Goal: Task Accomplishment & Management: Complete application form

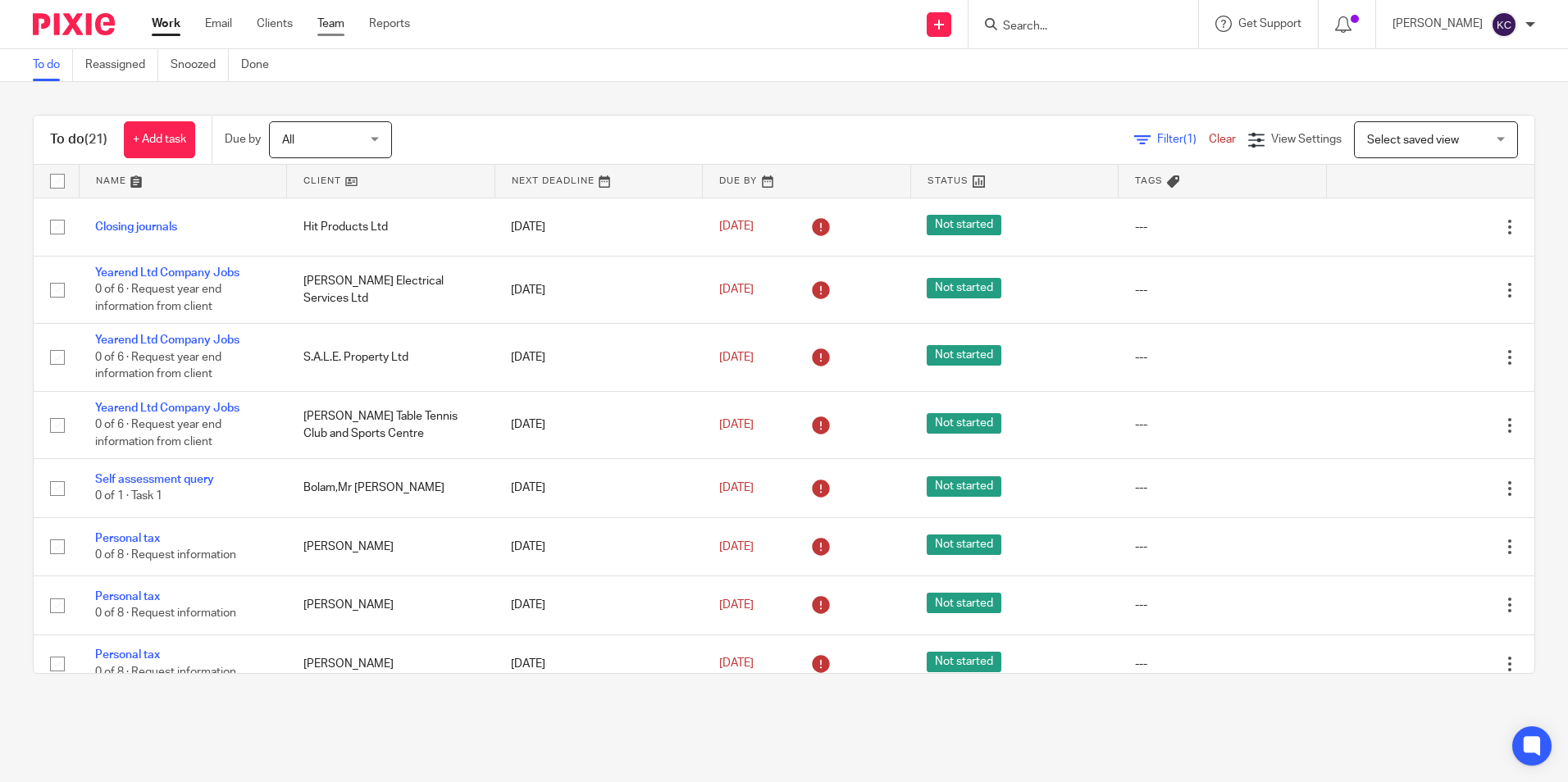
click at [328, 23] on link "Team" at bounding box center [331, 23] width 27 height 16
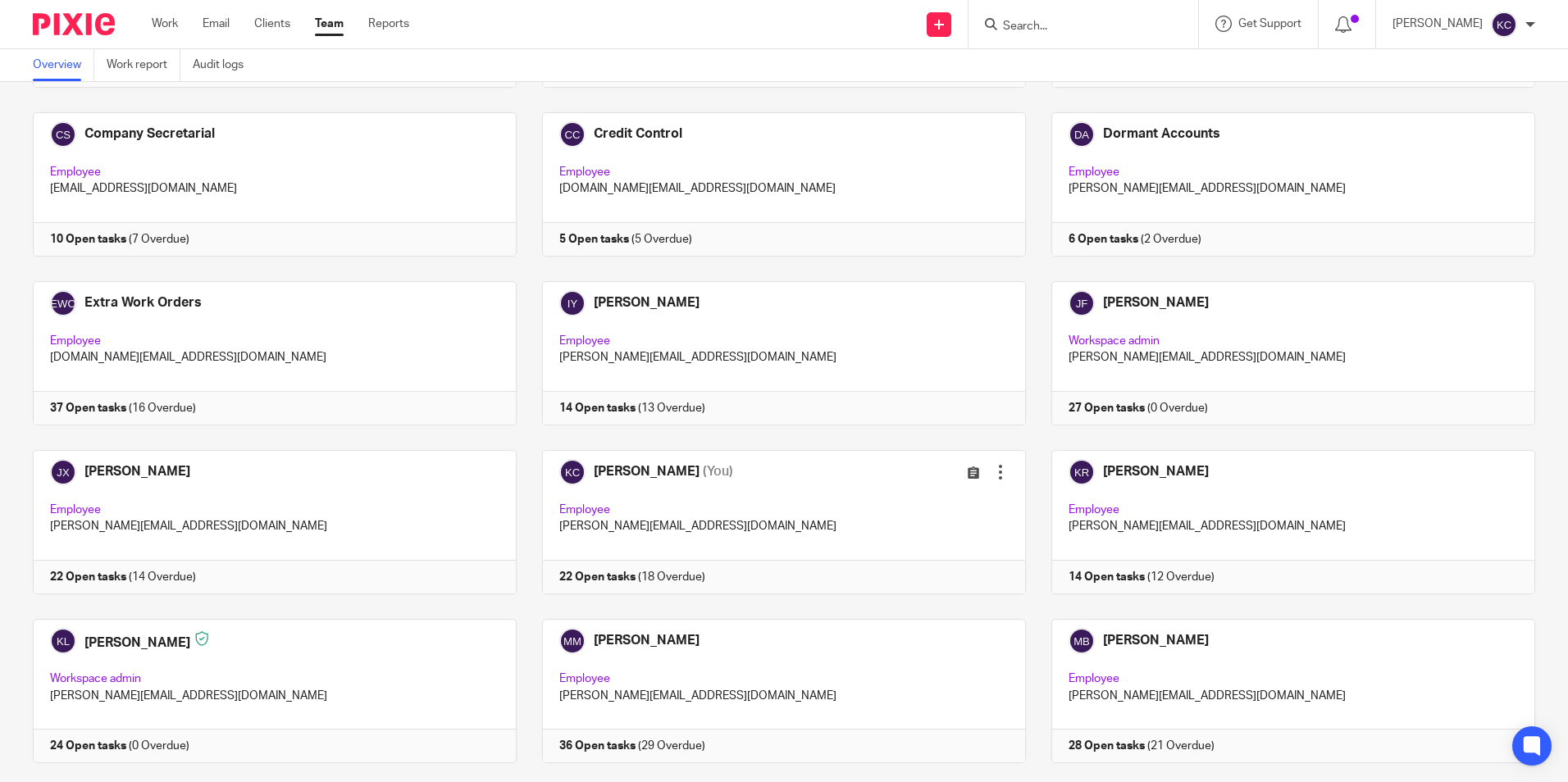
scroll to position [408, 0]
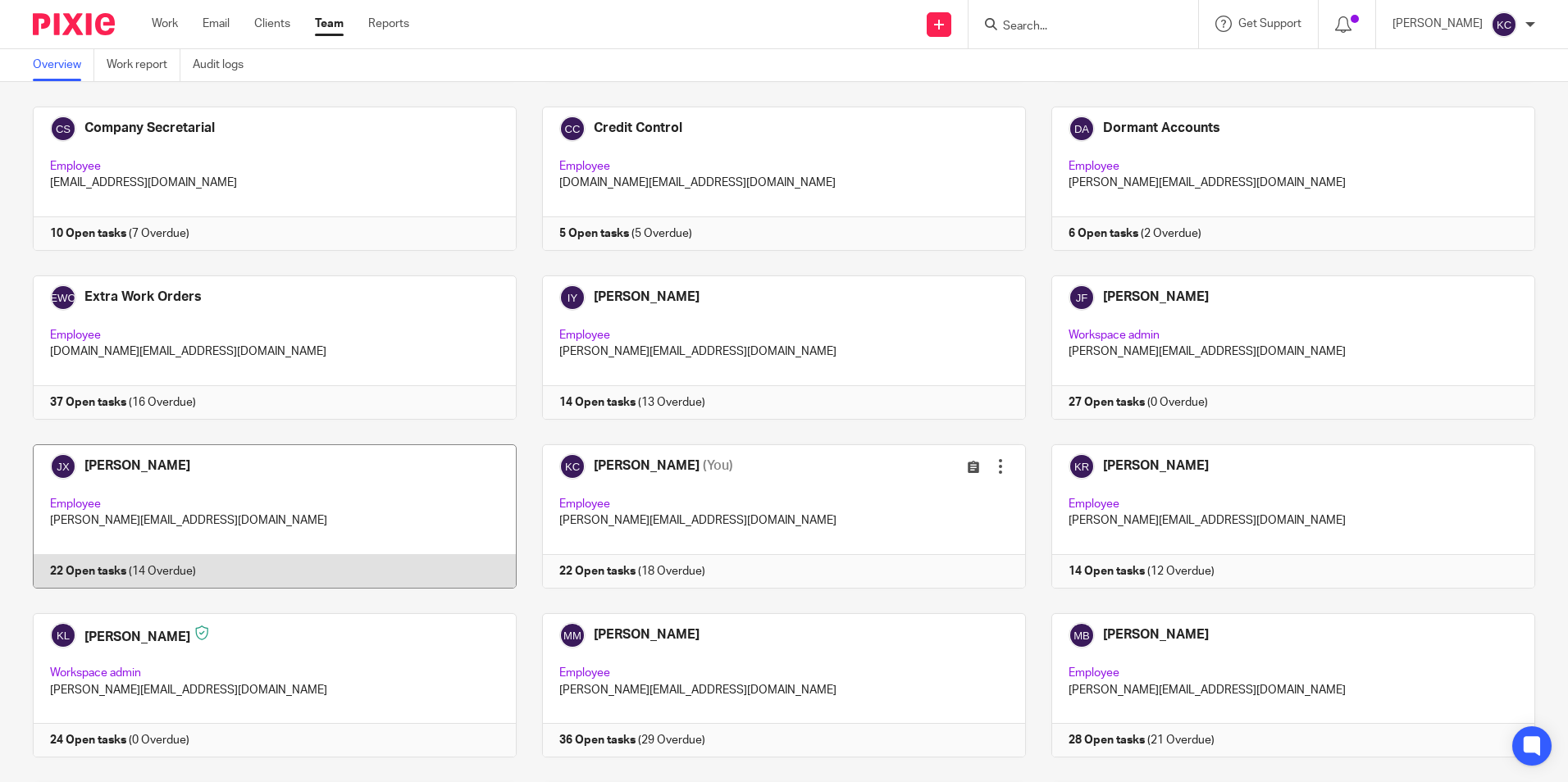
click at [257, 491] on link at bounding box center [262, 517] width 509 height 144
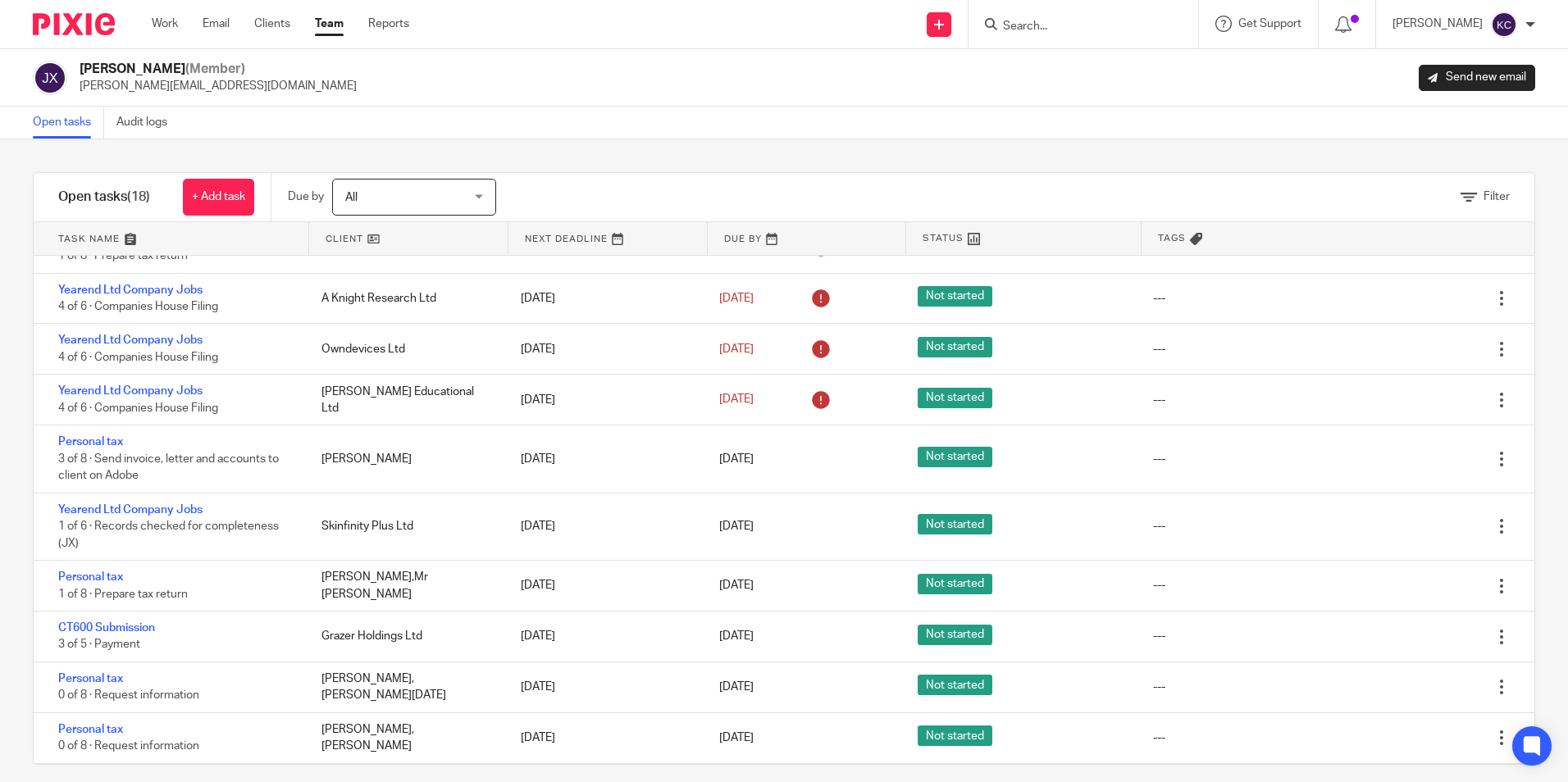
scroll to position [499, 0]
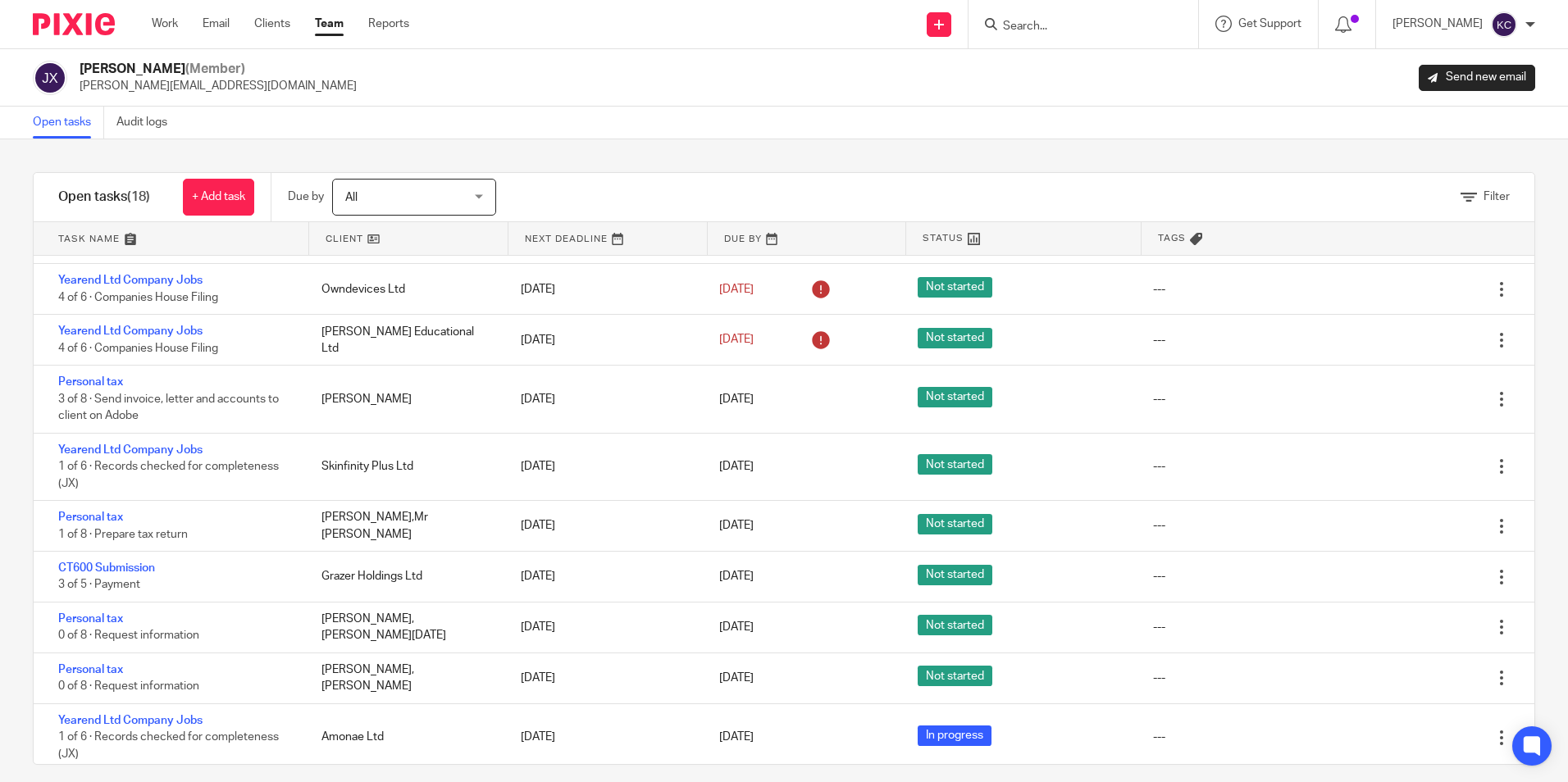
click at [1040, 26] on input "Search" at bounding box center [1075, 27] width 148 height 14
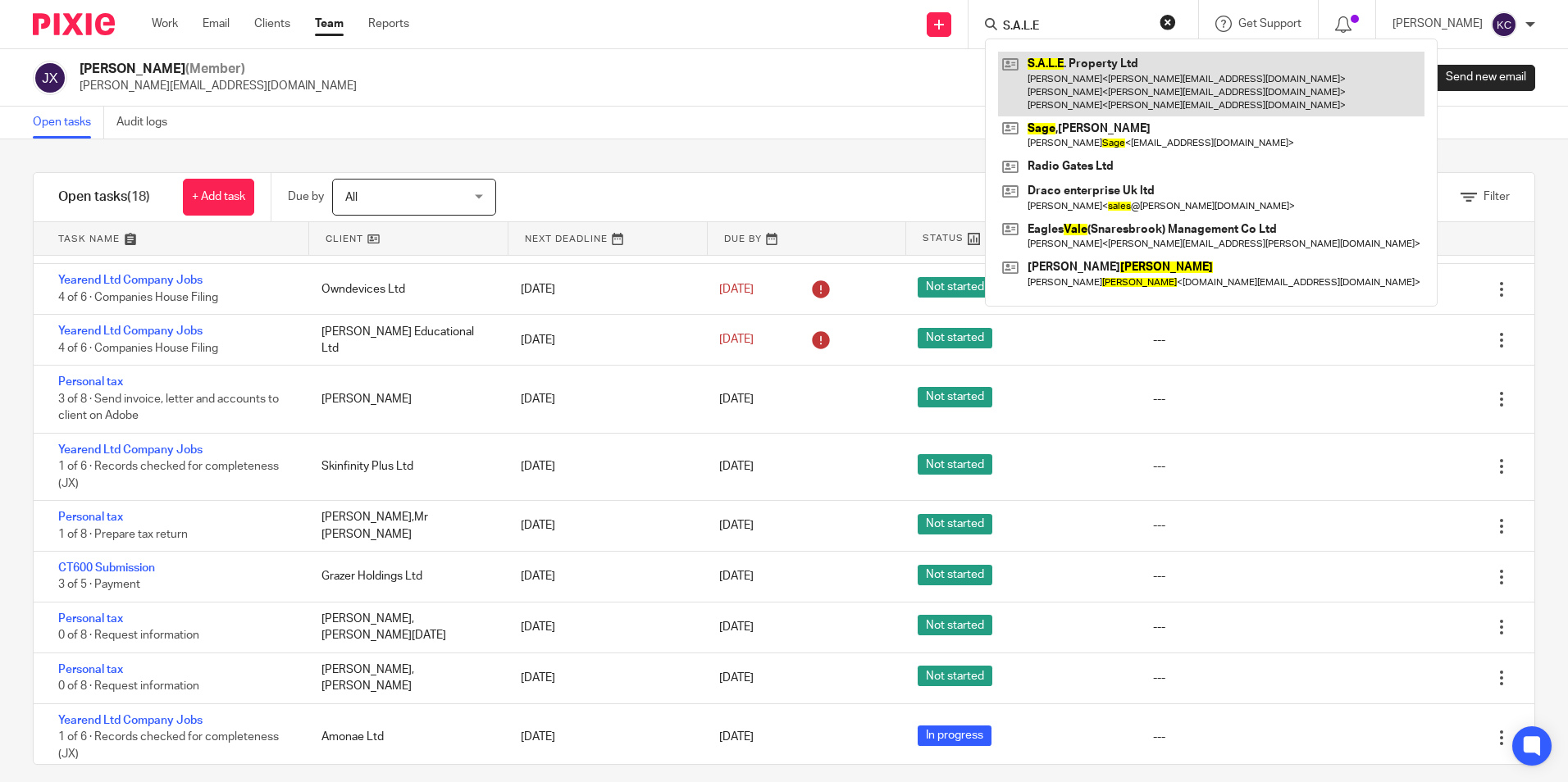
type input "S.A.L.E"
click at [1084, 71] on link at bounding box center [1211, 84] width 426 height 65
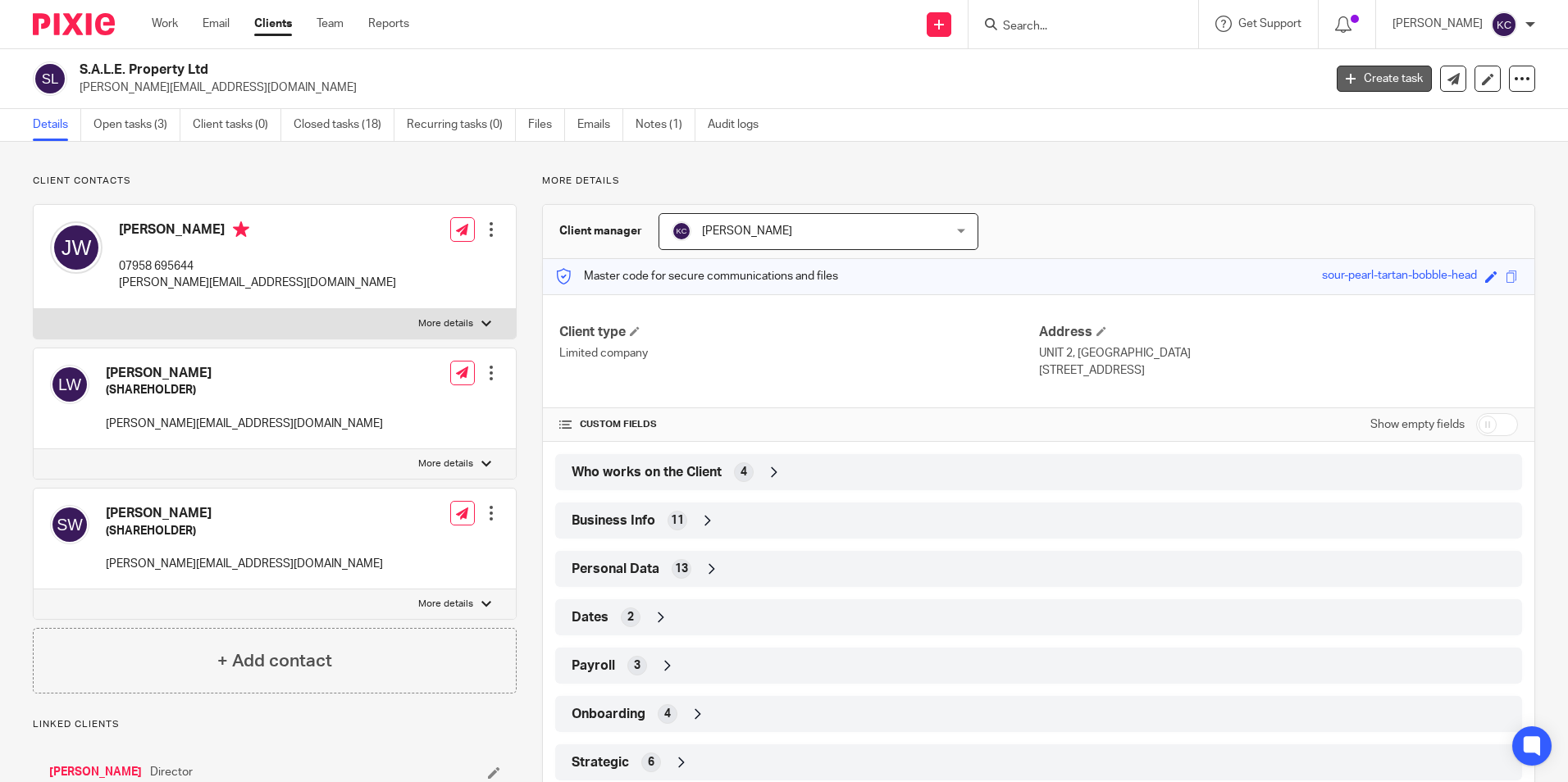
click at [1357, 82] on link "Create task" at bounding box center [1384, 78] width 95 height 26
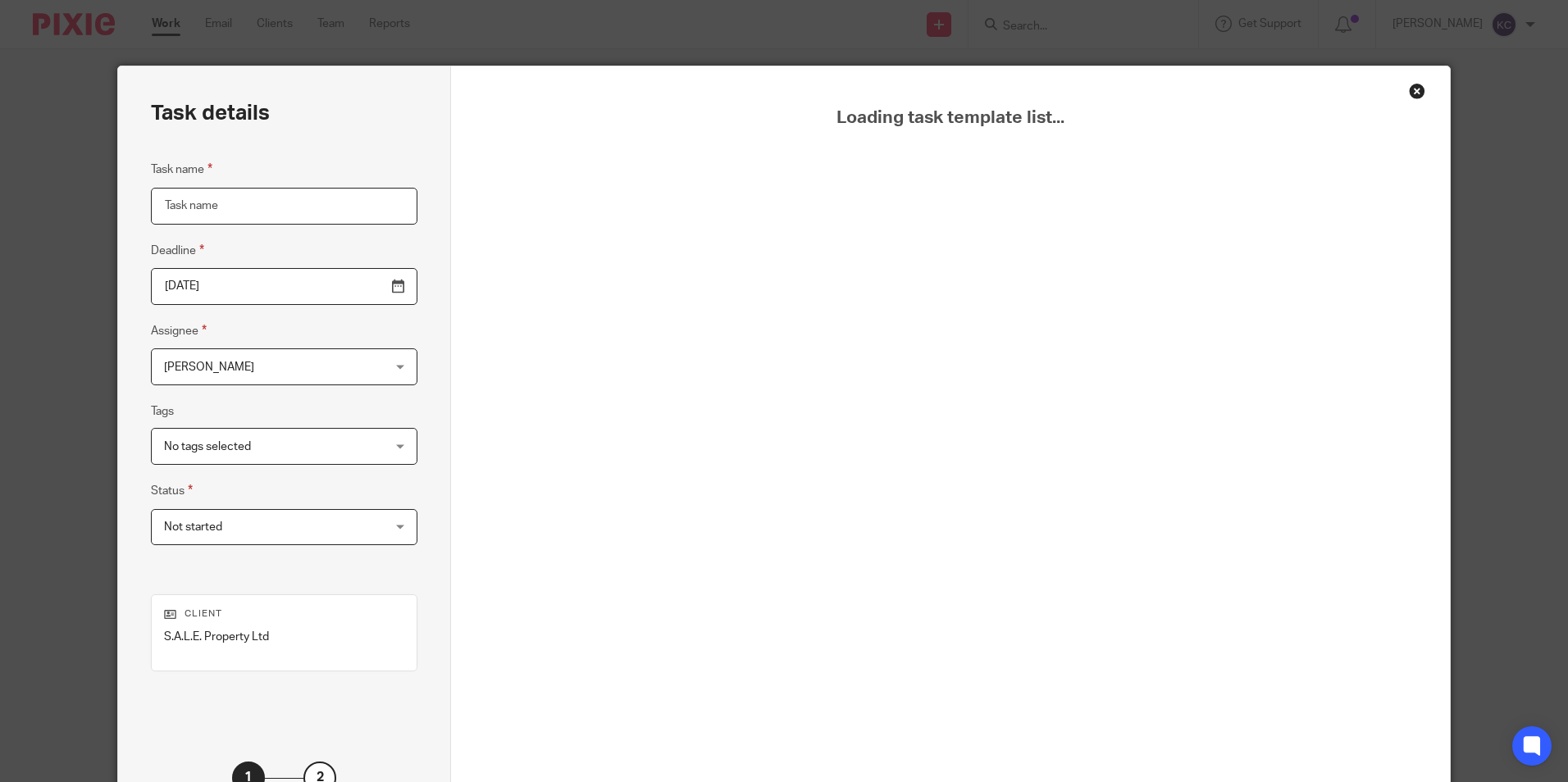
click at [220, 208] on input "Task name" at bounding box center [284, 206] width 266 height 37
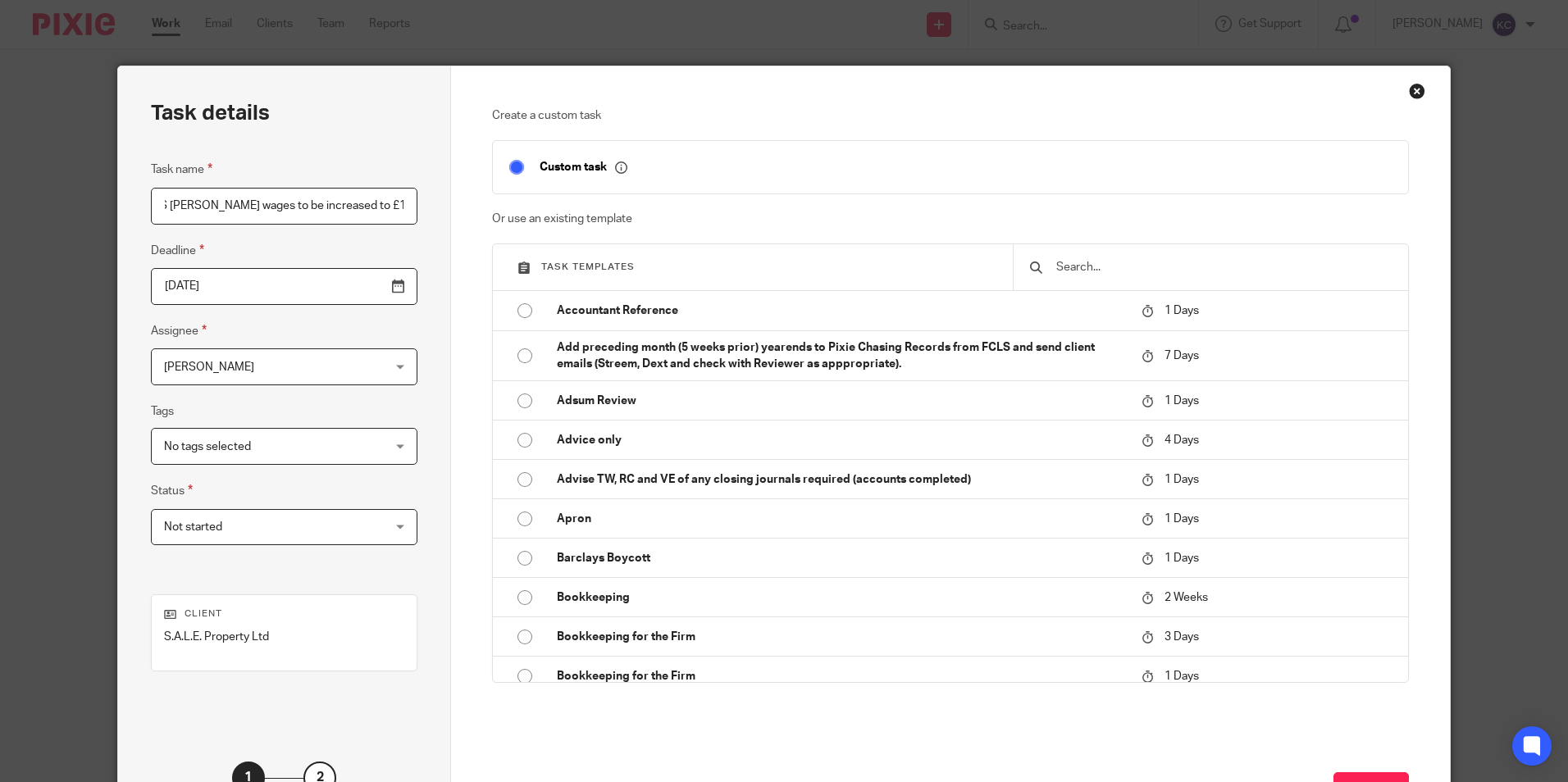
scroll to position [0, 262]
type input "Paye - Refile the 2024/25. L williams and S Williams wages to be increased to £…"
click at [363, 367] on div "Karen Crosdale Karen Crosdale" at bounding box center [284, 366] width 266 height 37
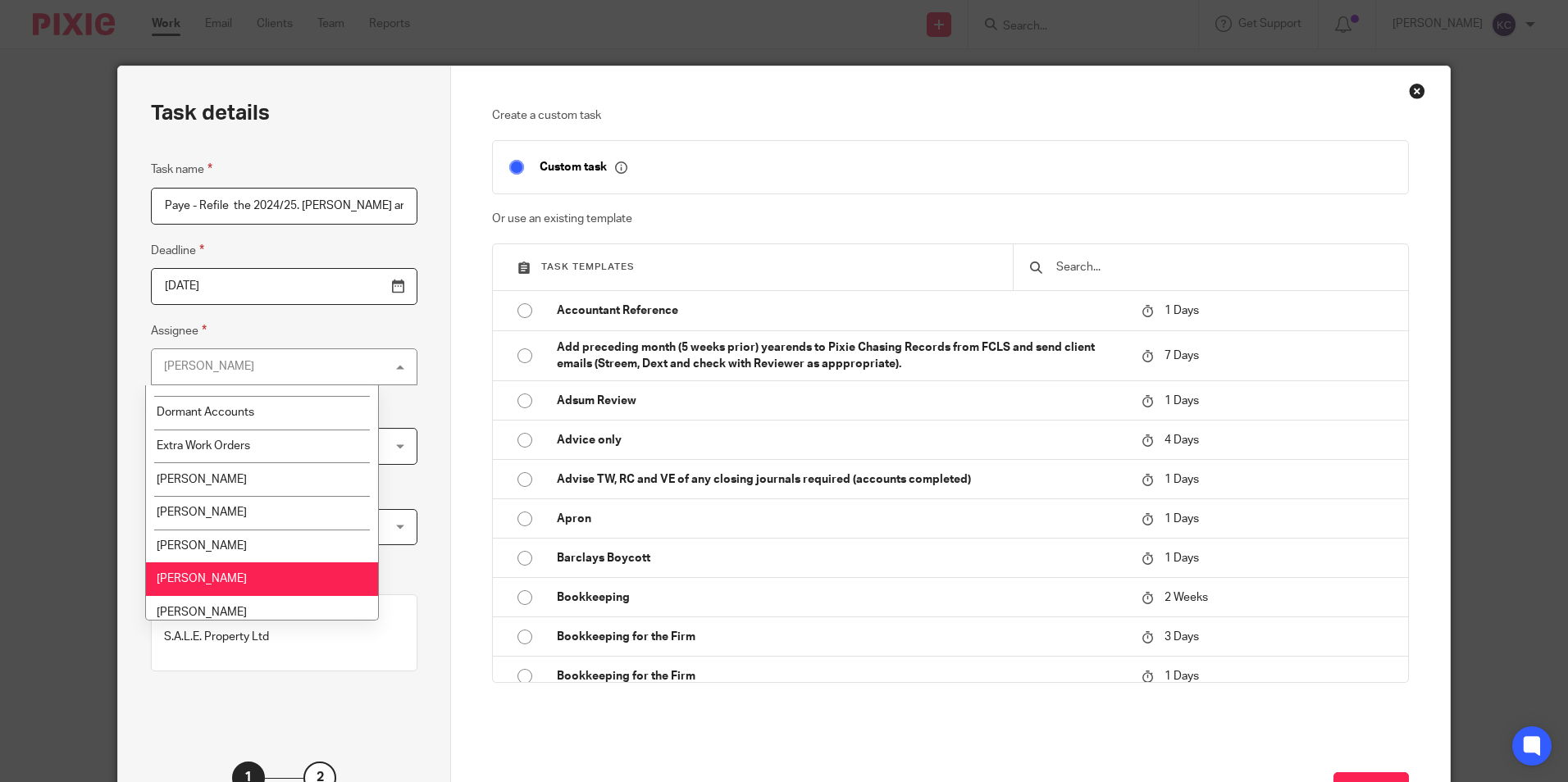
scroll to position [292, 0]
click at [319, 539] on li "[PERSON_NAME]" at bounding box center [262, 543] width 232 height 33
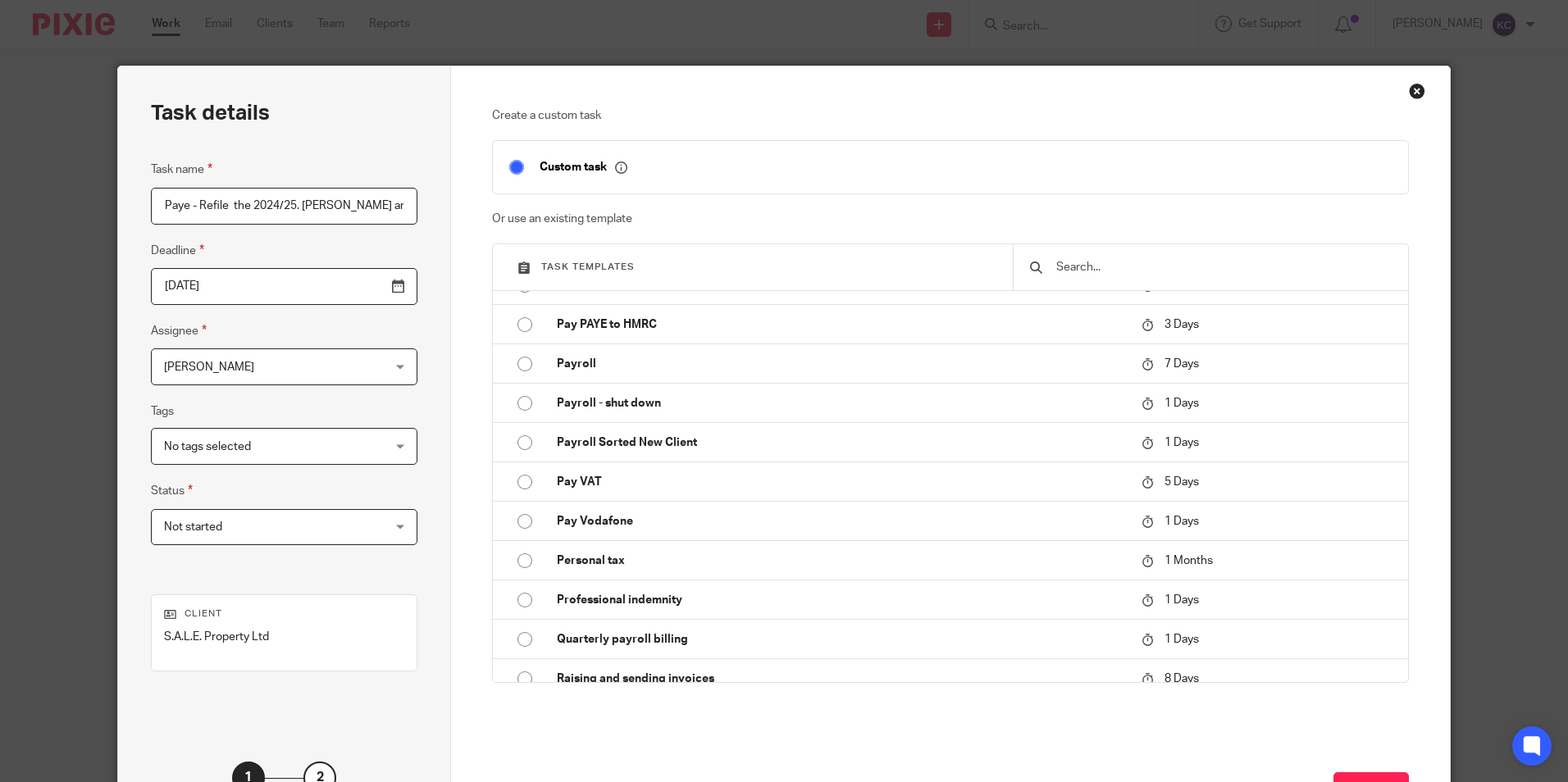
scroll to position [2210, 0]
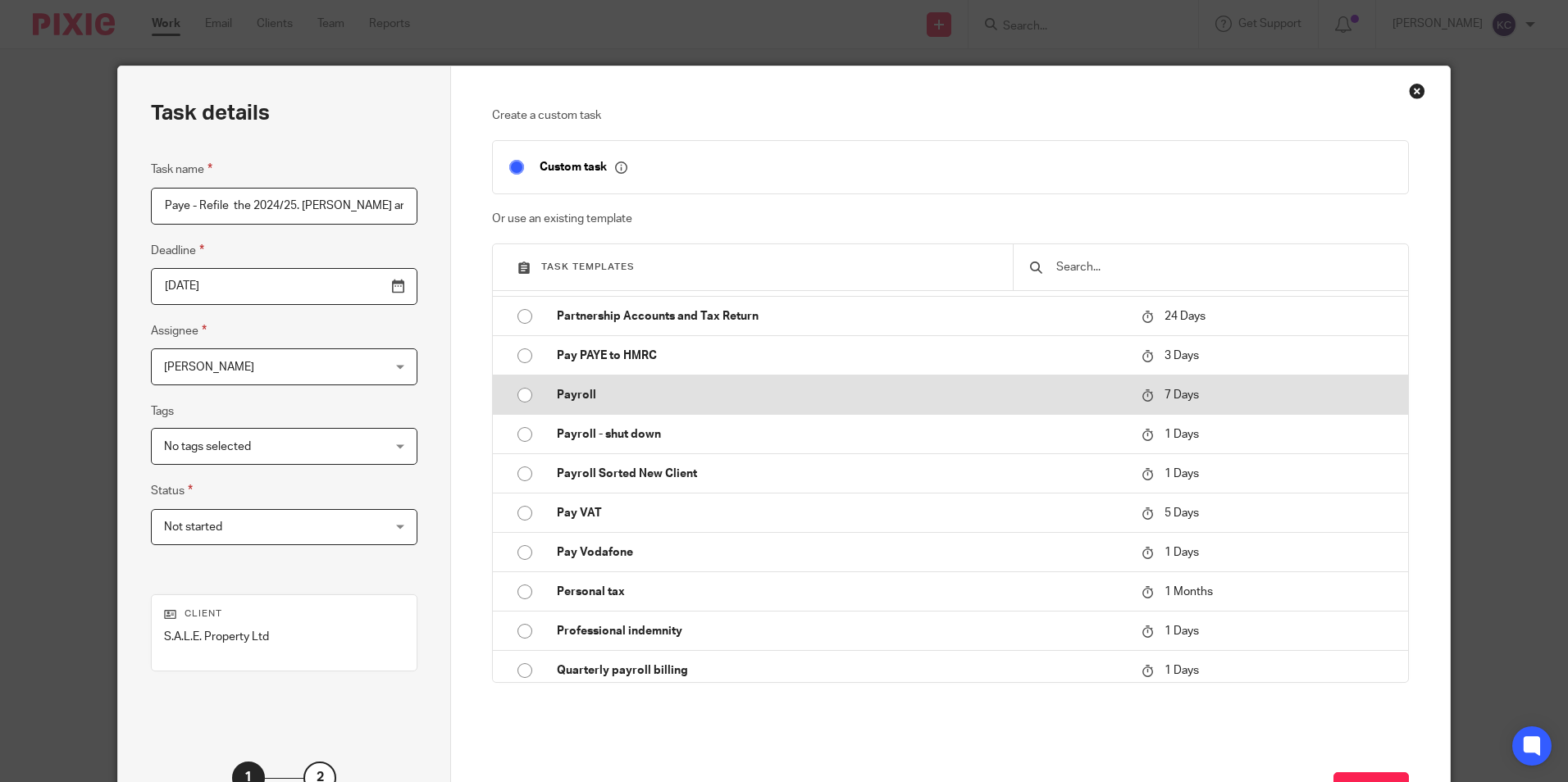
click at [521, 395] on input "radio" at bounding box center [524, 395] width 31 height 31
type input "2025-08-26"
checkbox input "false"
radio input "false"
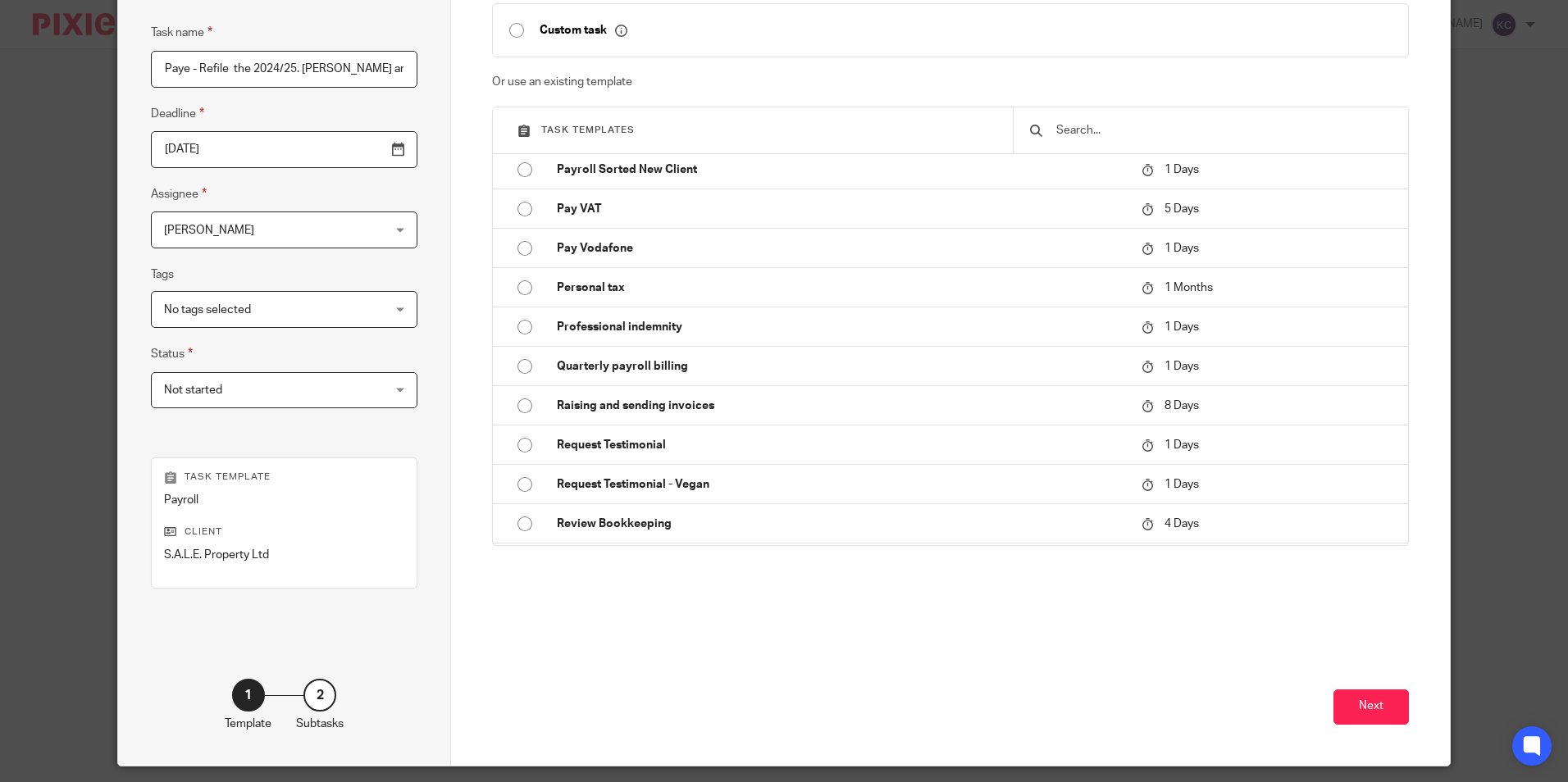
scroll to position [0, 0]
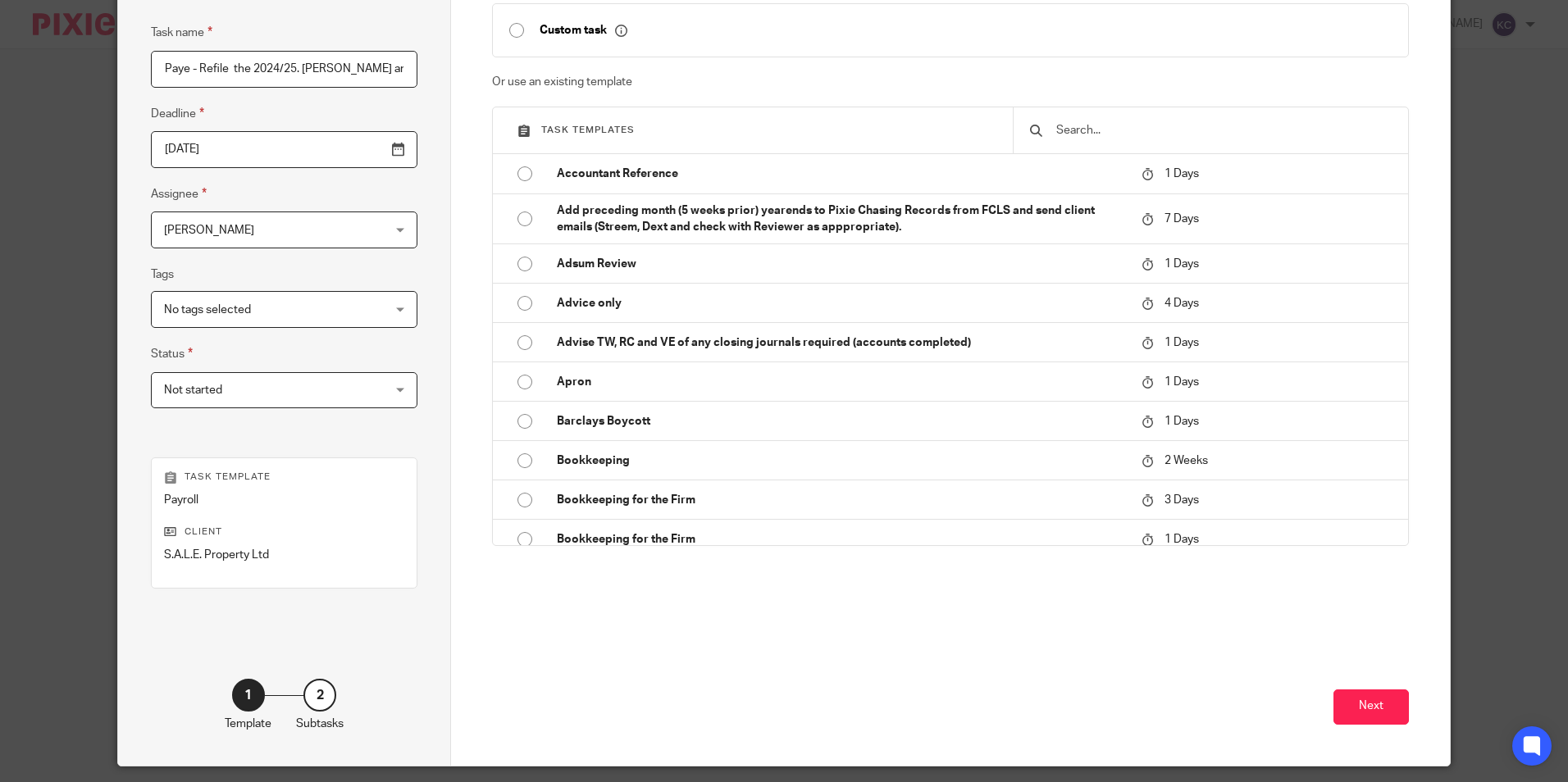
click at [311, 68] on input "Paye - Refile the 2024/25. L williams and S Williams wages to be increased to £…" at bounding box center [284, 69] width 266 height 37
type input "Paye - Refile the 2024/25. L Williams and S Williams wages to be increased to £…"
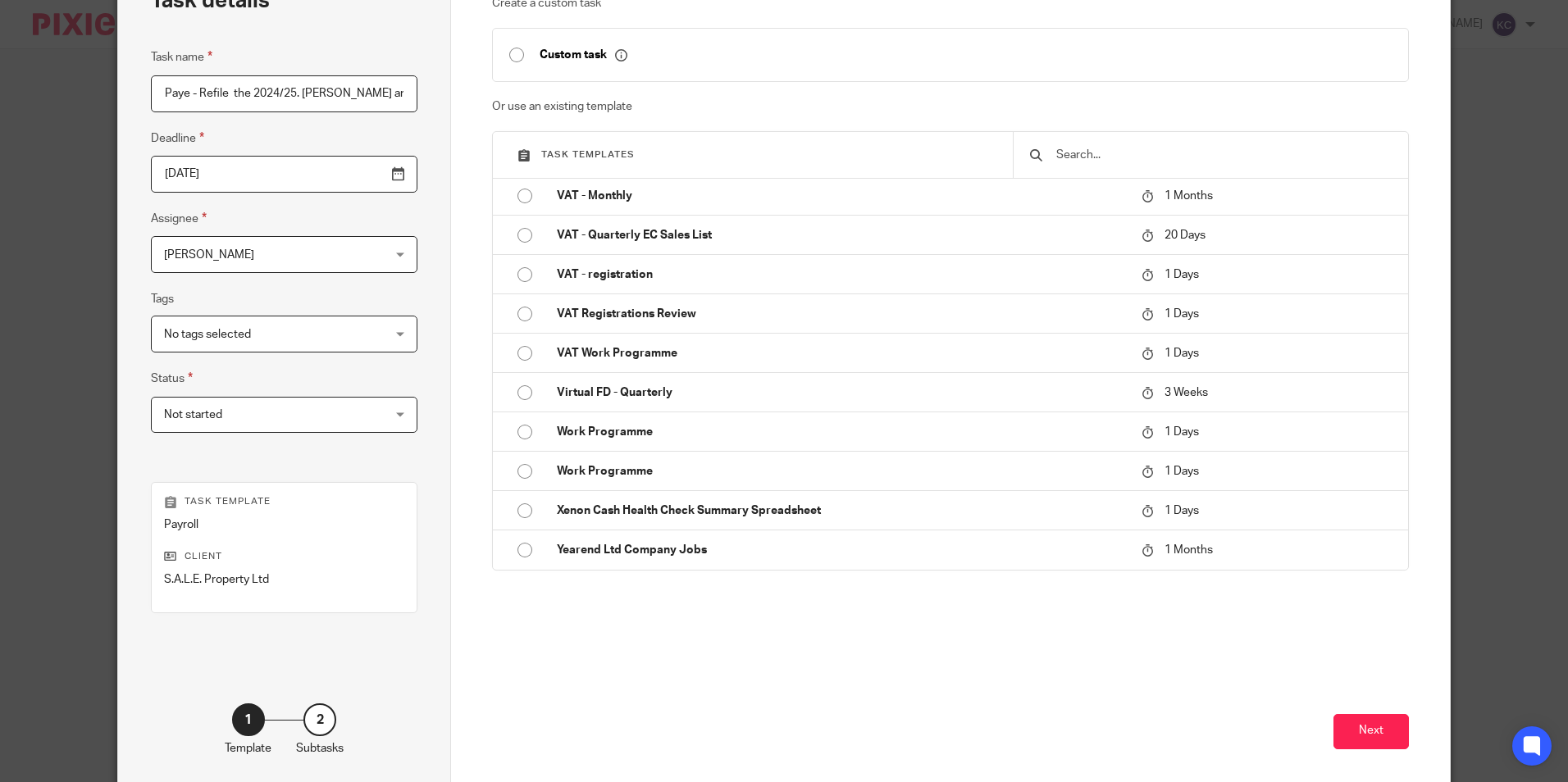
scroll to position [187, 0]
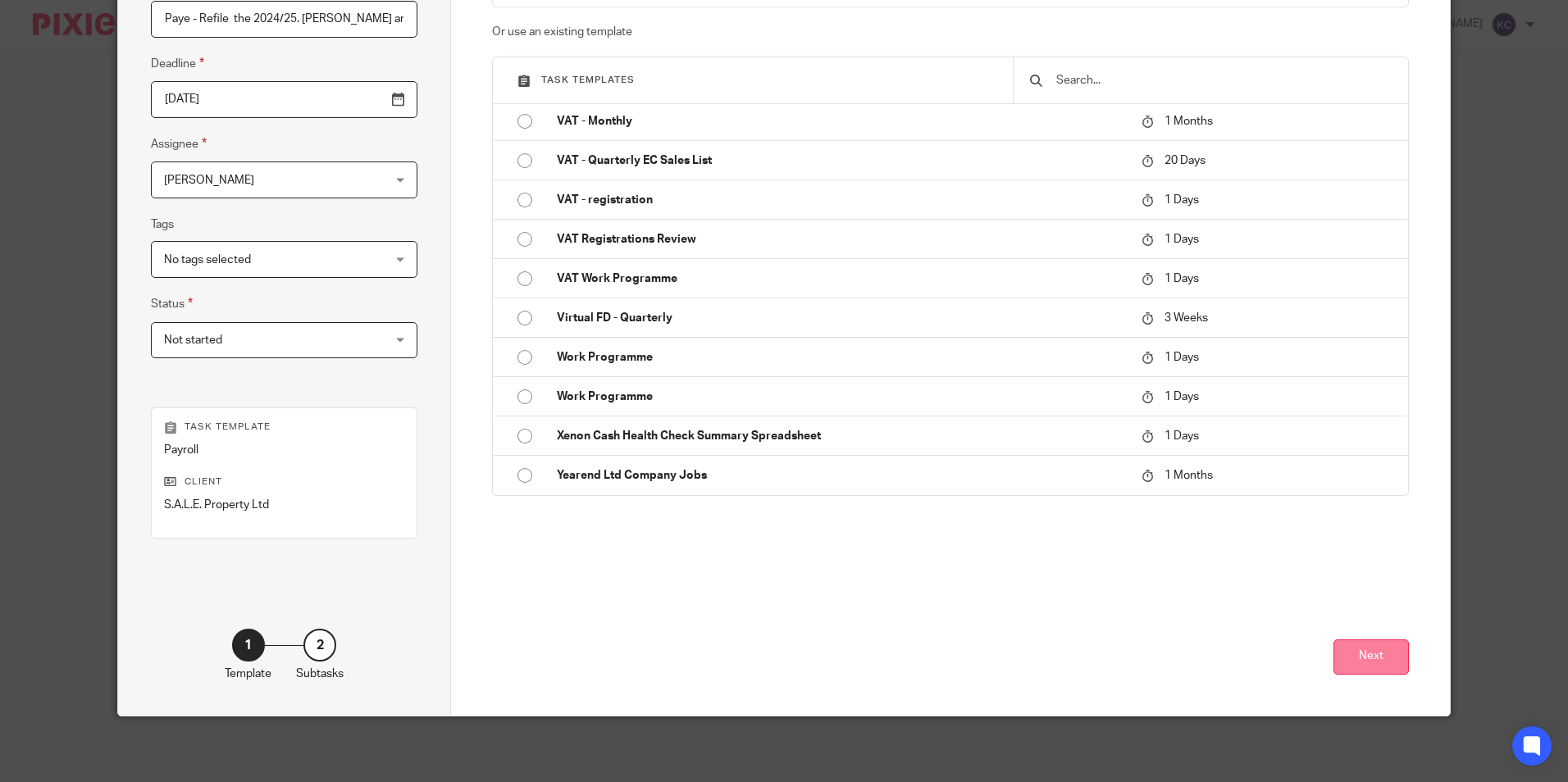
click at [1368, 651] on button "Next" at bounding box center [1371, 657] width 76 height 35
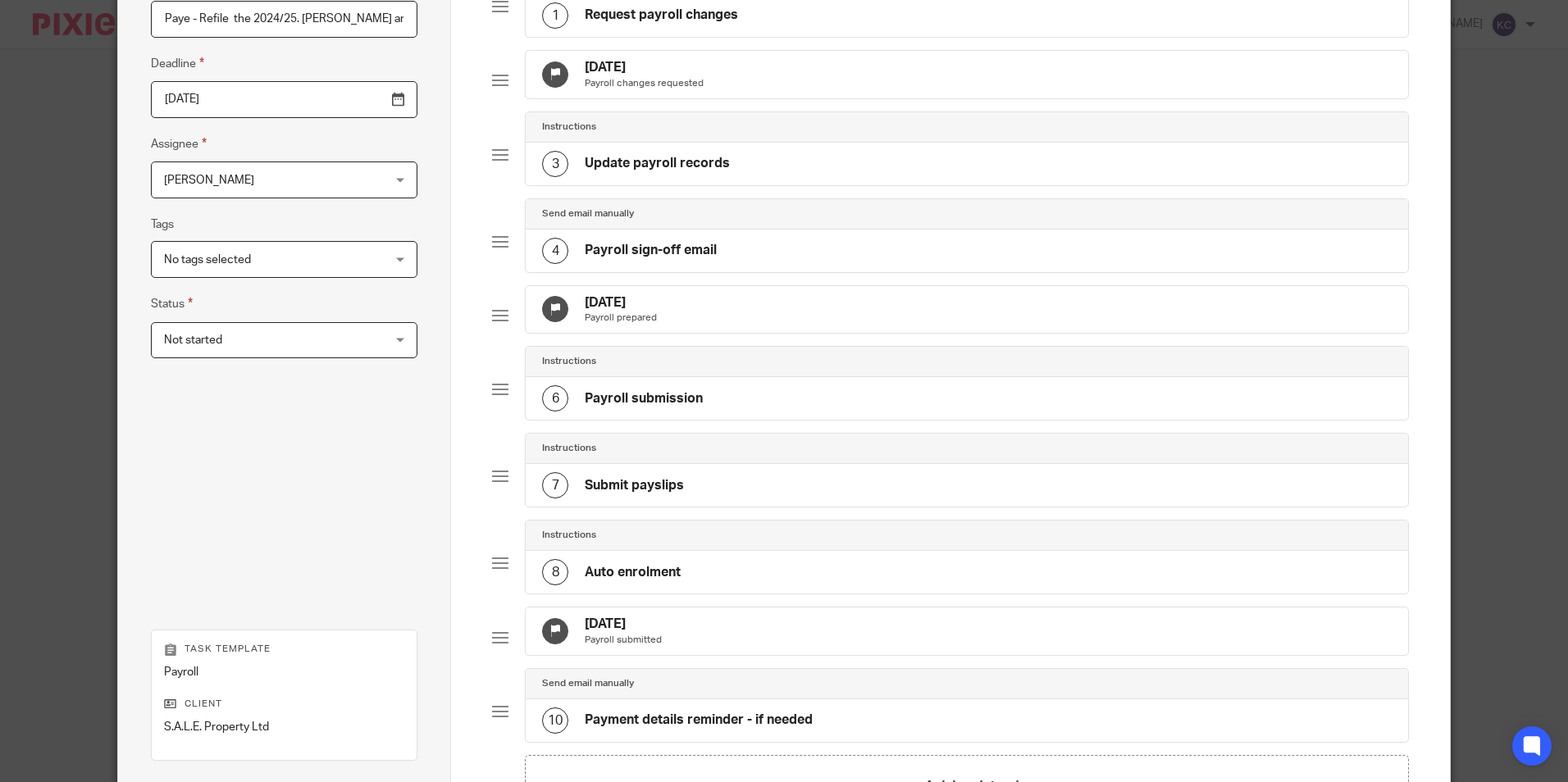
scroll to position [449, 0]
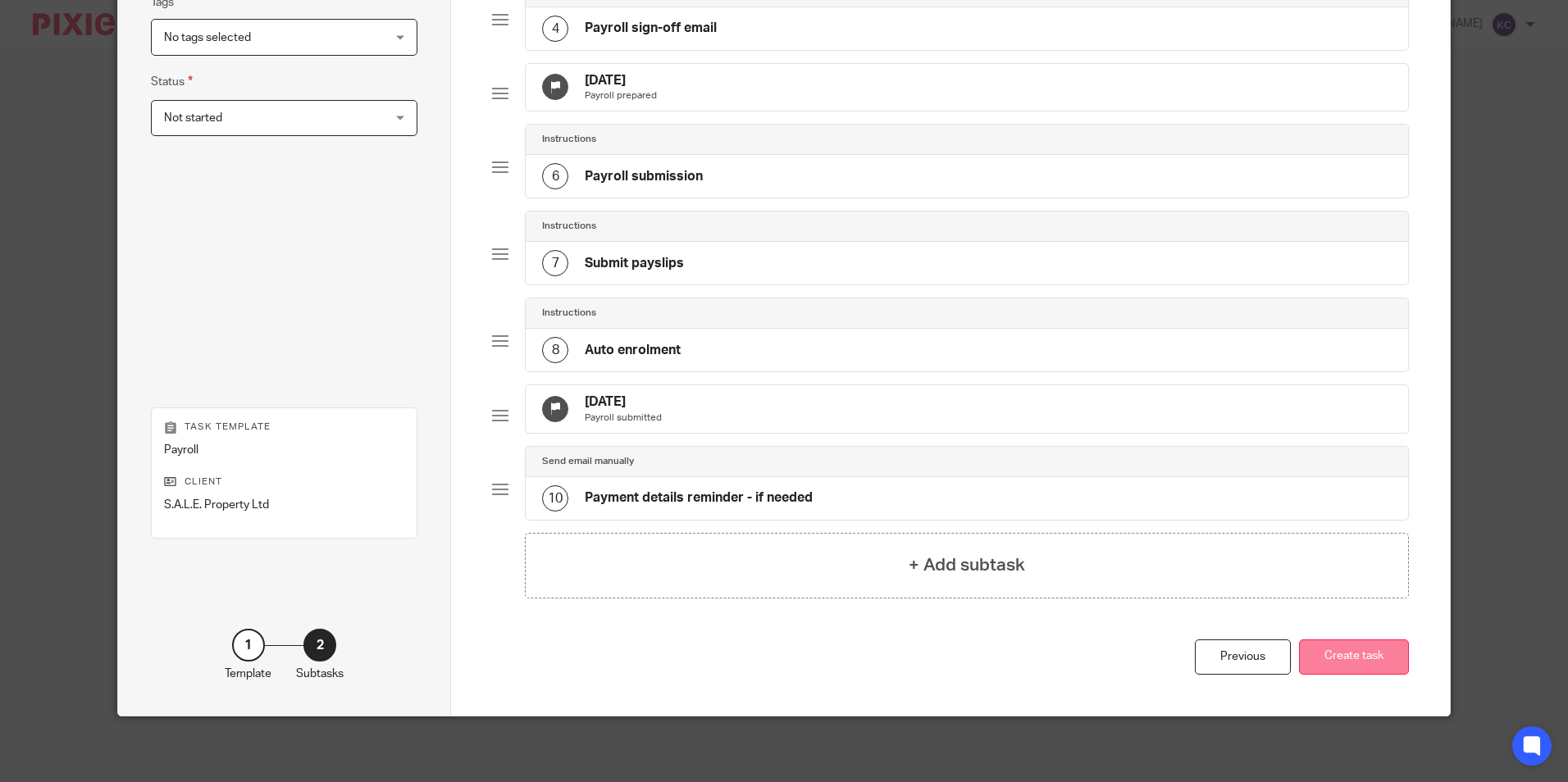
click at [1358, 657] on button "Create task" at bounding box center [1354, 657] width 110 height 35
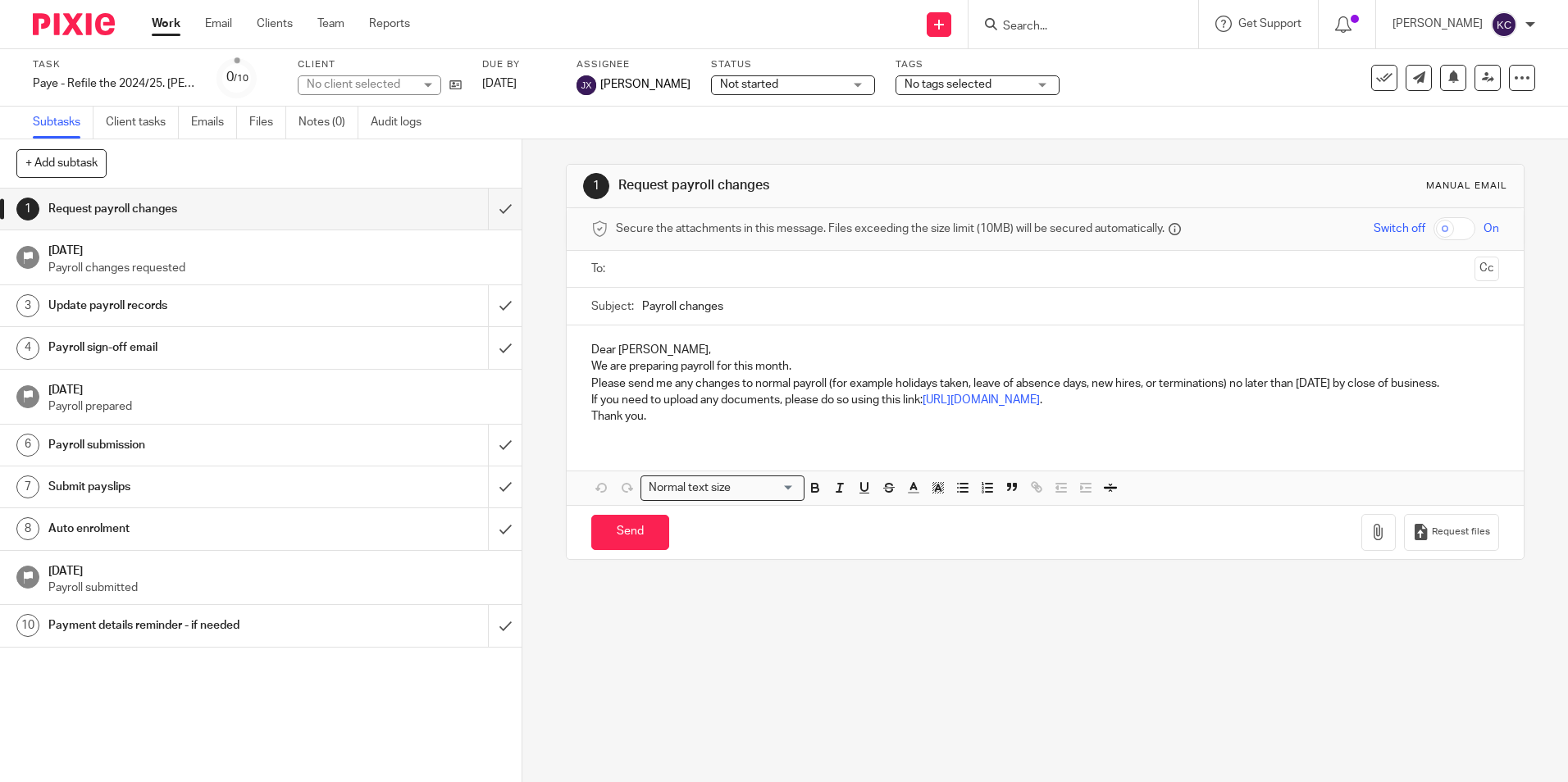
click at [168, 27] on link "Work" at bounding box center [166, 23] width 29 height 16
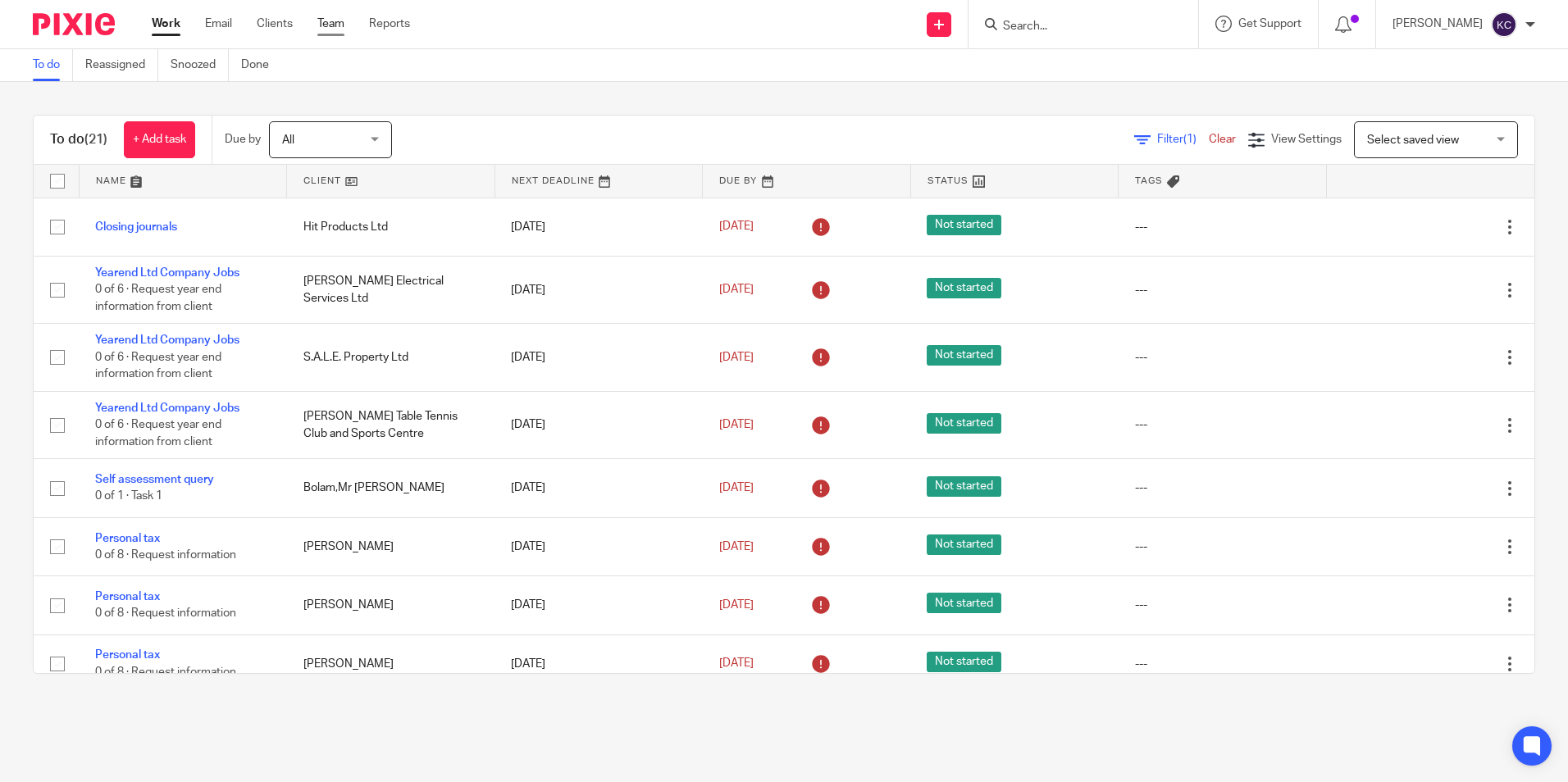
click at [331, 22] on link "Team" at bounding box center [331, 23] width 27 height 16
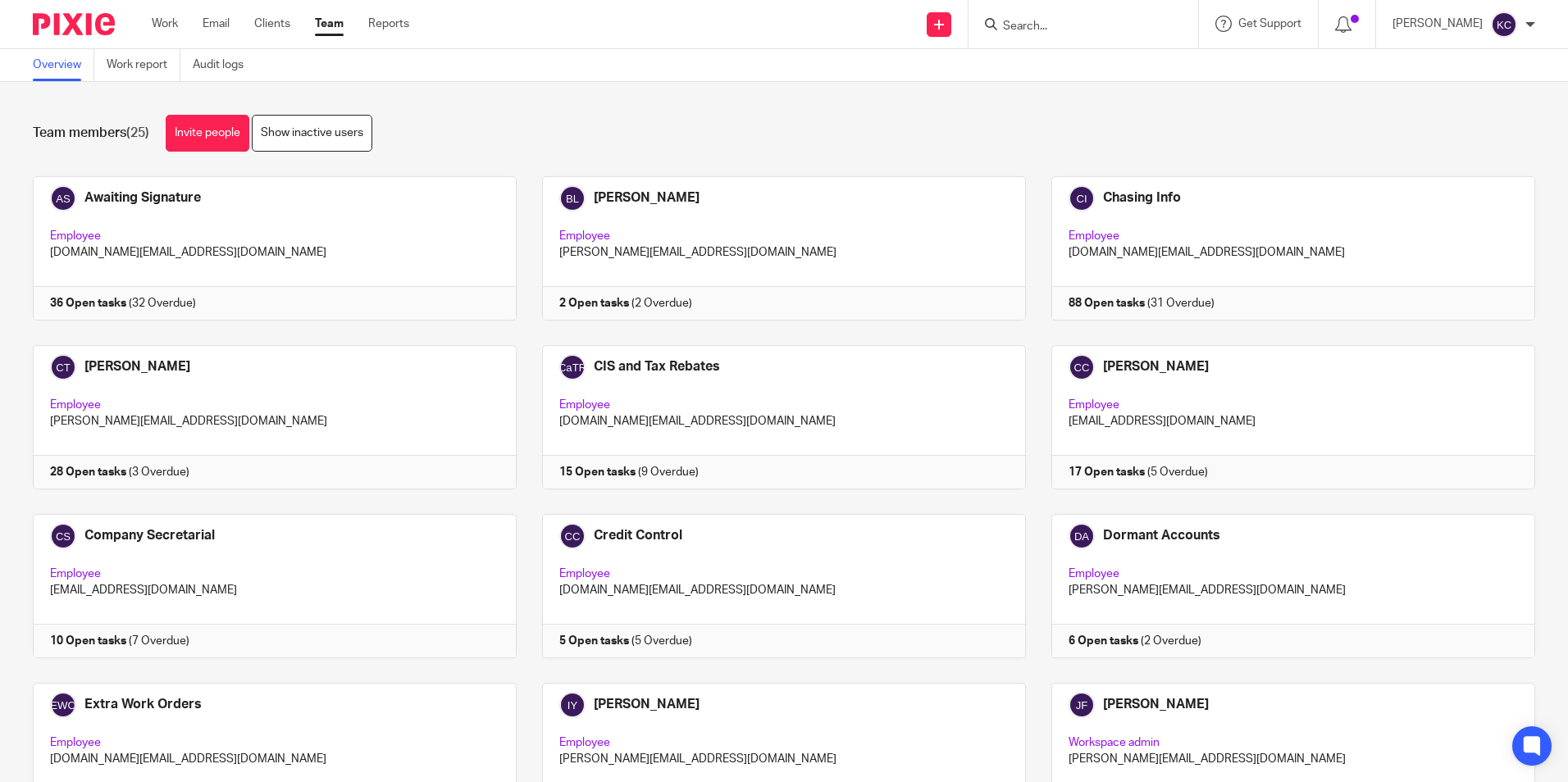
scroll to position [264, 0]
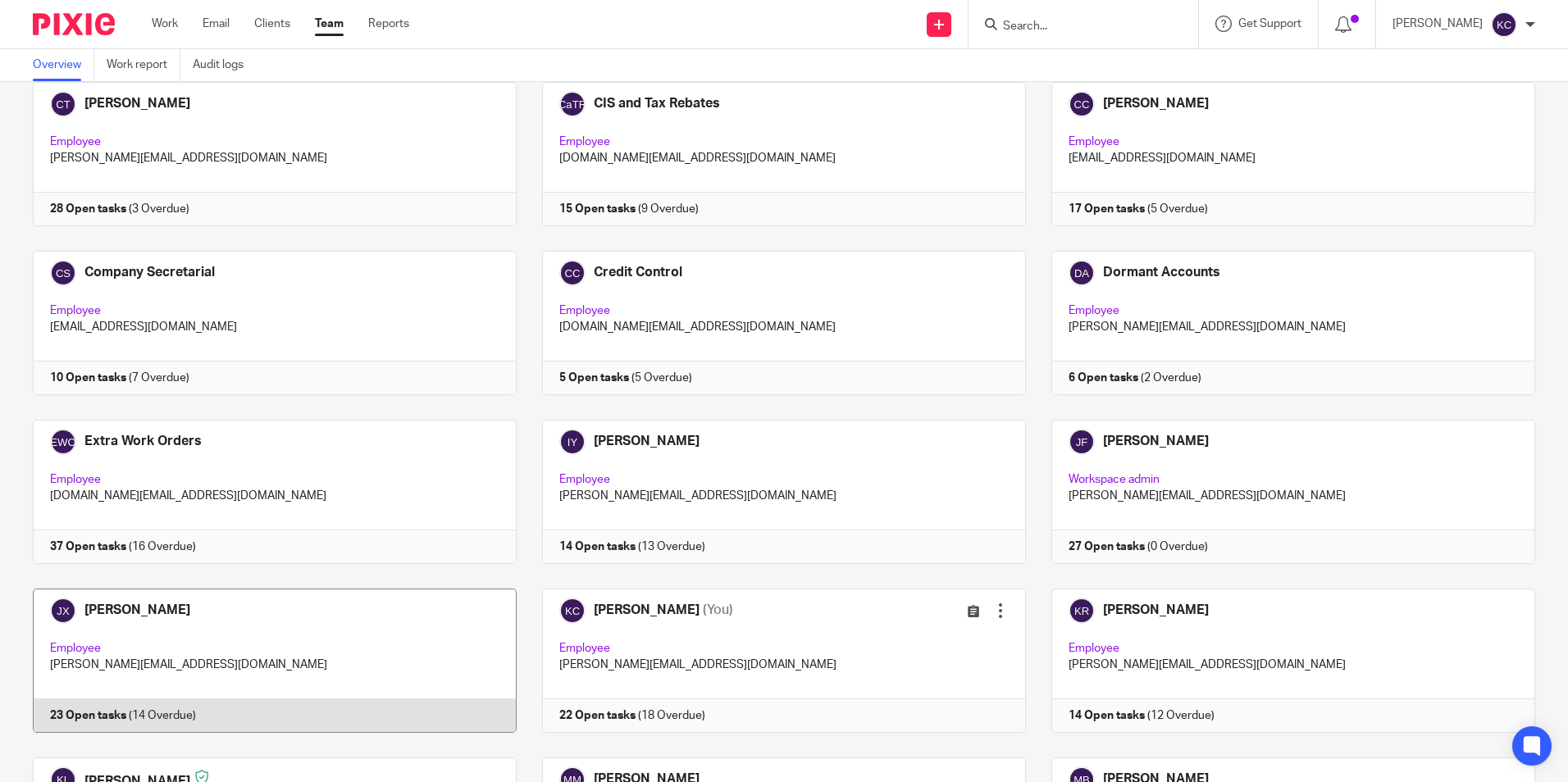
click at [210, 652] on link at bounding box center [262, 661] width 509 height 144
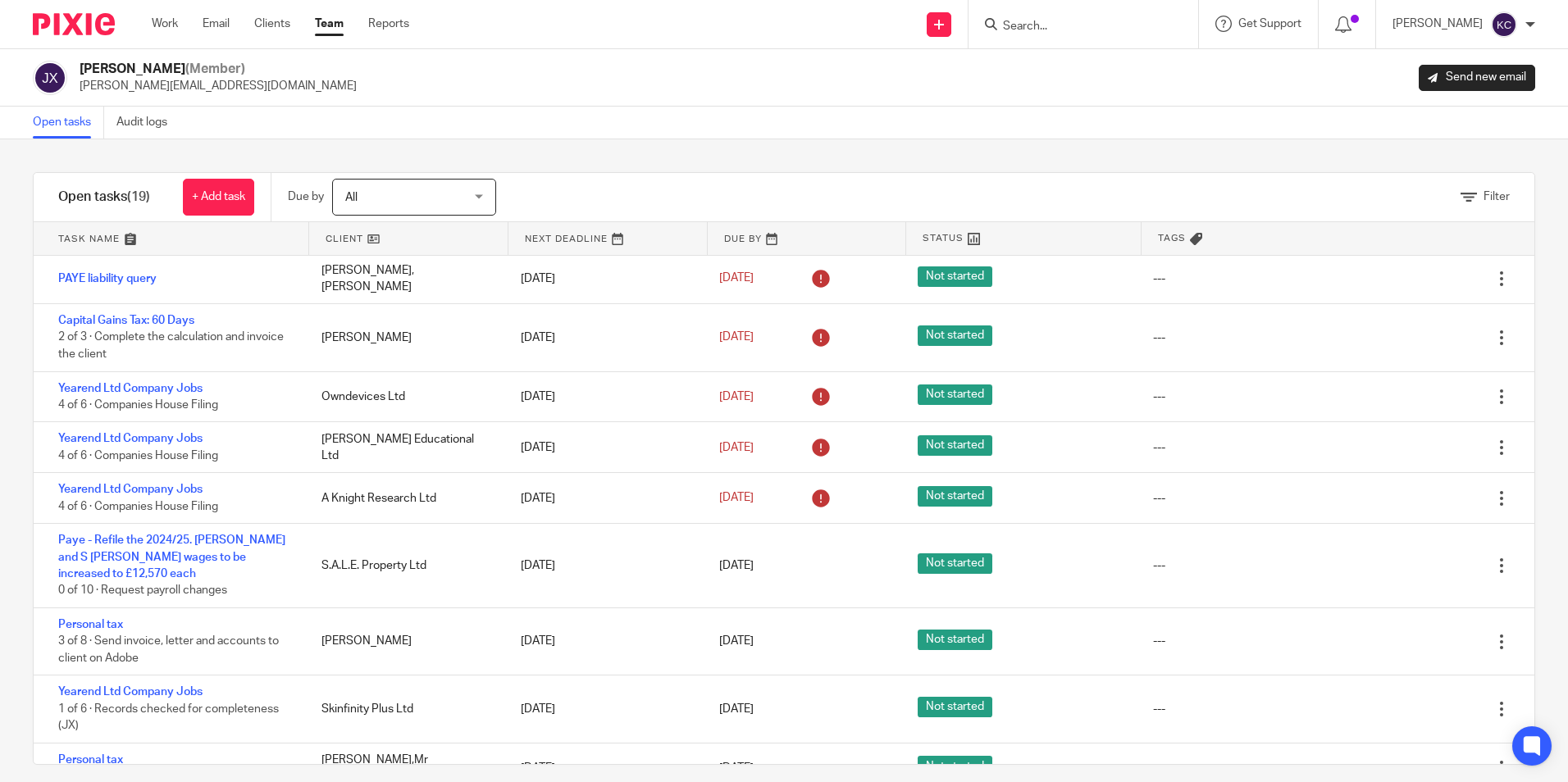
scroll to position [491, 0]
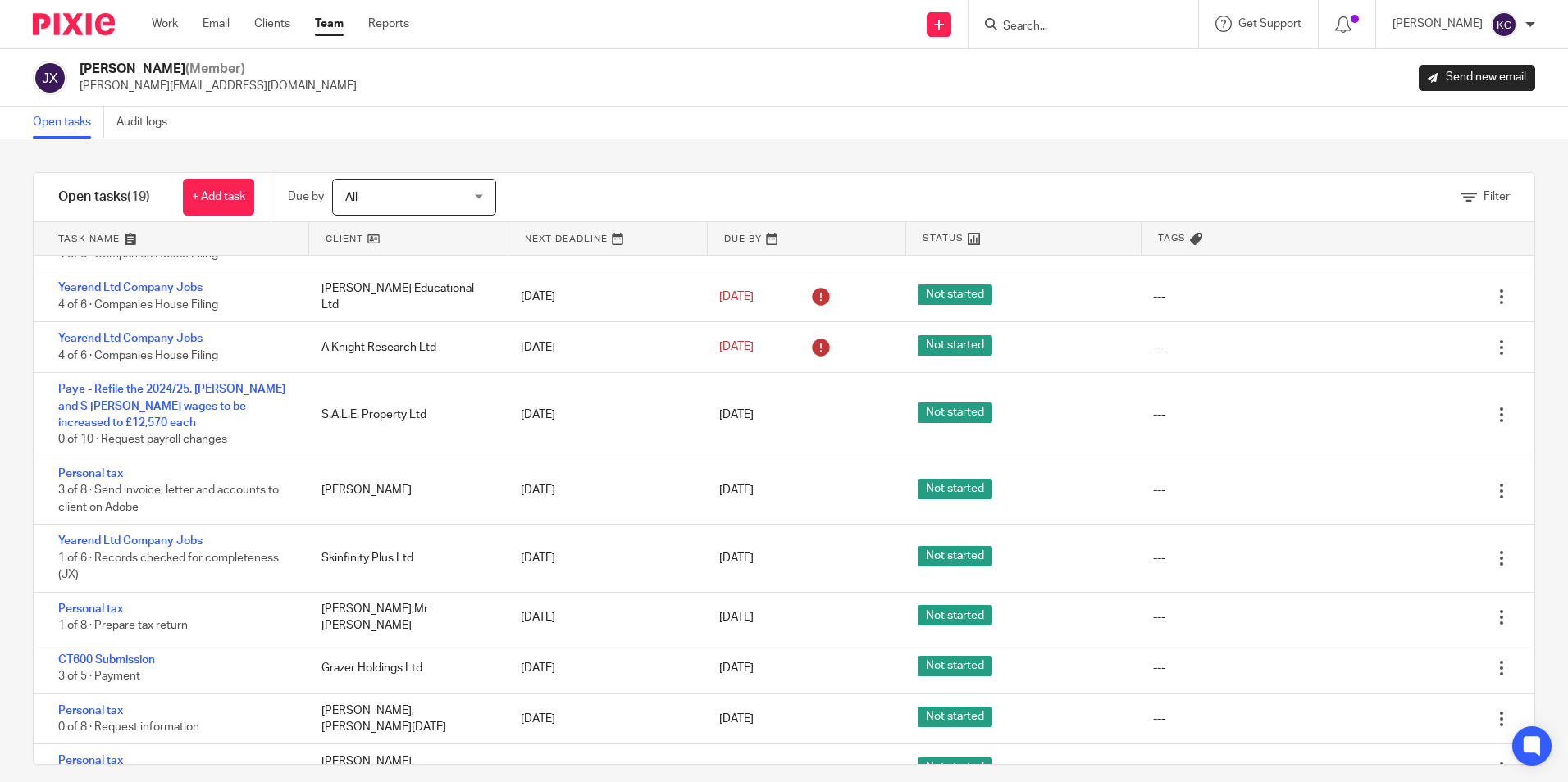
click at [1069, 23] on input "Search" at bounding box center [1075, 27] width 148 height 14
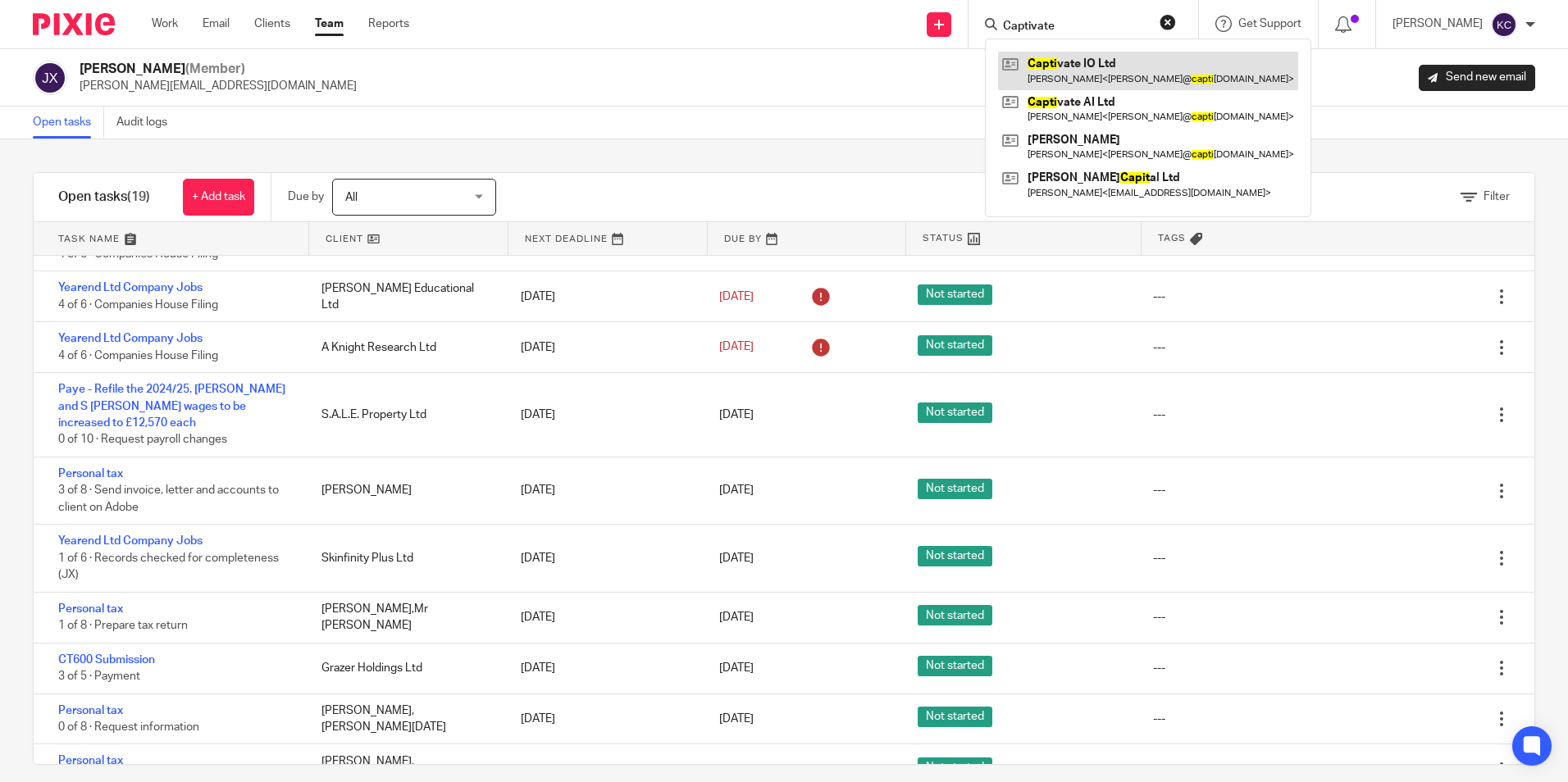
type input "Captivate"
click at [1106, 64] on link at bounding box center [1148, 70] width 300 height 38
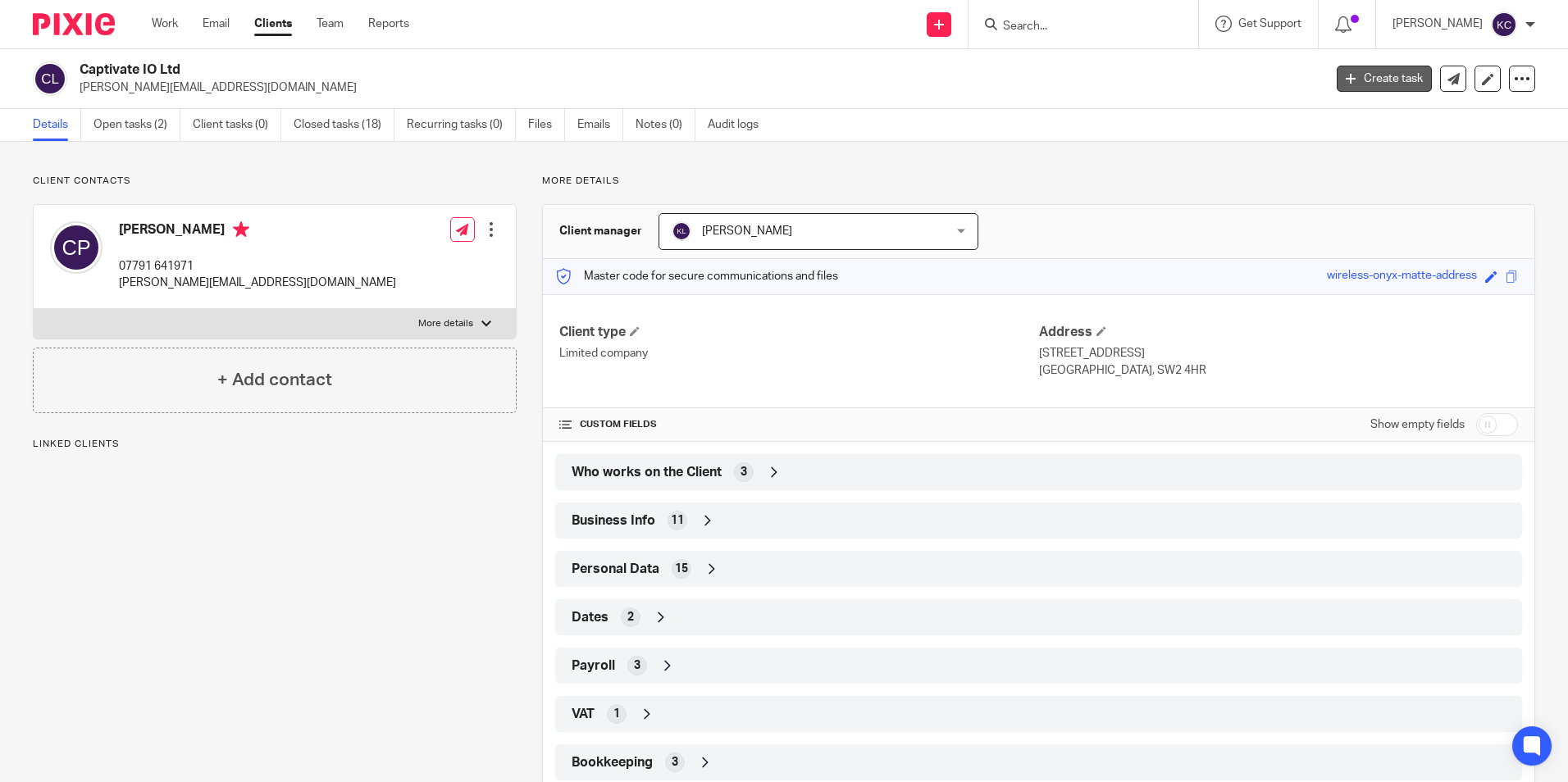
click at [1355, 82] on link "Create task" at bounding box center [1384, 78] width 95 height 26
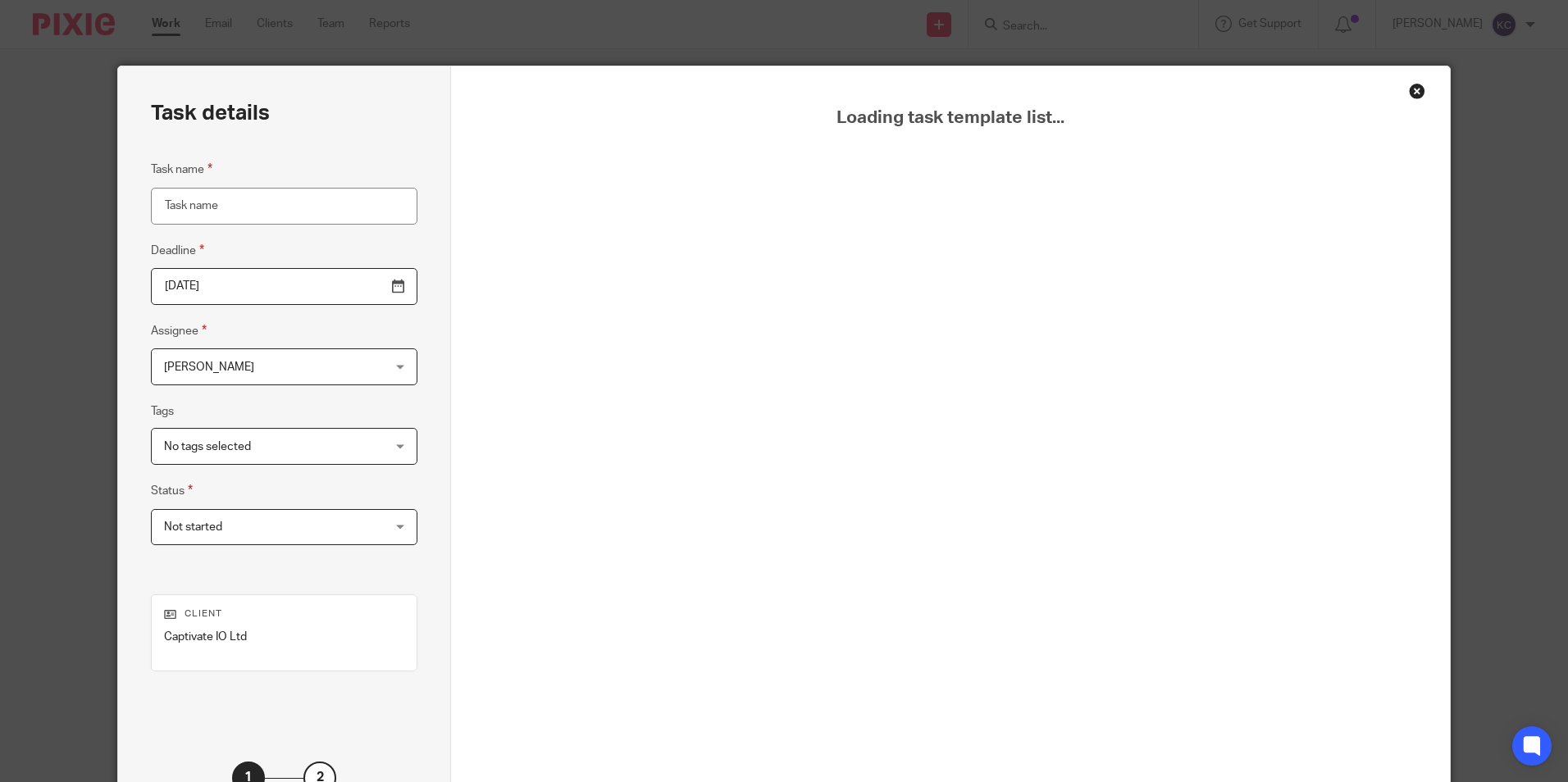
click at [220, 210] on input "Task name" at bounding box center [284, 206] width 266 height 37
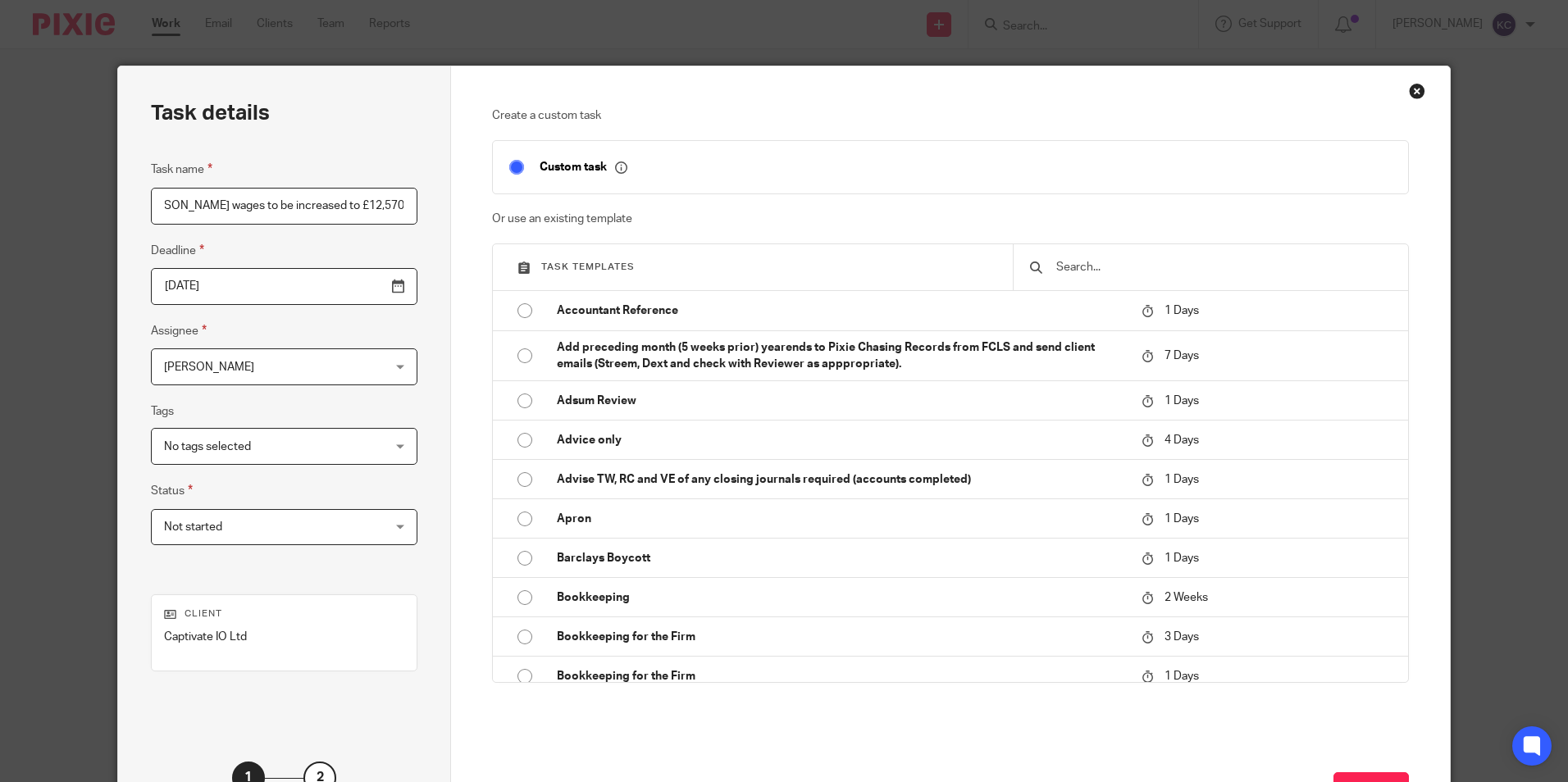
scroll to position [0, 151]
type input "Paye - Refile 2024/25 - C Patterson wages to be increased to £12,570"
click at [360, 365] on div "Karen Crosdale Karen Crosdale" at bounding box center [284, 366] width 266 height 37
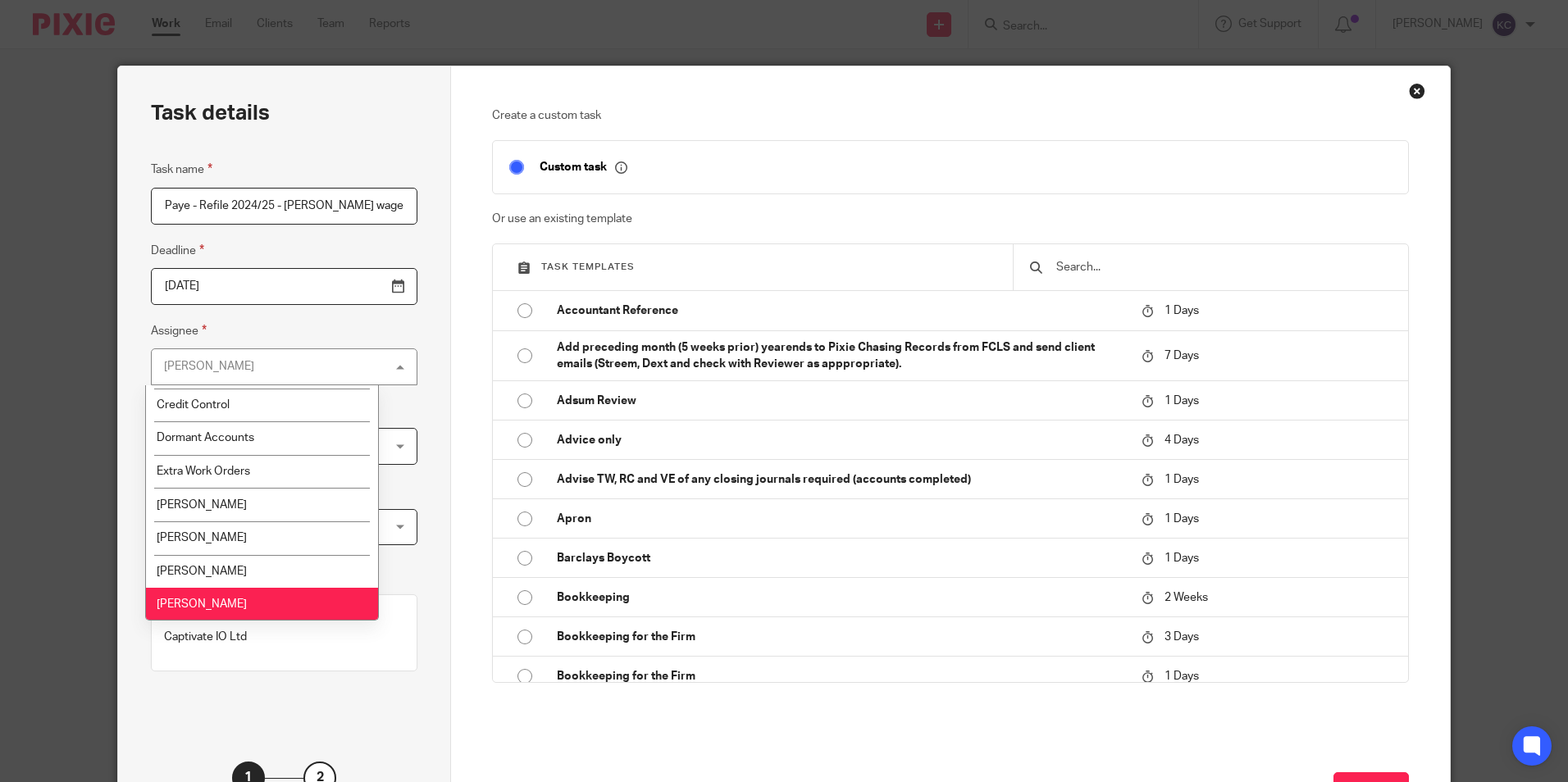
scroll to position [259, 0]
click at [309, 569] on li "[PERSON_NAME]" at bounding box center [262, 576] width 232 height 33
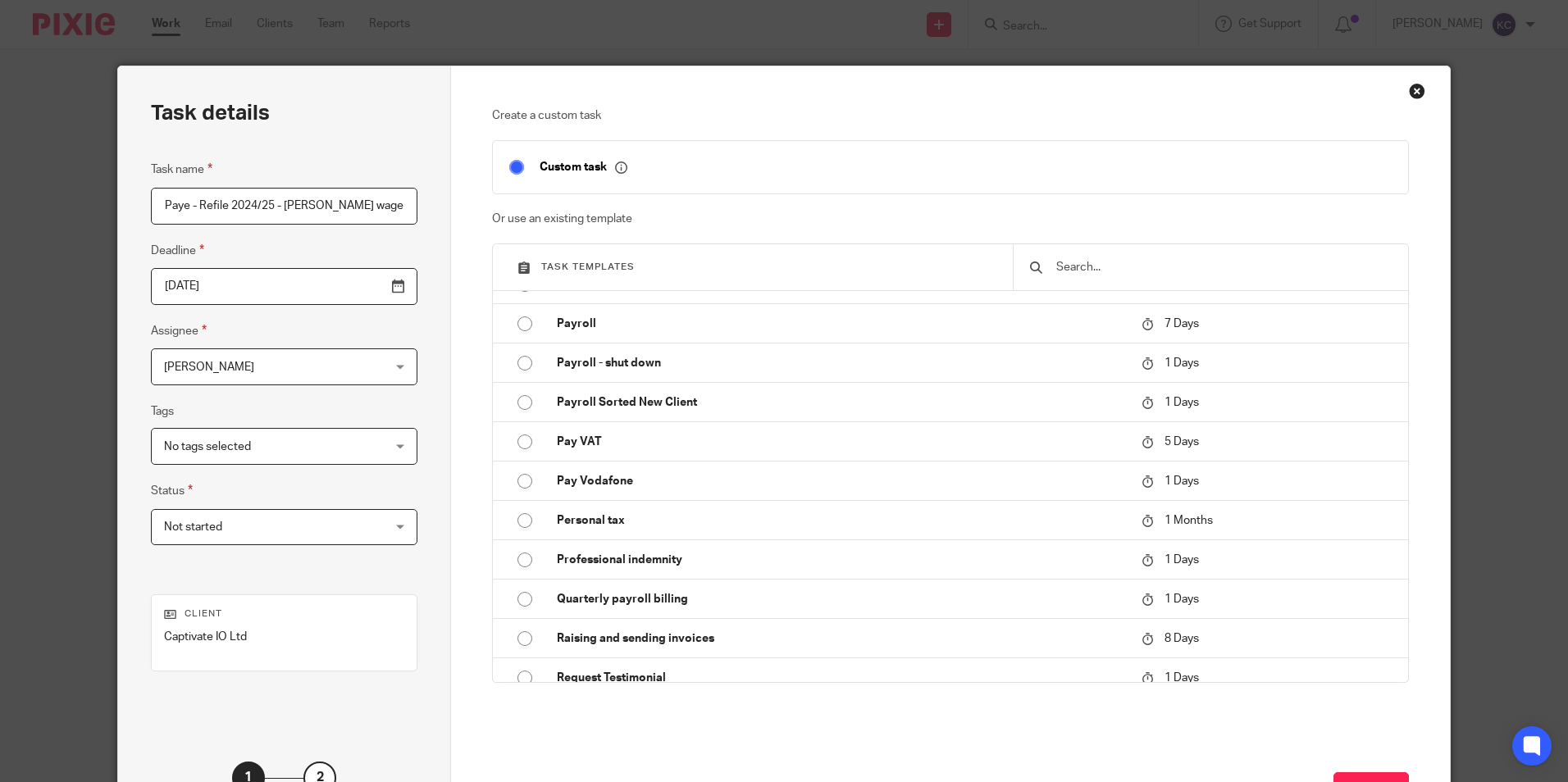
scroll to position [2142, 0]
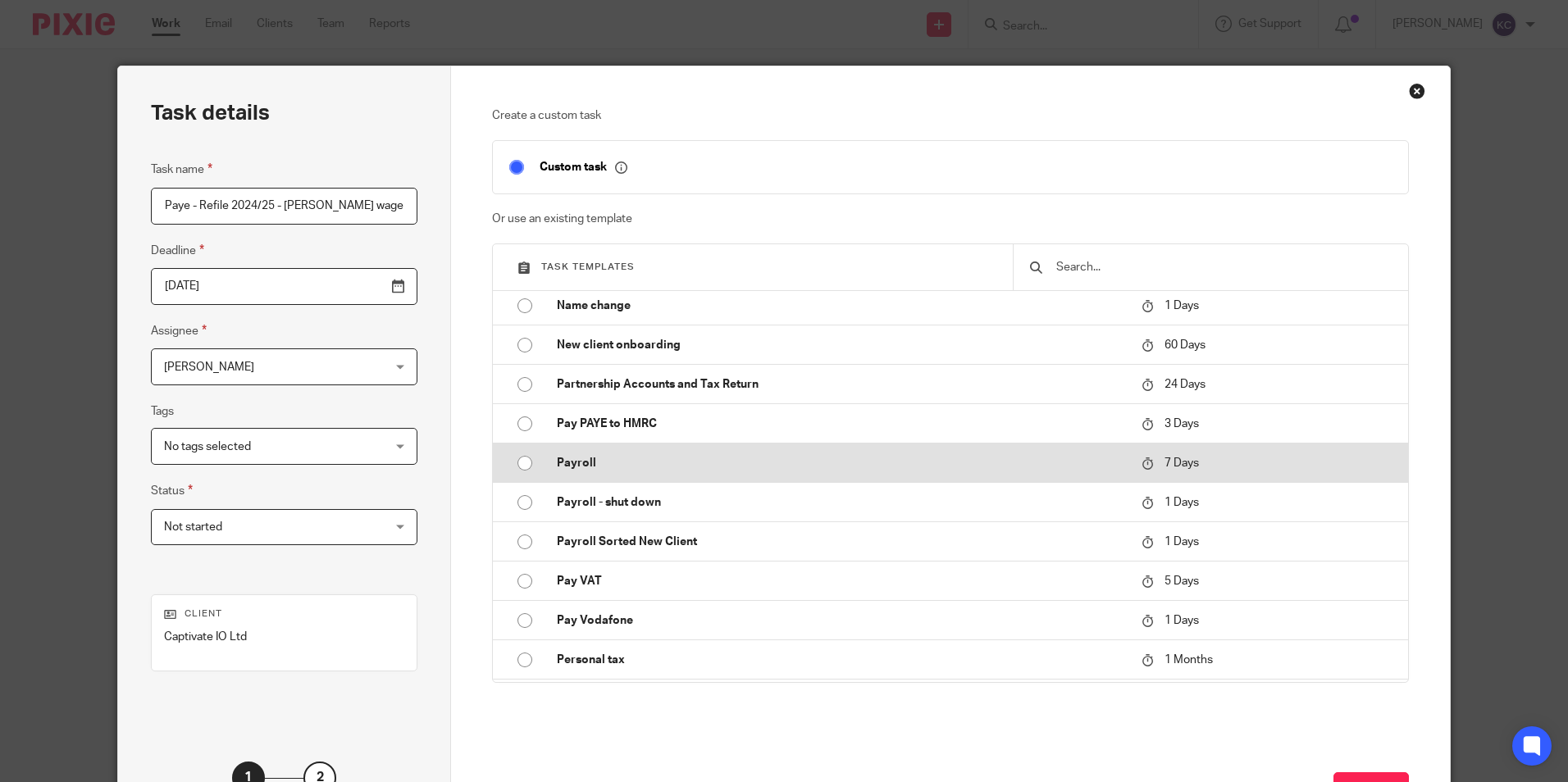
click at [520, 464] on input "radio" at bounding box center [524, 463] width 31 height 31
type input "2025-08-26"
checkbox input "false"
radio input "false"
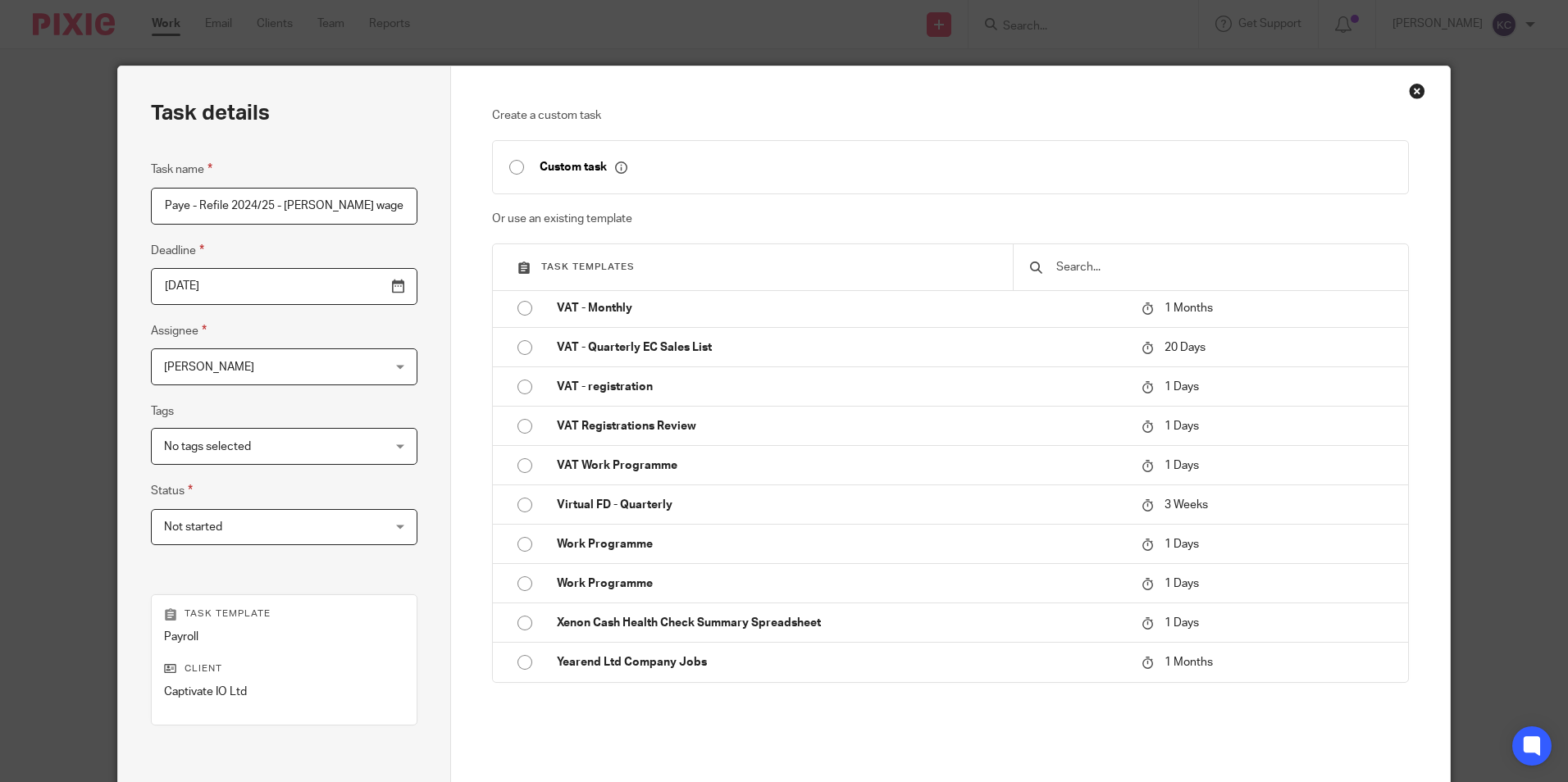
scroll to position [187, 0]
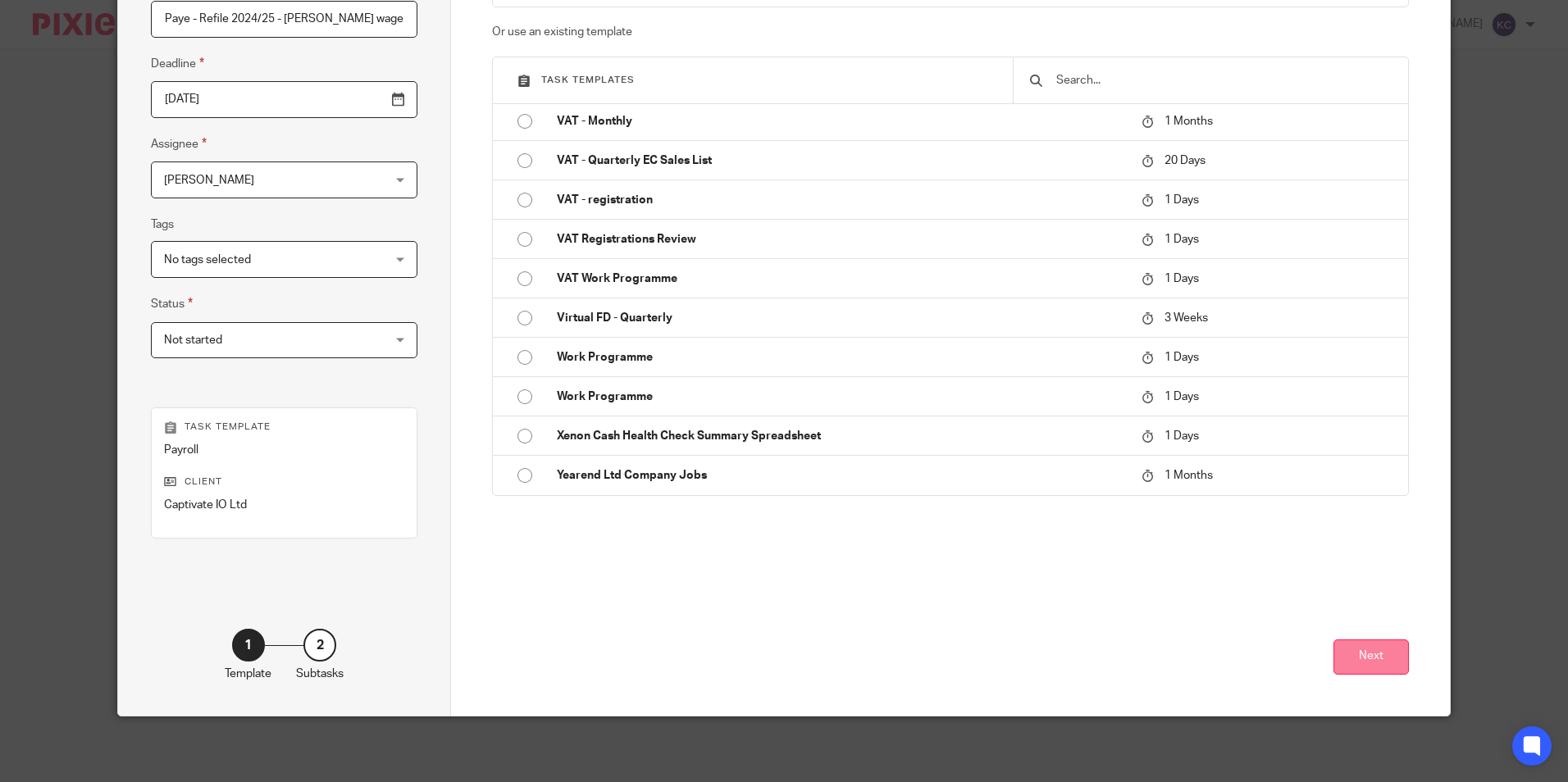
click at [1369, 661] on button "Next" at bounding box center [1371, 657] width 76 height 35
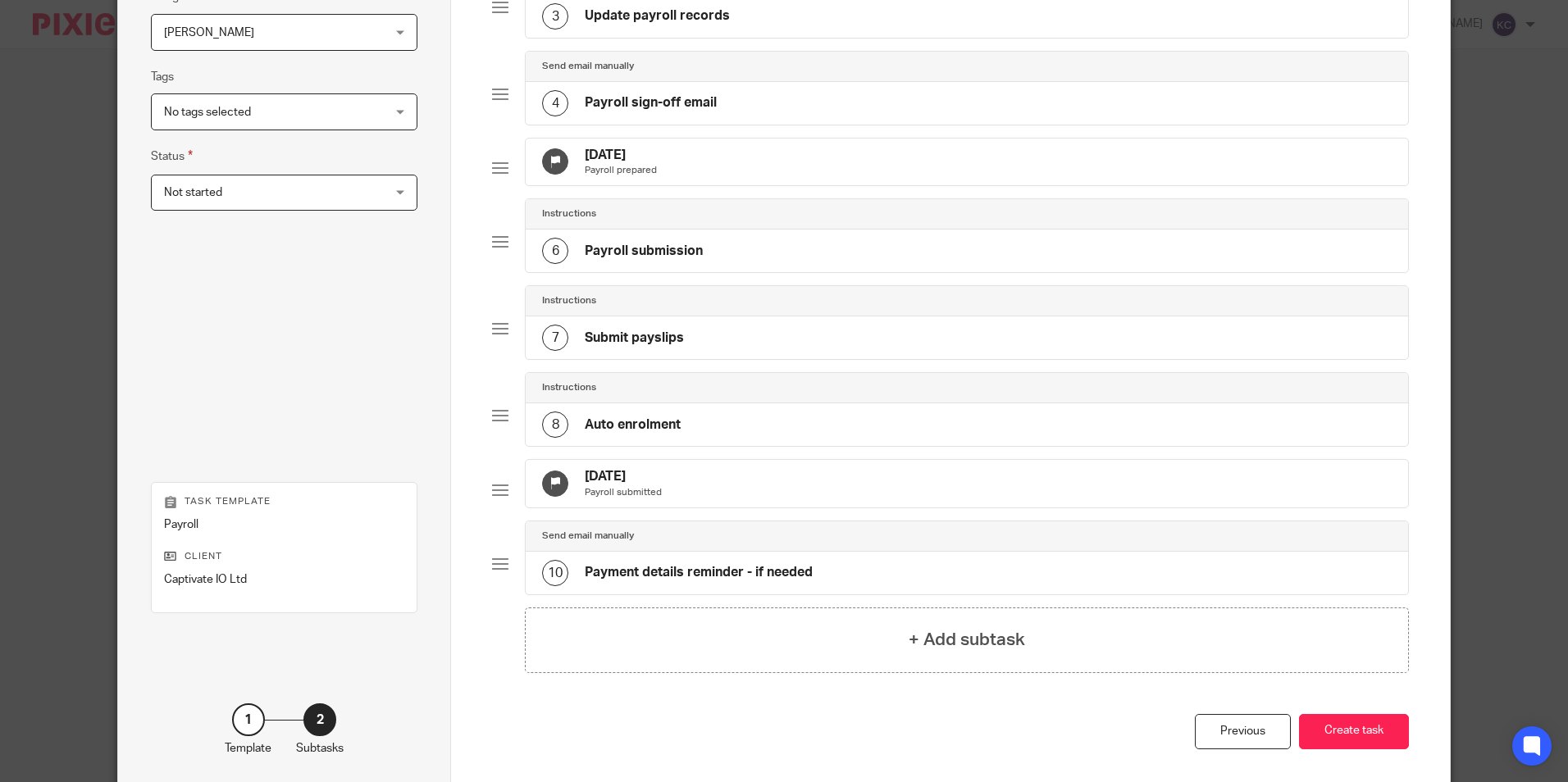
scroll to position [337, 0]
click at [1344, 748] on button "Create task" at bounding box center [1354, 730] width 110 height 35
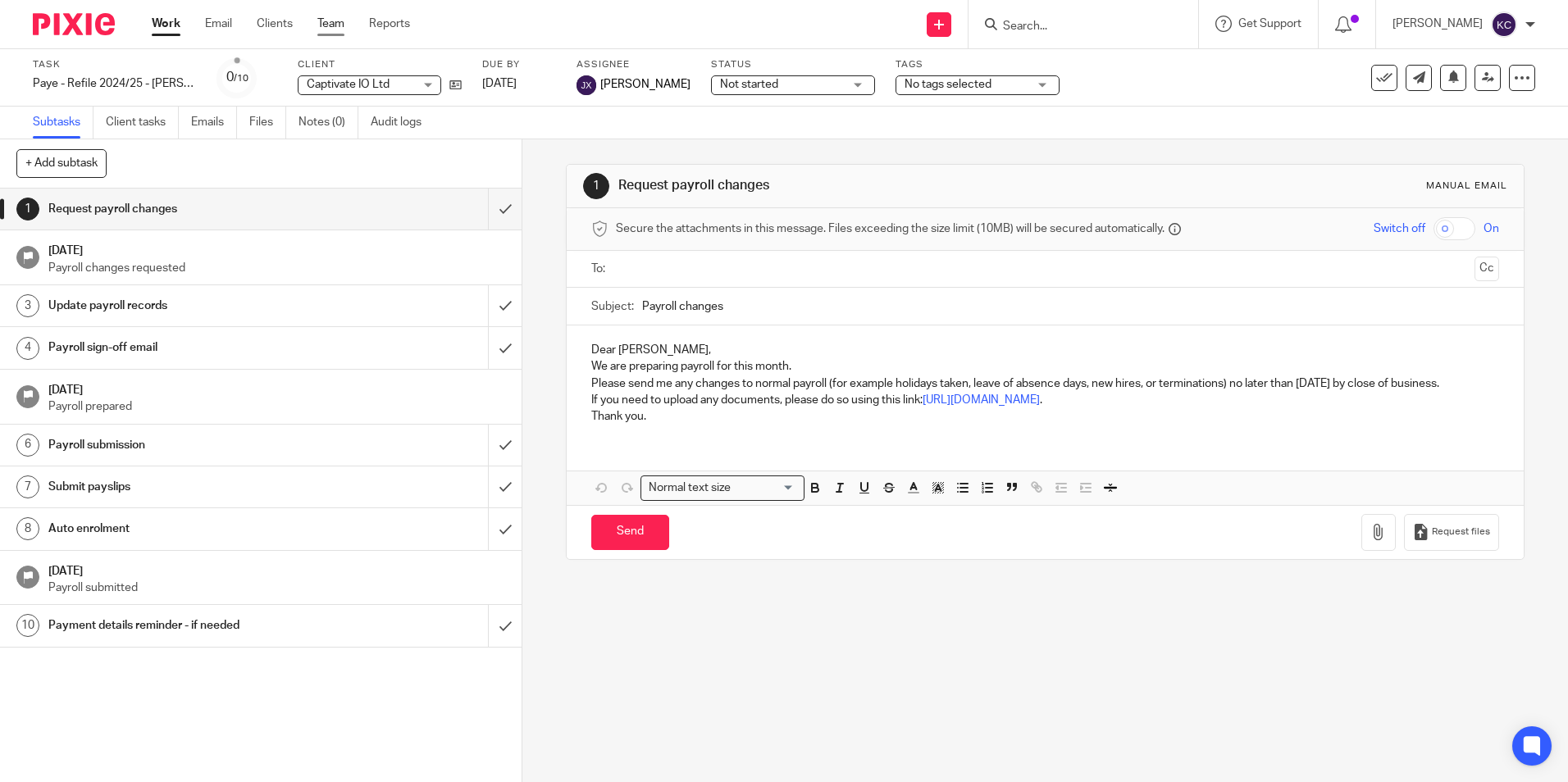
click at [334, 27] on link "Team" at bounding box center [331, 23] width 27 height 16
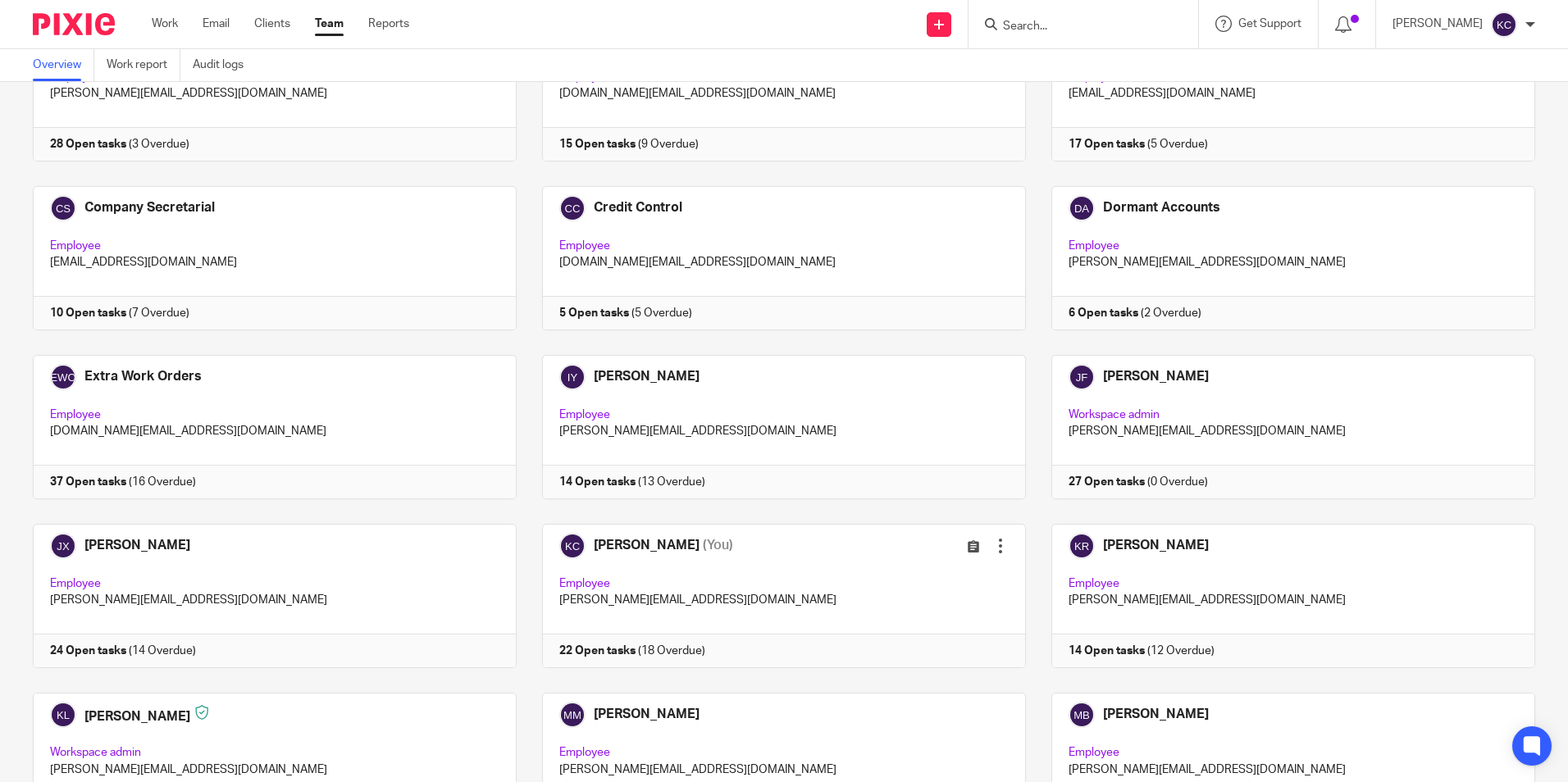
scroll to position [338, 0]
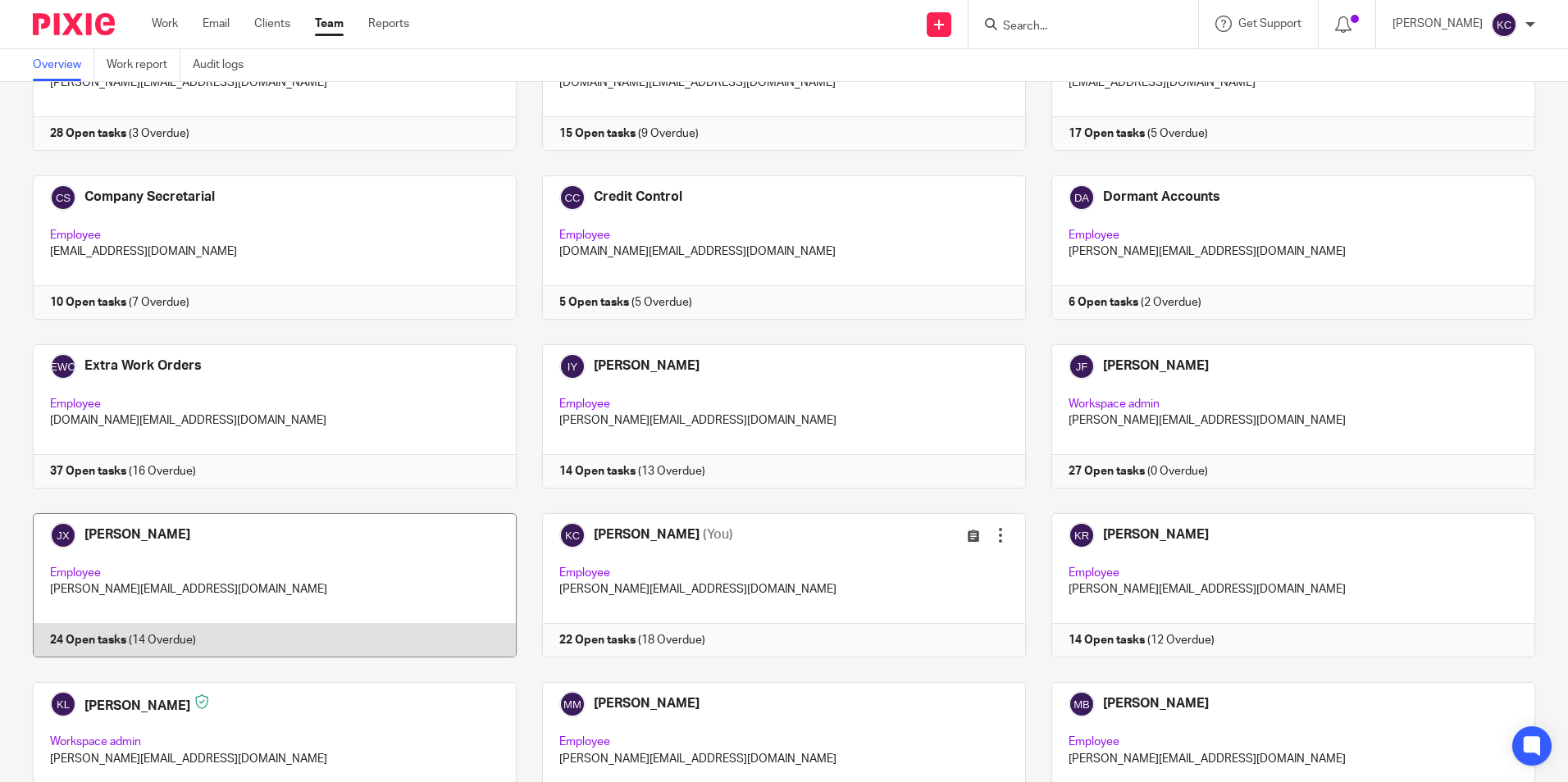
click at [220, 589] on link at bounding box center [262, 586] width 509 height 144
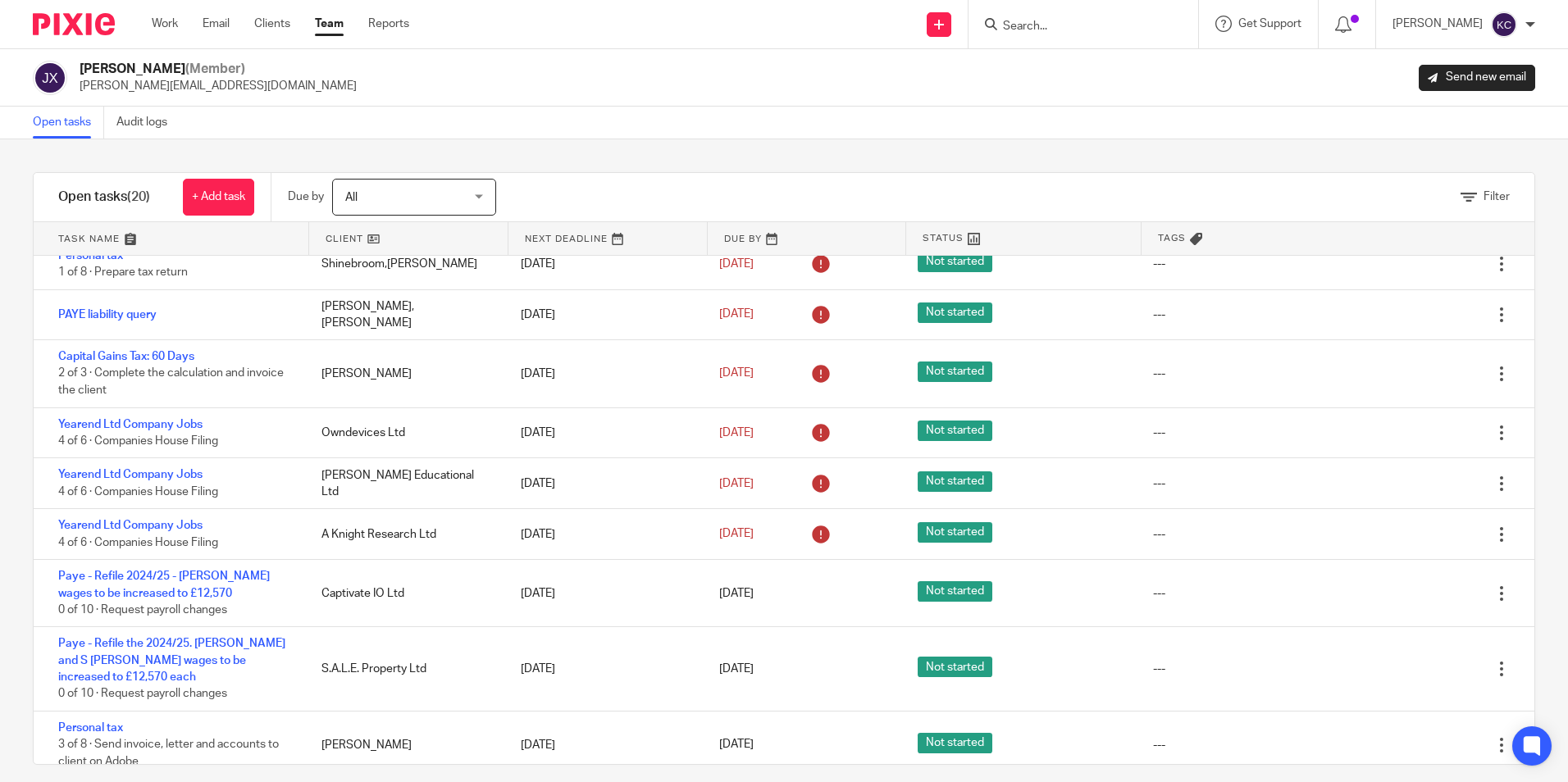
scroll to position [312, 0]
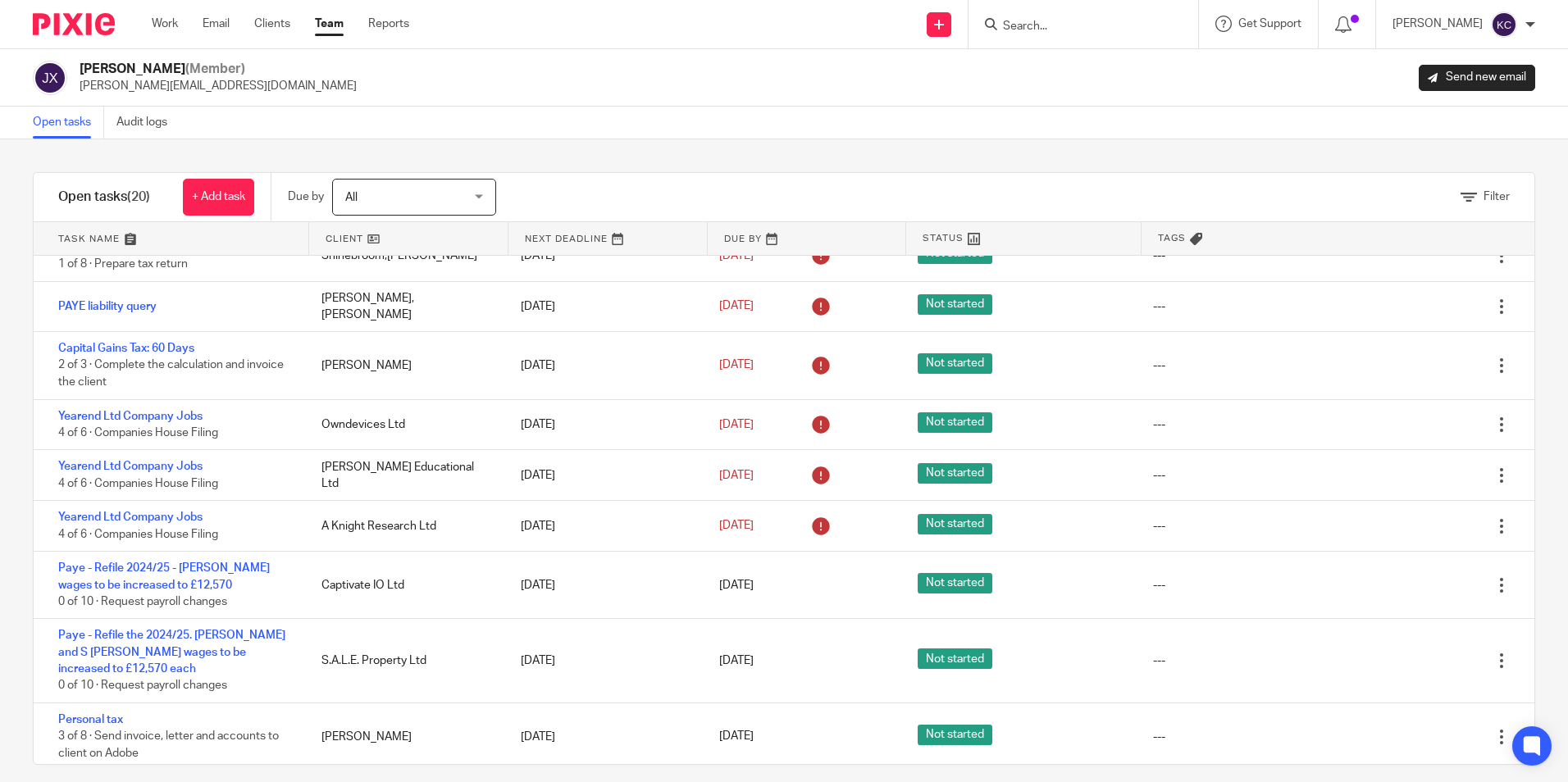
click at [1066, 23] on input "Search" at bounding box center [1075, 27] width 148 height 14
type input "WJ C"
click at [1075, 88] on link at bounding box center [1120, 96] width 245 height 38
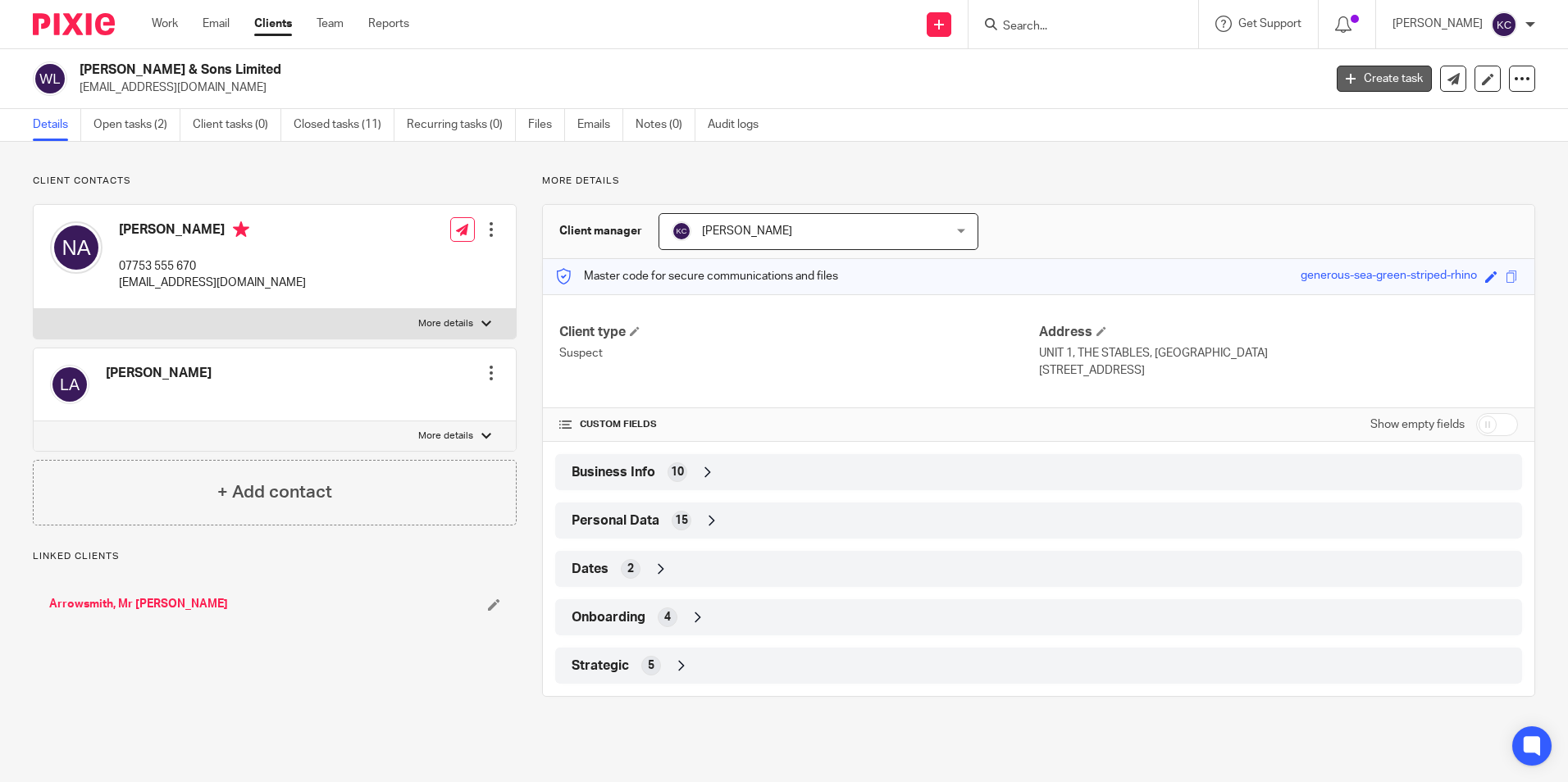
click at [1358, 85] on link "Create task" at bounding box center [1384, 78] width 95 height 26
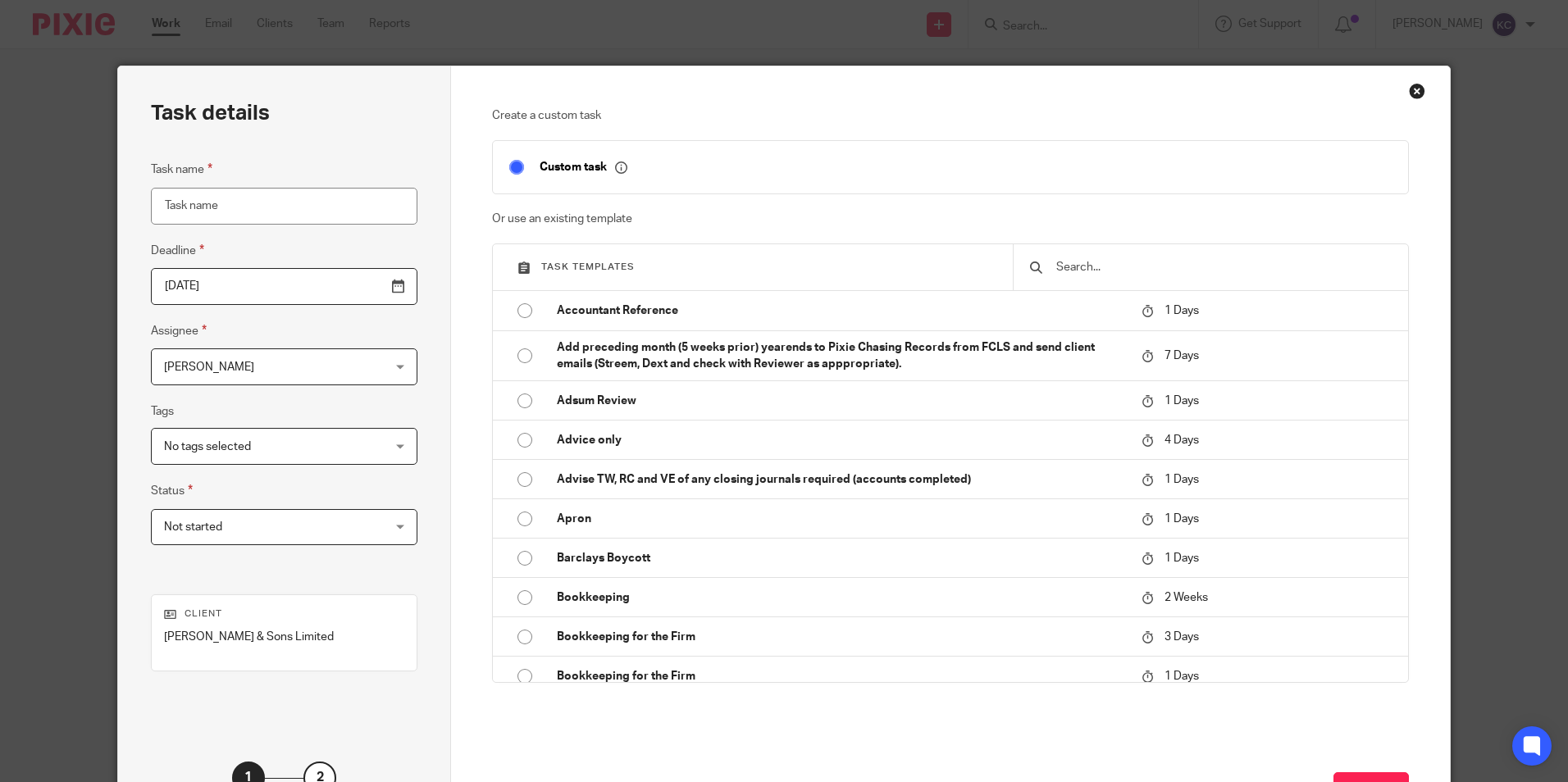
click at [328, 208] on input "Task name" at bounding box center [284, 206] width 266 height 37
type input "C"
type input "Corporation Tax YE [DATE] to be refiled"
click at [363, 366] on div "Karen Crosdale Karen Crosdale" at bounding box center [284, 366] width 266 height 37
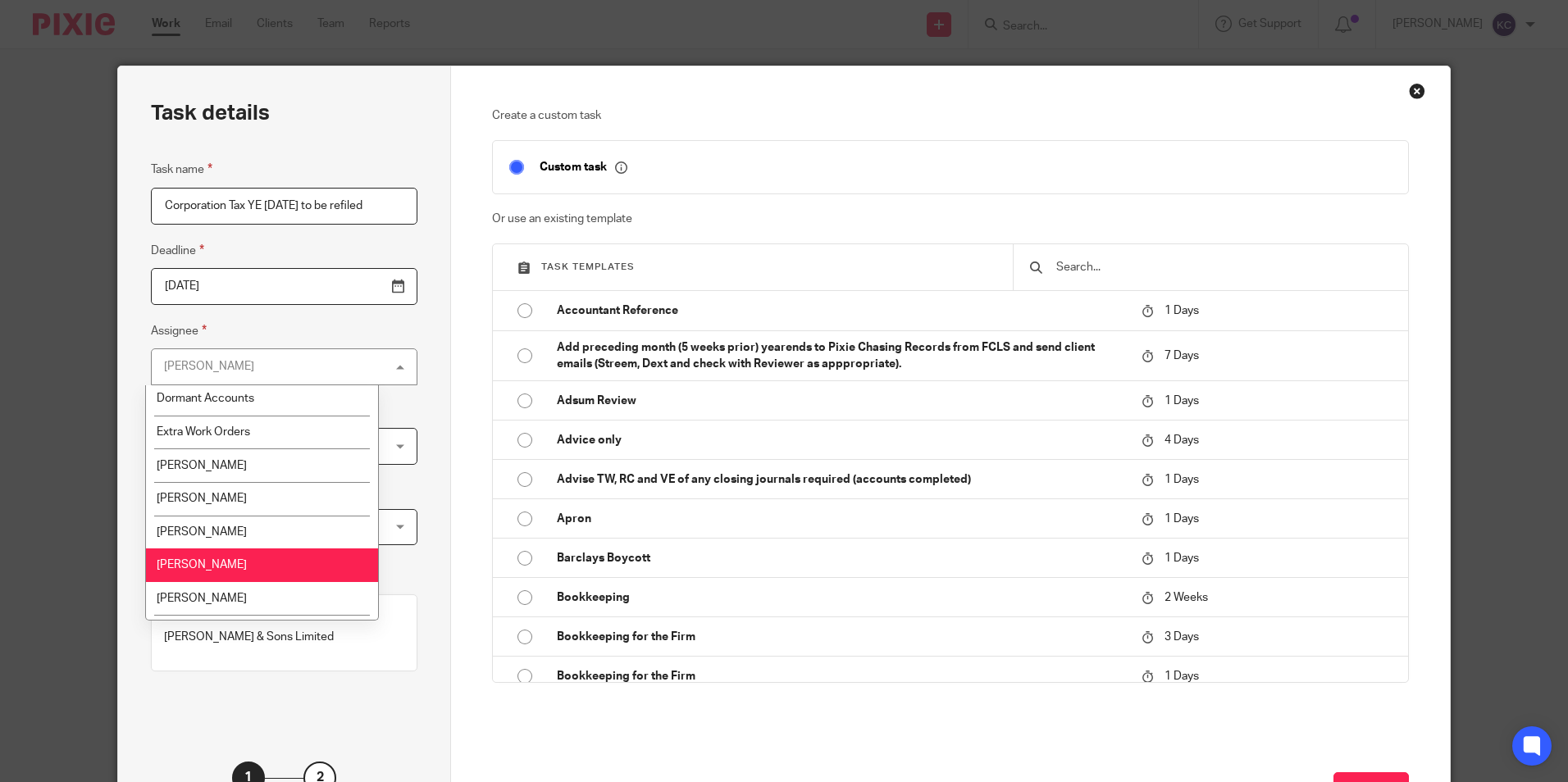
scroll to position [346, 0]
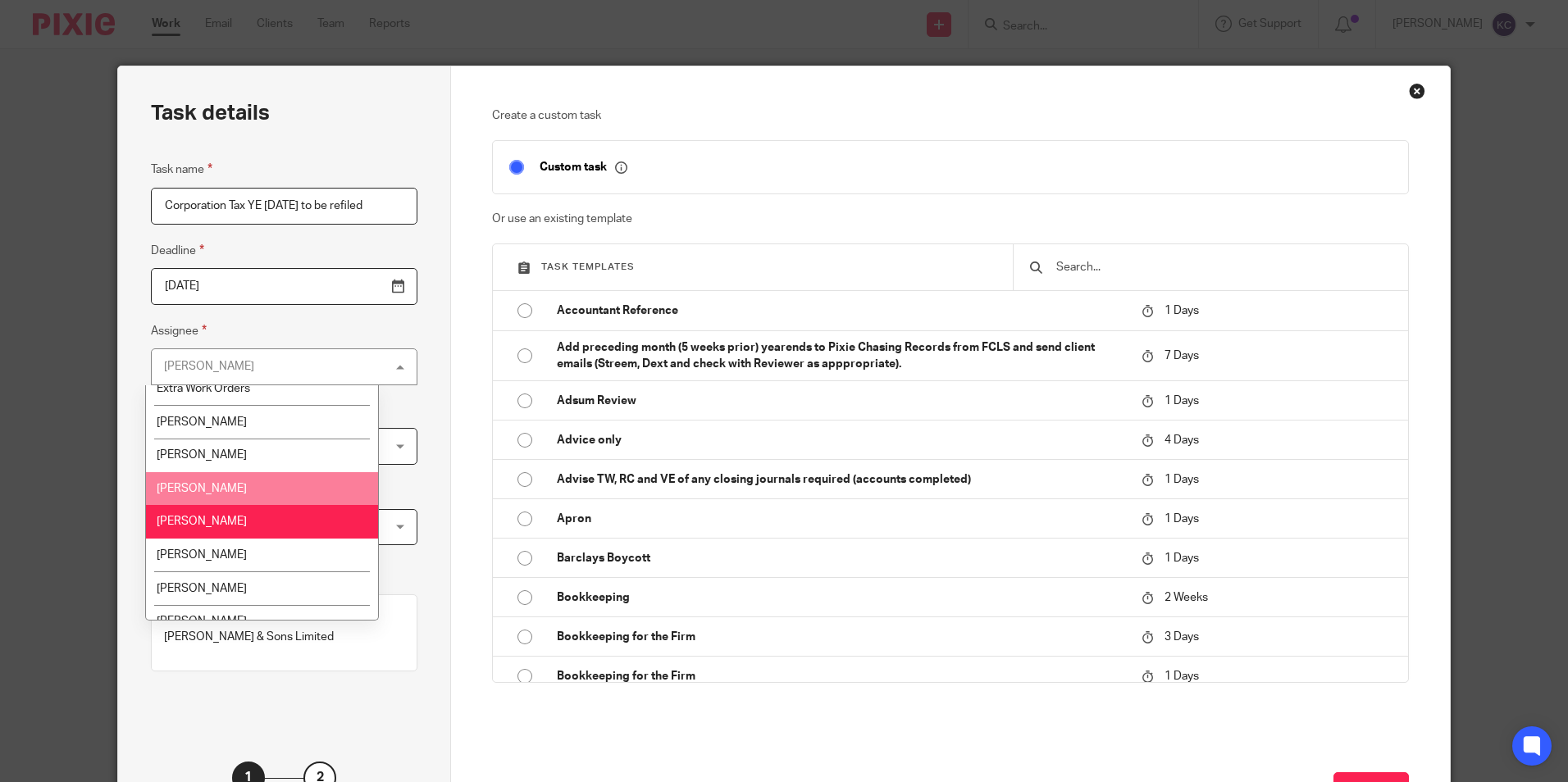
click at [264, 482] on li "[PERSON_NAME]" at bounding box center [262, 489] width 232 height 33
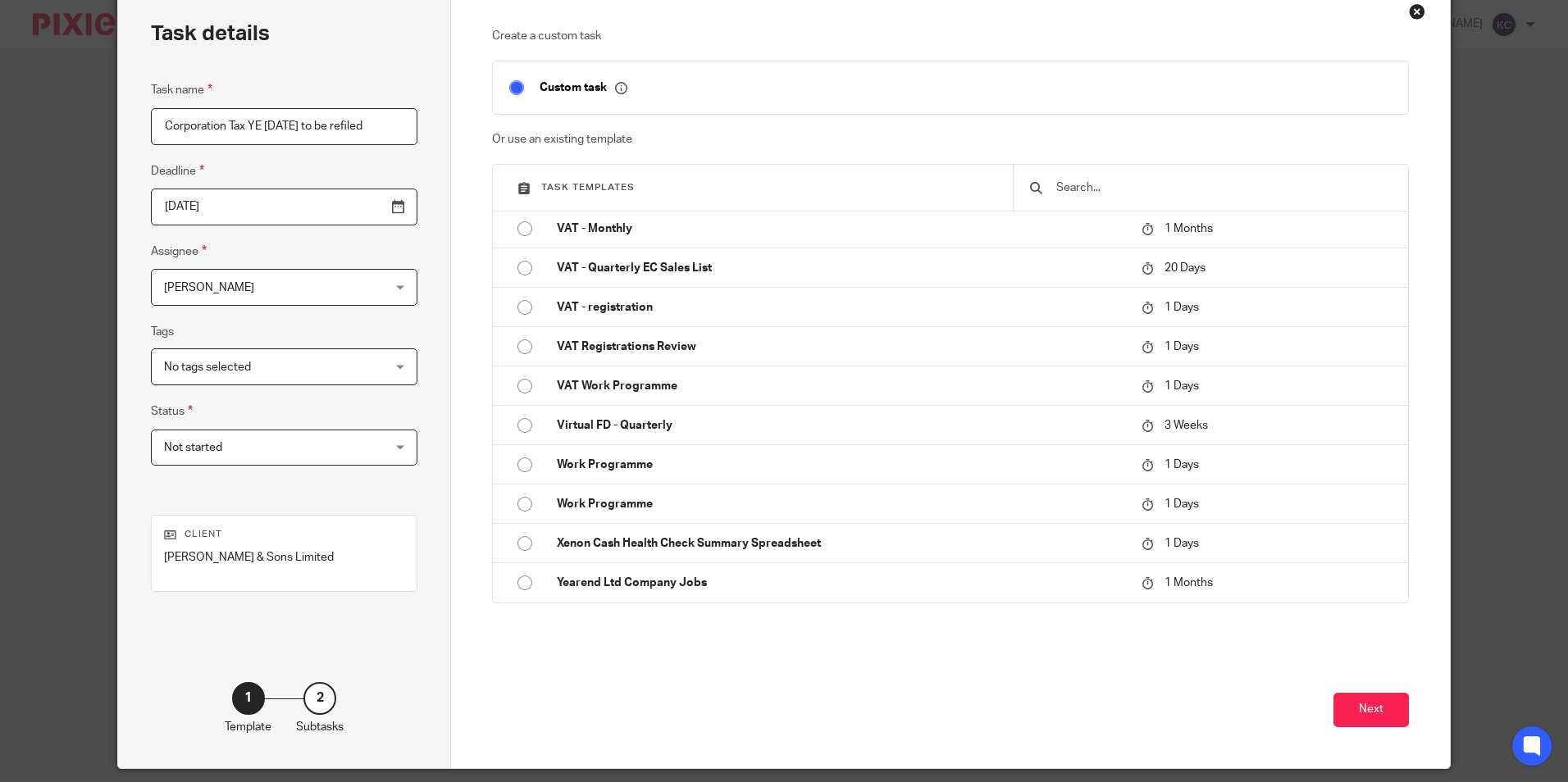
scroll to position [83, 0]
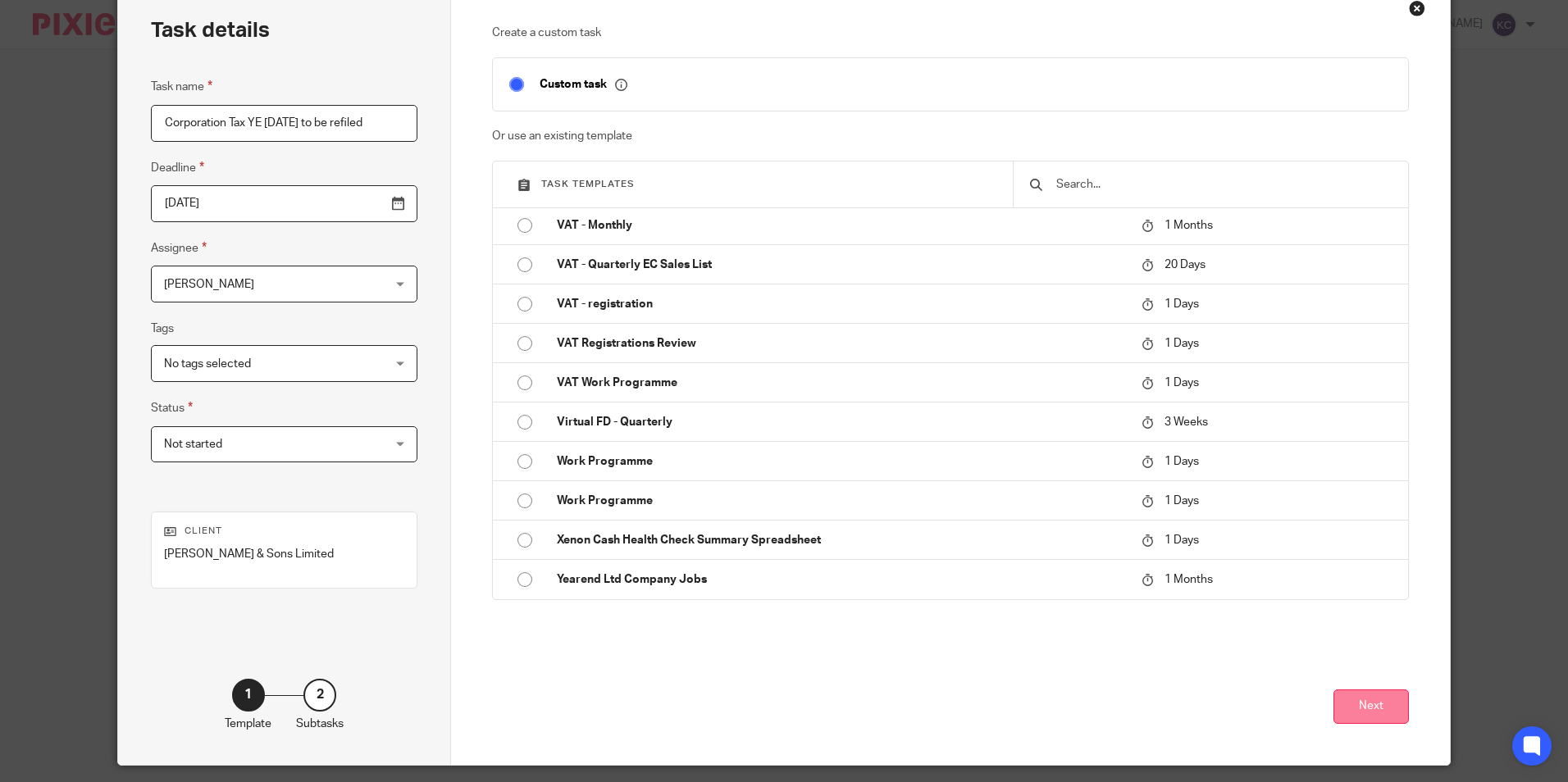
click at [1375, 706] on button "Next" at bounding box center [1371, 706] width 76 height 35
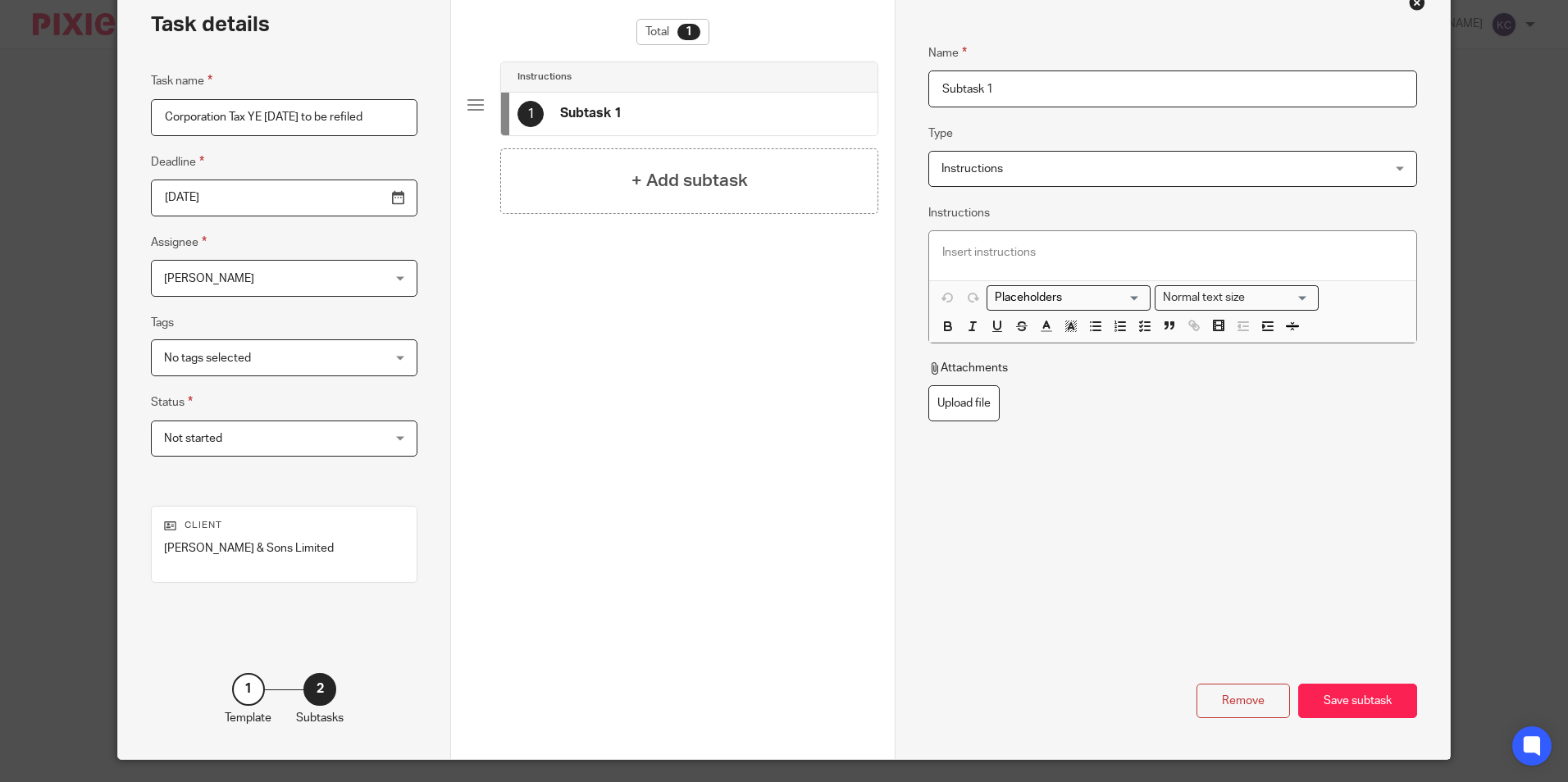
scroll to position [0, 0]
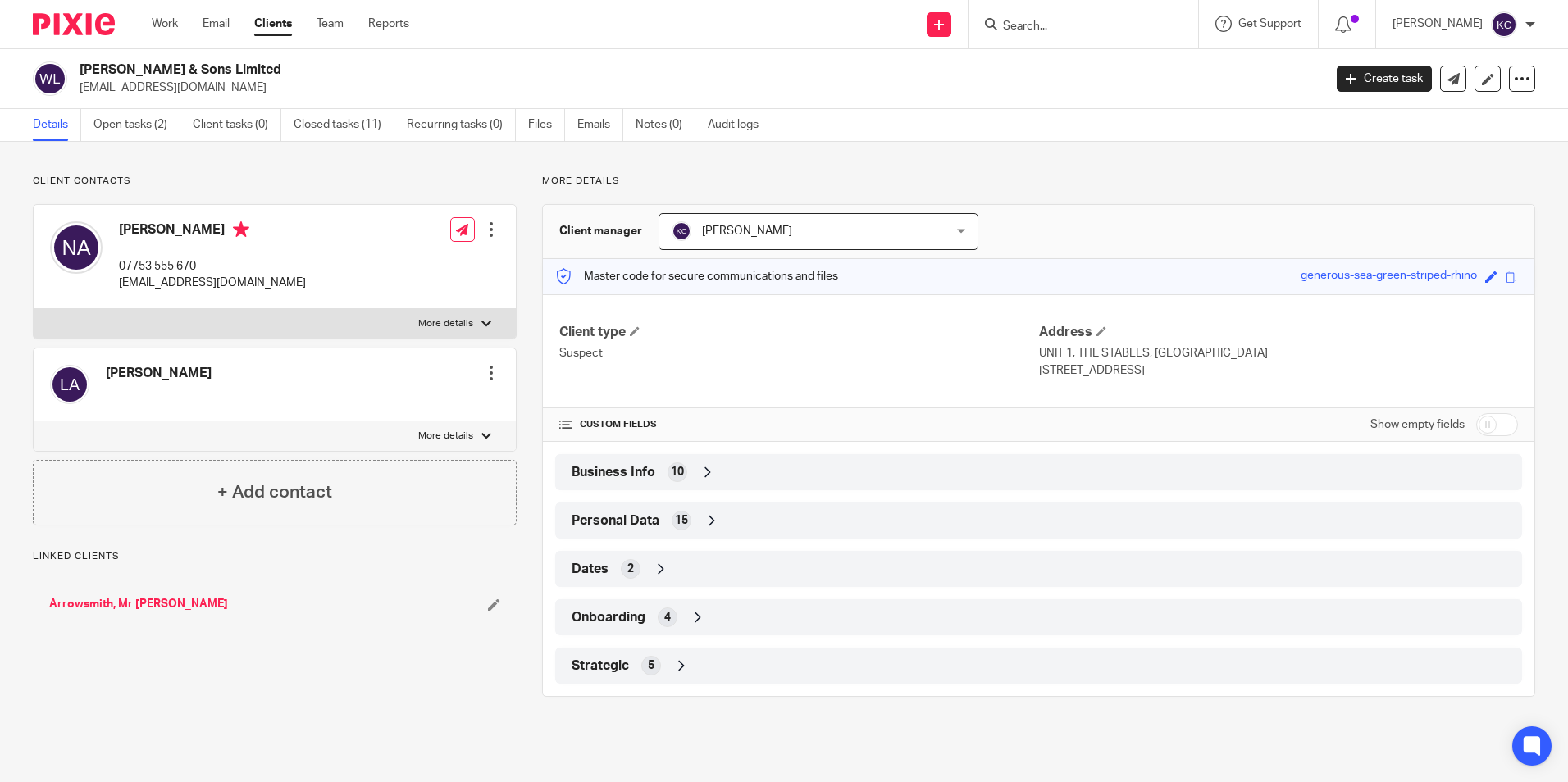
click at [1075, 24] on input "Search" at bounding box center [1075, 27] width 148 height 14
click at [1357, 75] on link "Create task" at bounding box center [1384, 78] width 95 height 26
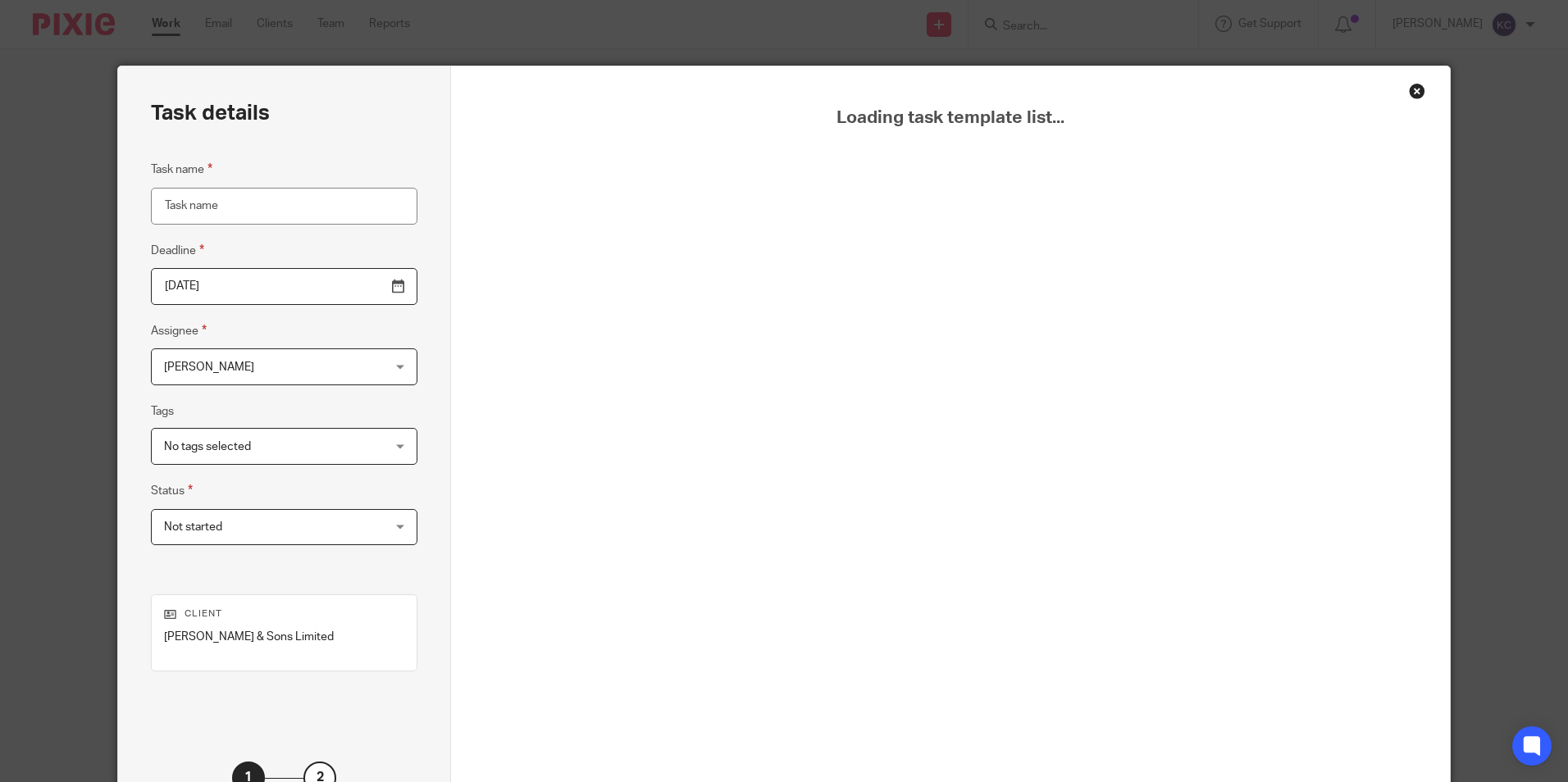
click at [238, 202] on input "Task name" at bounding box center [284, 206] width 266 height 37
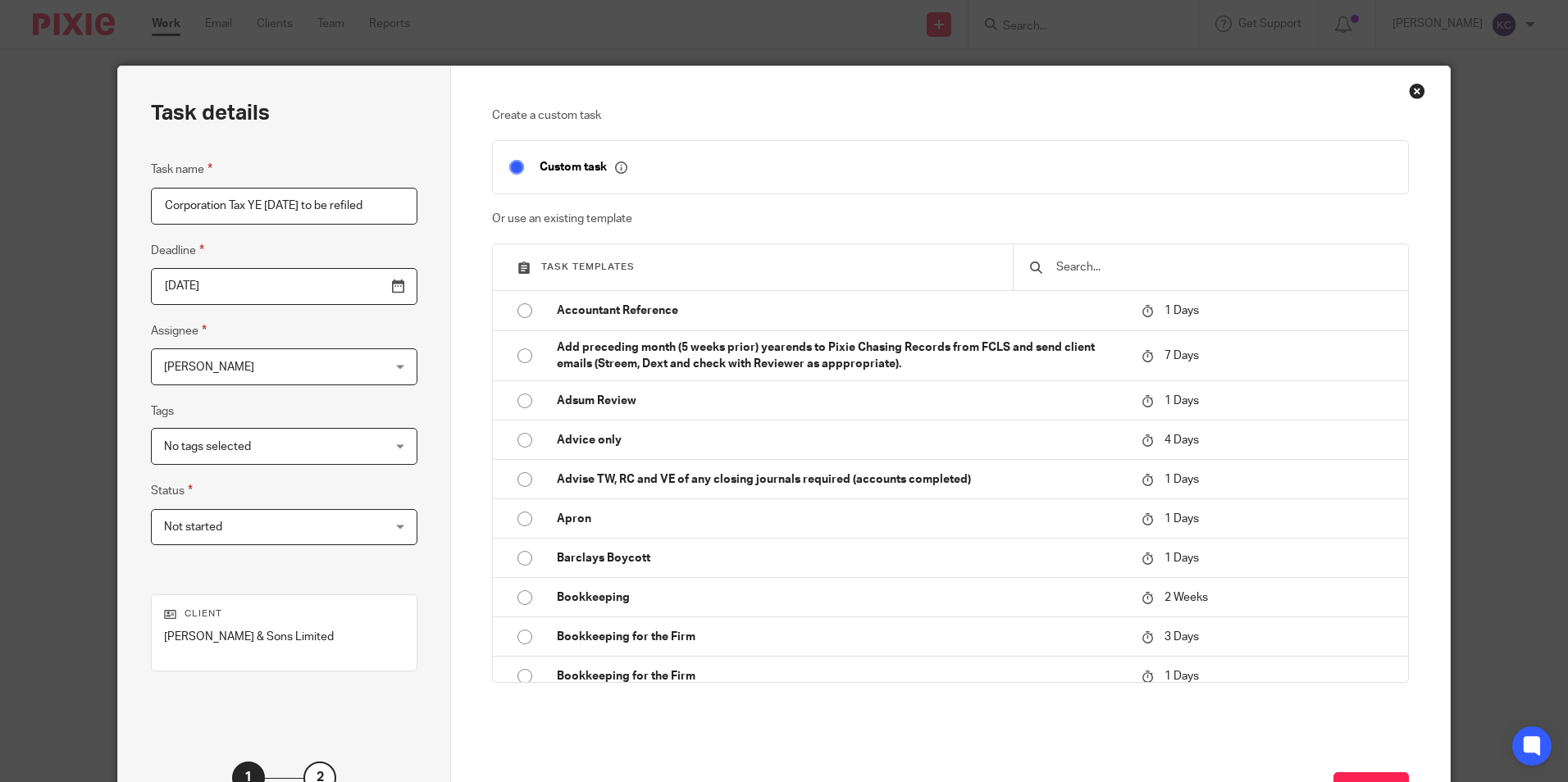
scroll to position [0, 6]
type input "Corporation Tax YE [DATE] to be refiled"
click at [362, 362] on div "[PERSON_NAME] [PERSON_NAME]" at bounding box center [284, 366] width 266 height 37
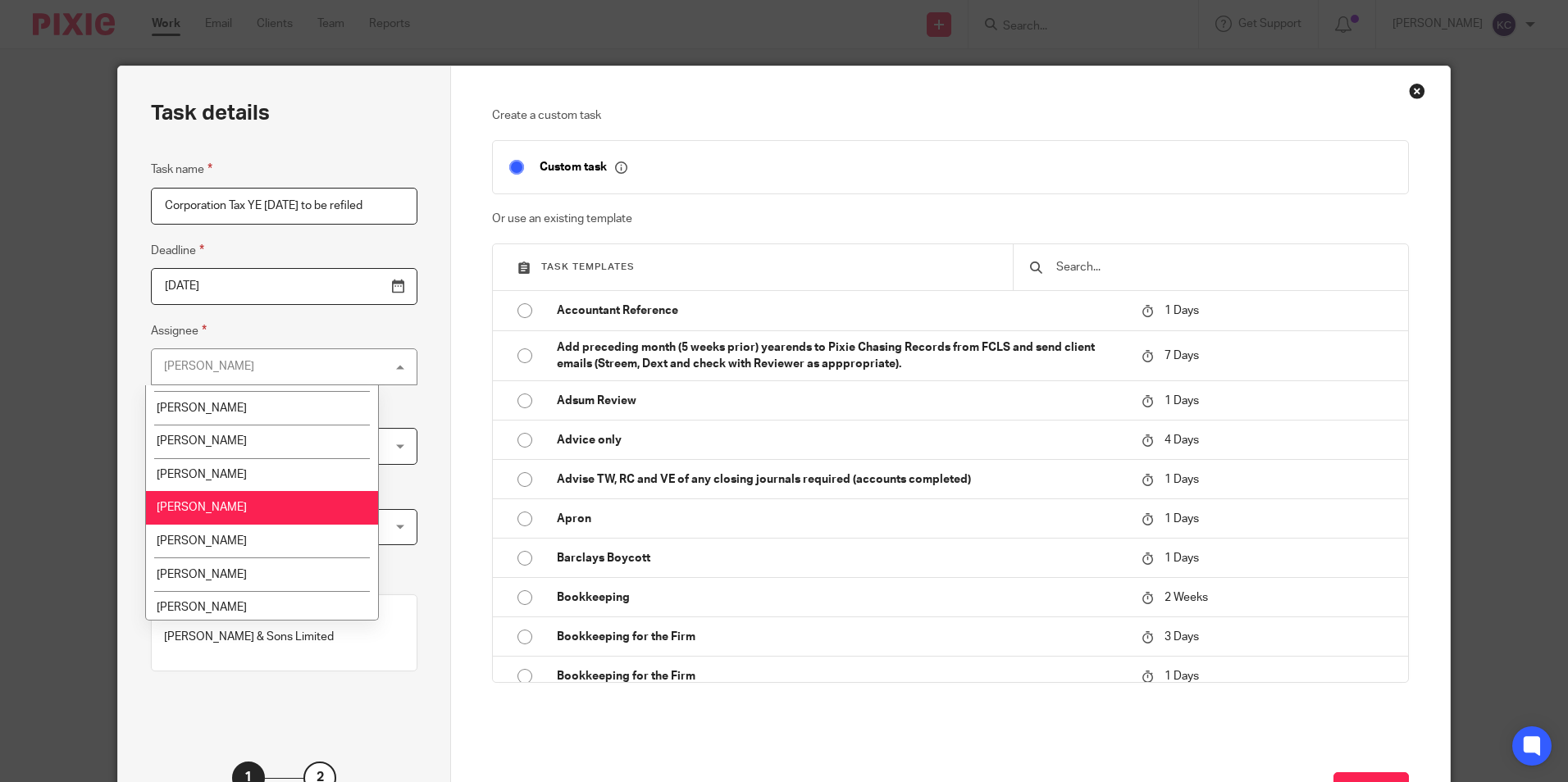
scroll to position [421, 0]
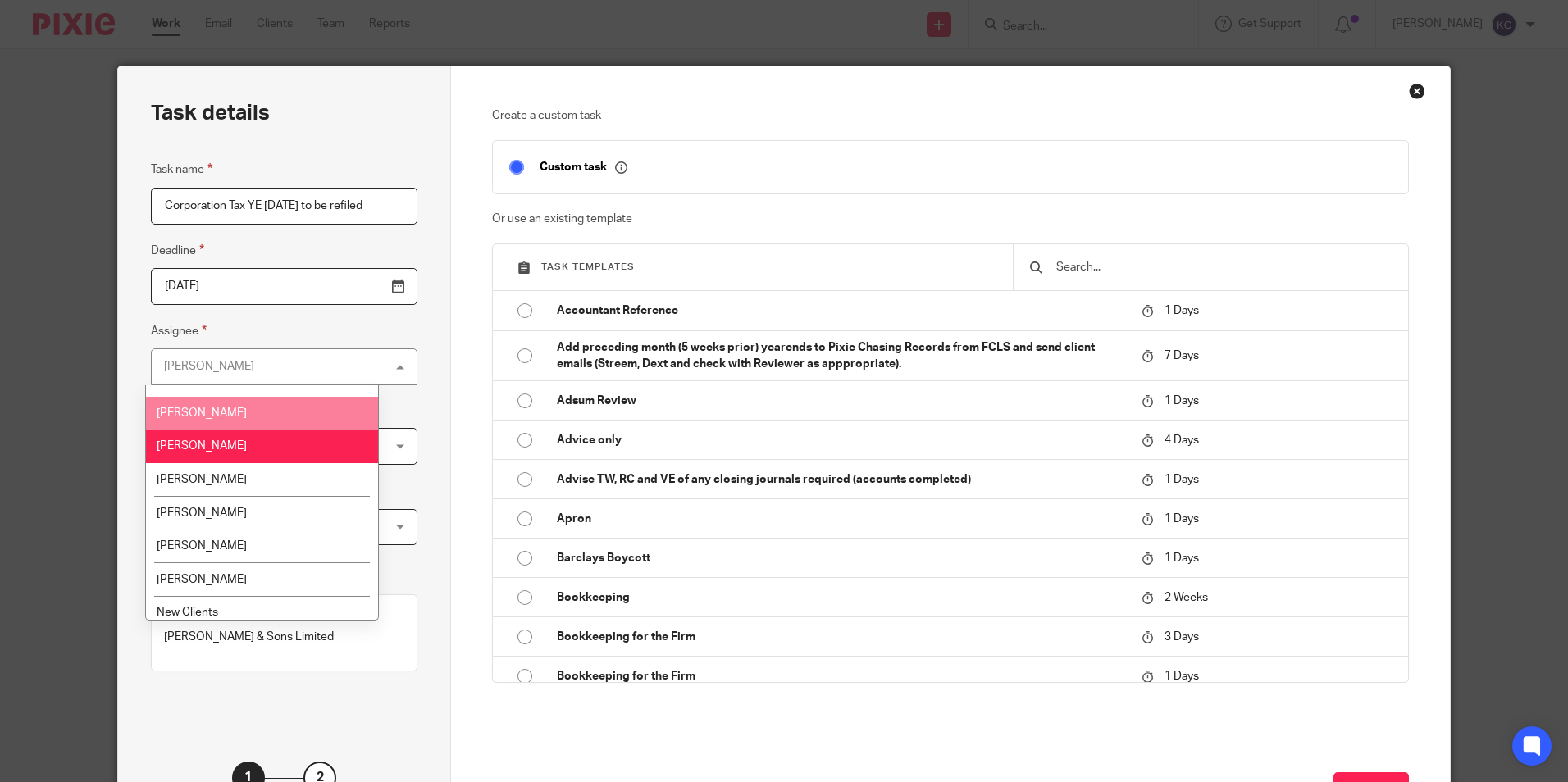
click at [264, 411] on li "[PERSON_NAME]" at bounding box center [262, 413] width 232 height 33
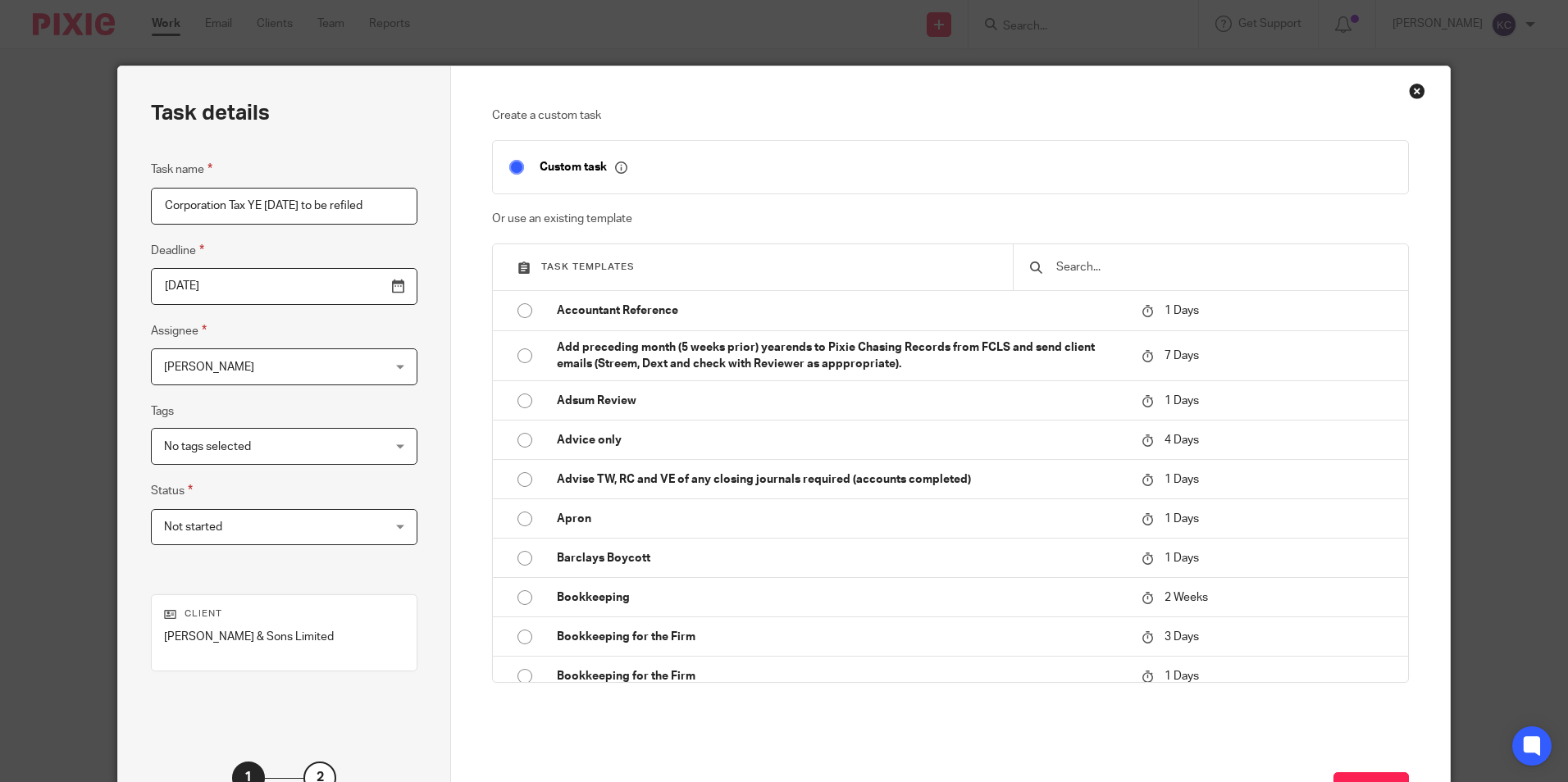
scroll to position [62, 0]
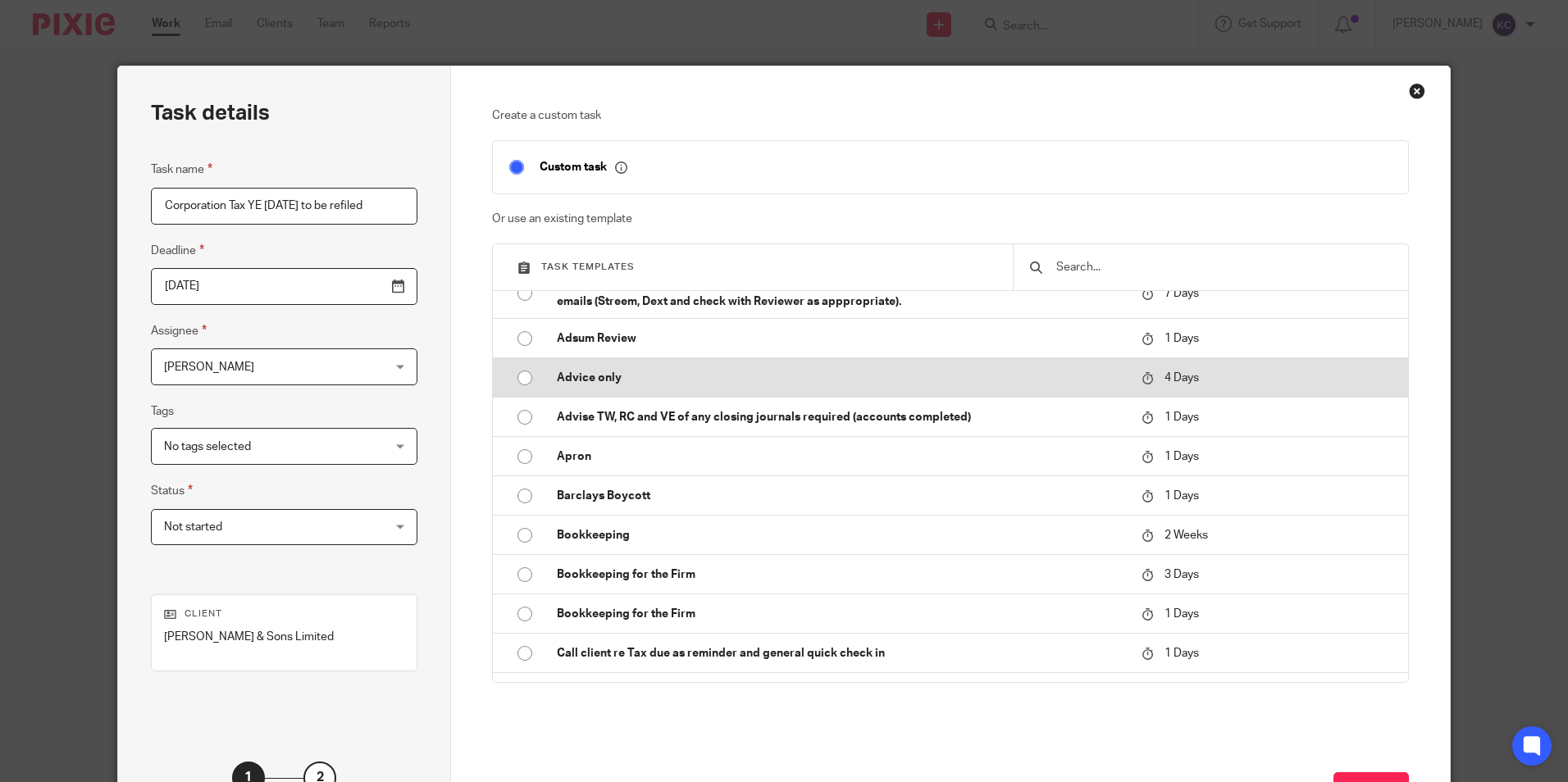
click at [523, 378] on input "radio" at bounding box center [524, 378] width 31 height 31
type input "2025-08-23"
checkbox input "false"
radio input "false"
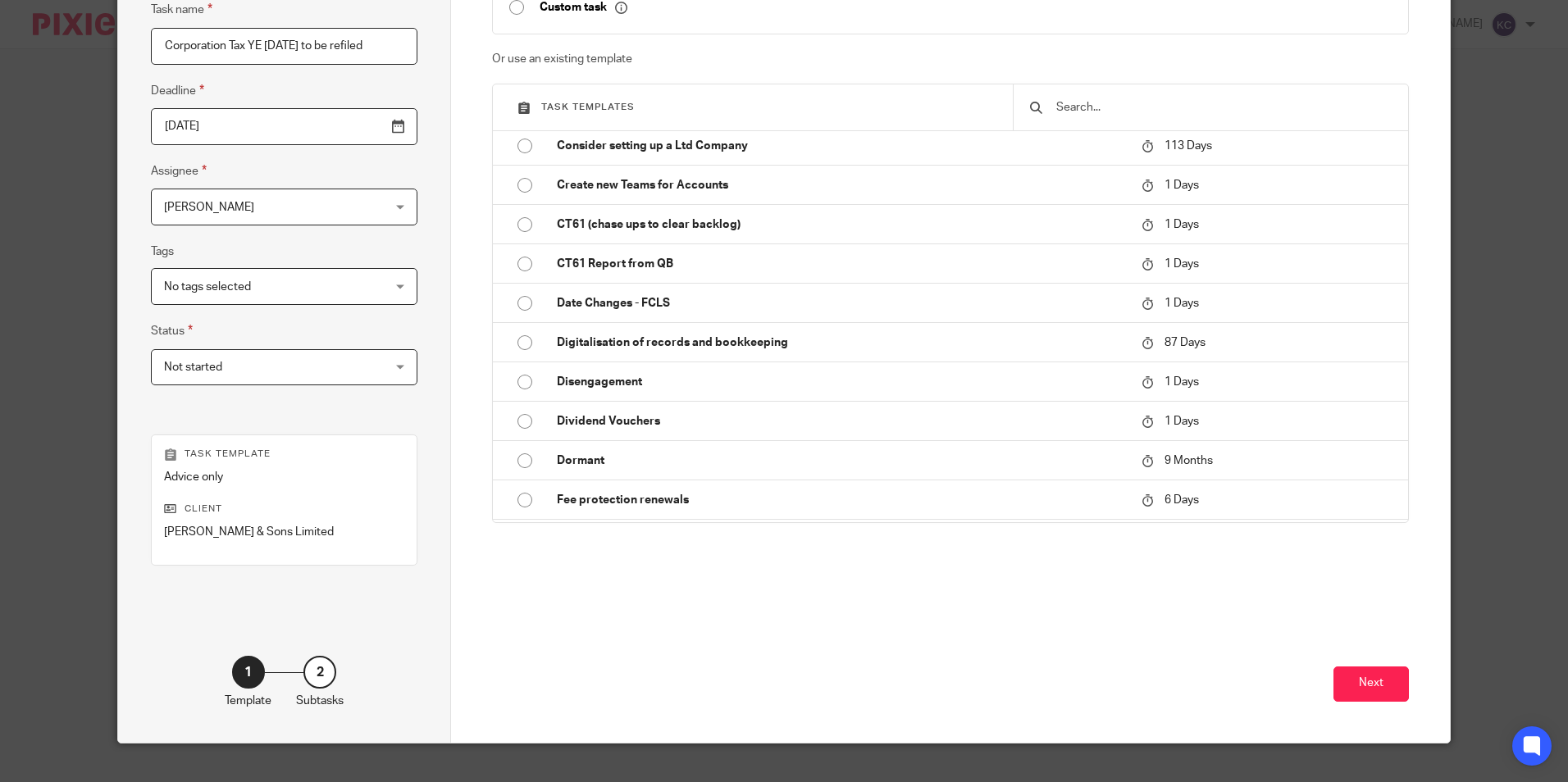
scroll to position [163, 0]
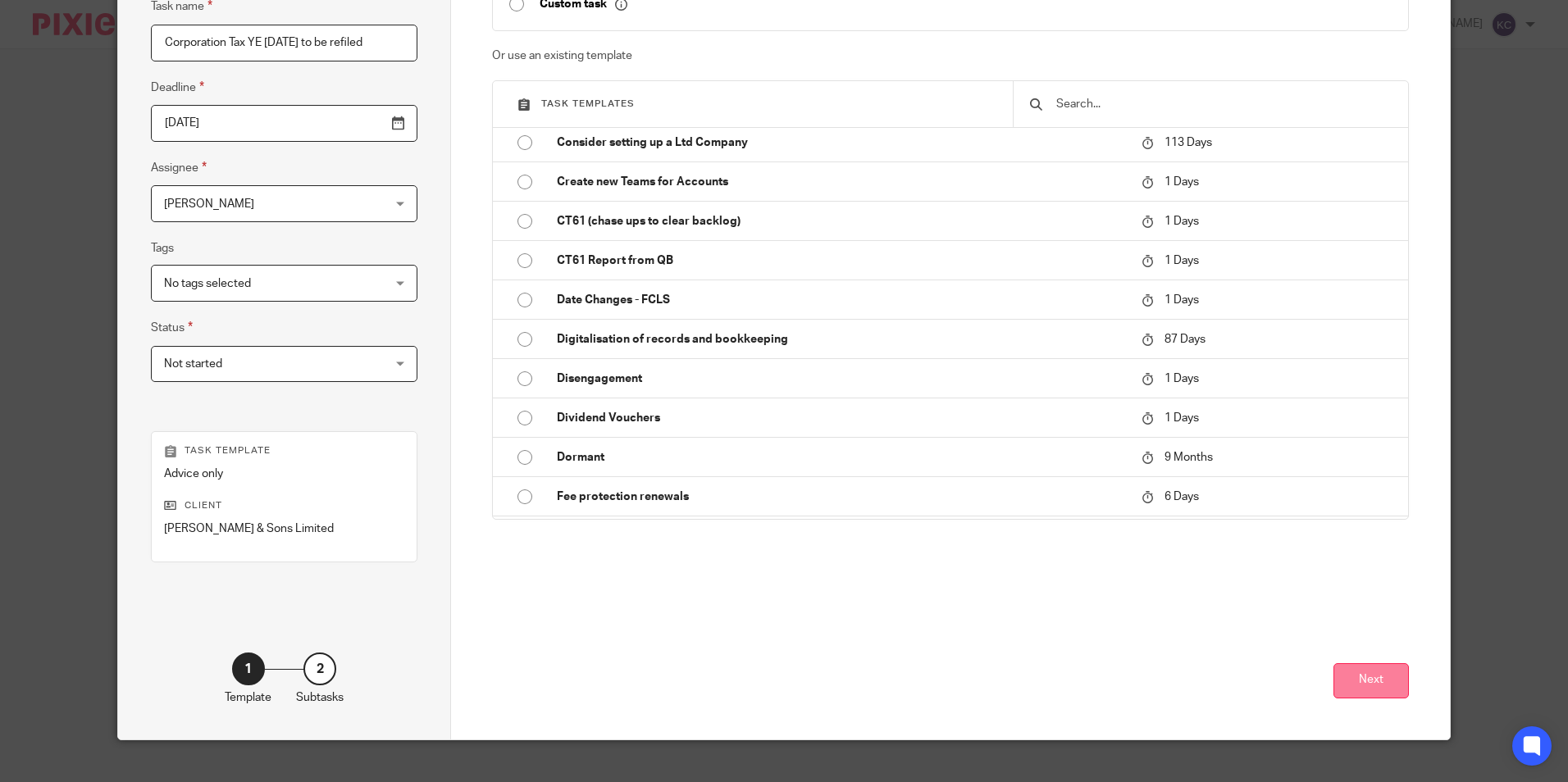
click at [1376, 691] on button "Next" at bounding box center [1371, 680] width 76 height 35
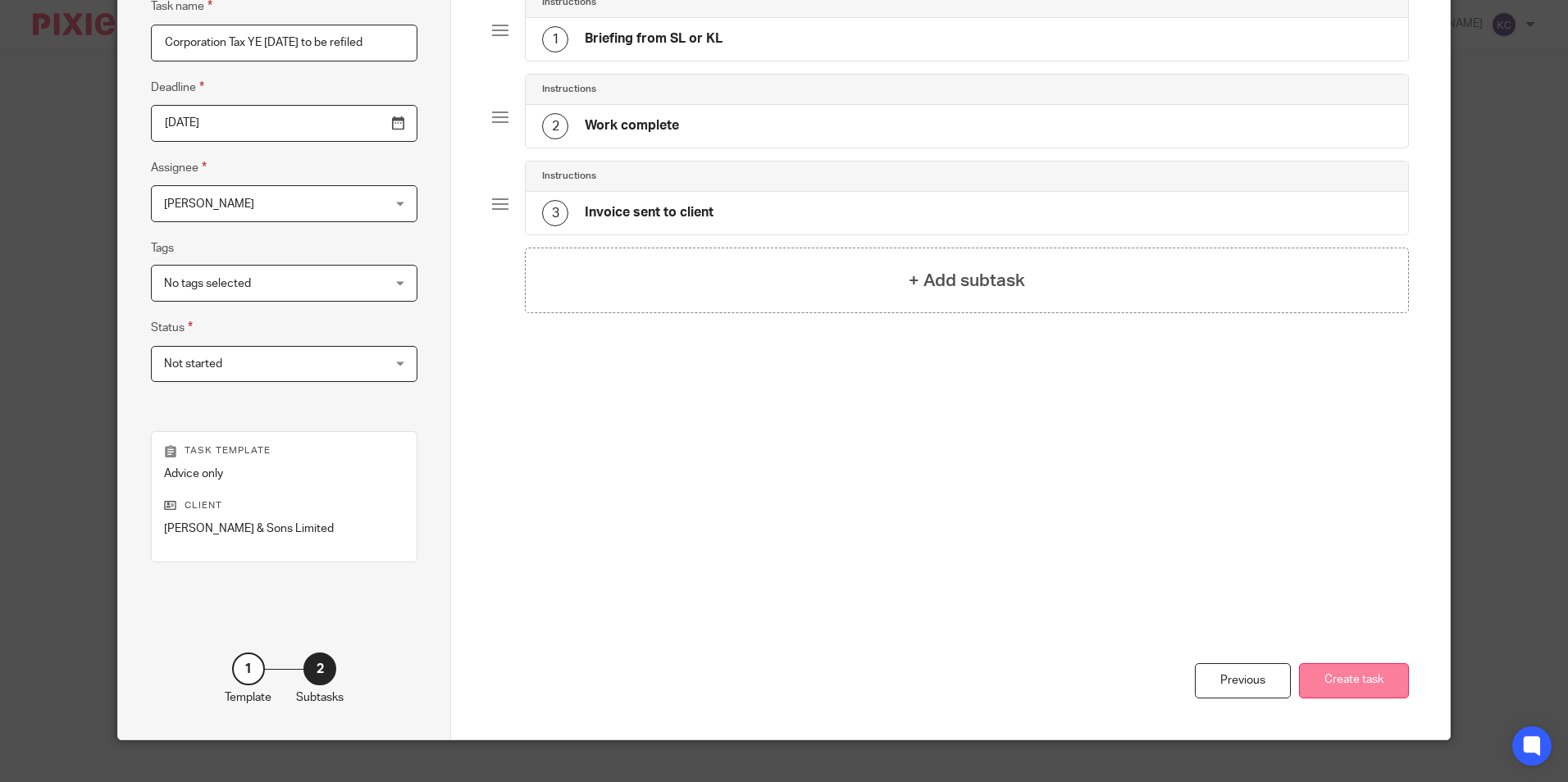
click at [1371, 690] on button "Create task" at bounding box center [1354, 680] width 110 height 35
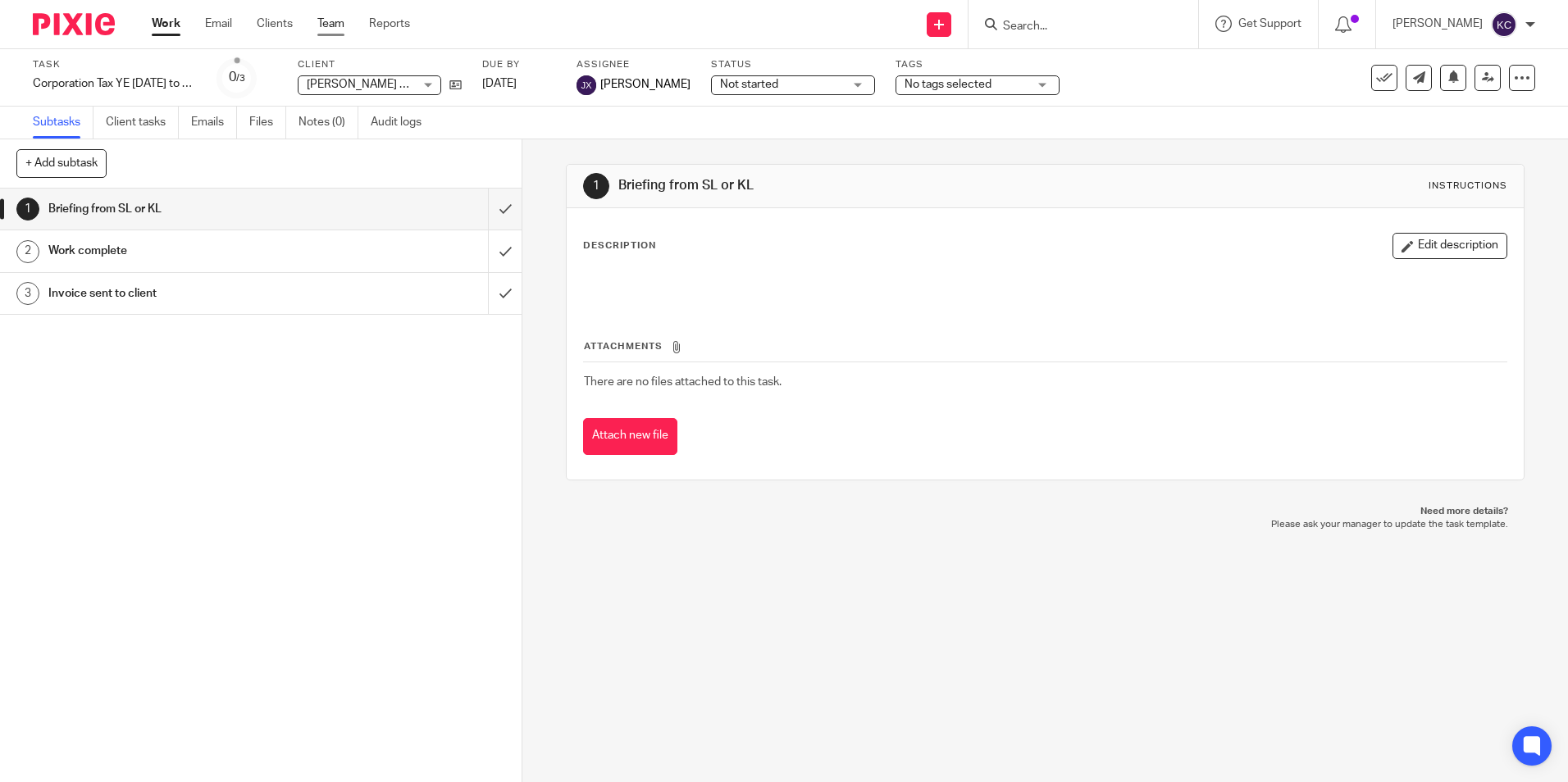
click at [328, 27] on link "Team" at bounding box center [331, 23] width 27 height 16
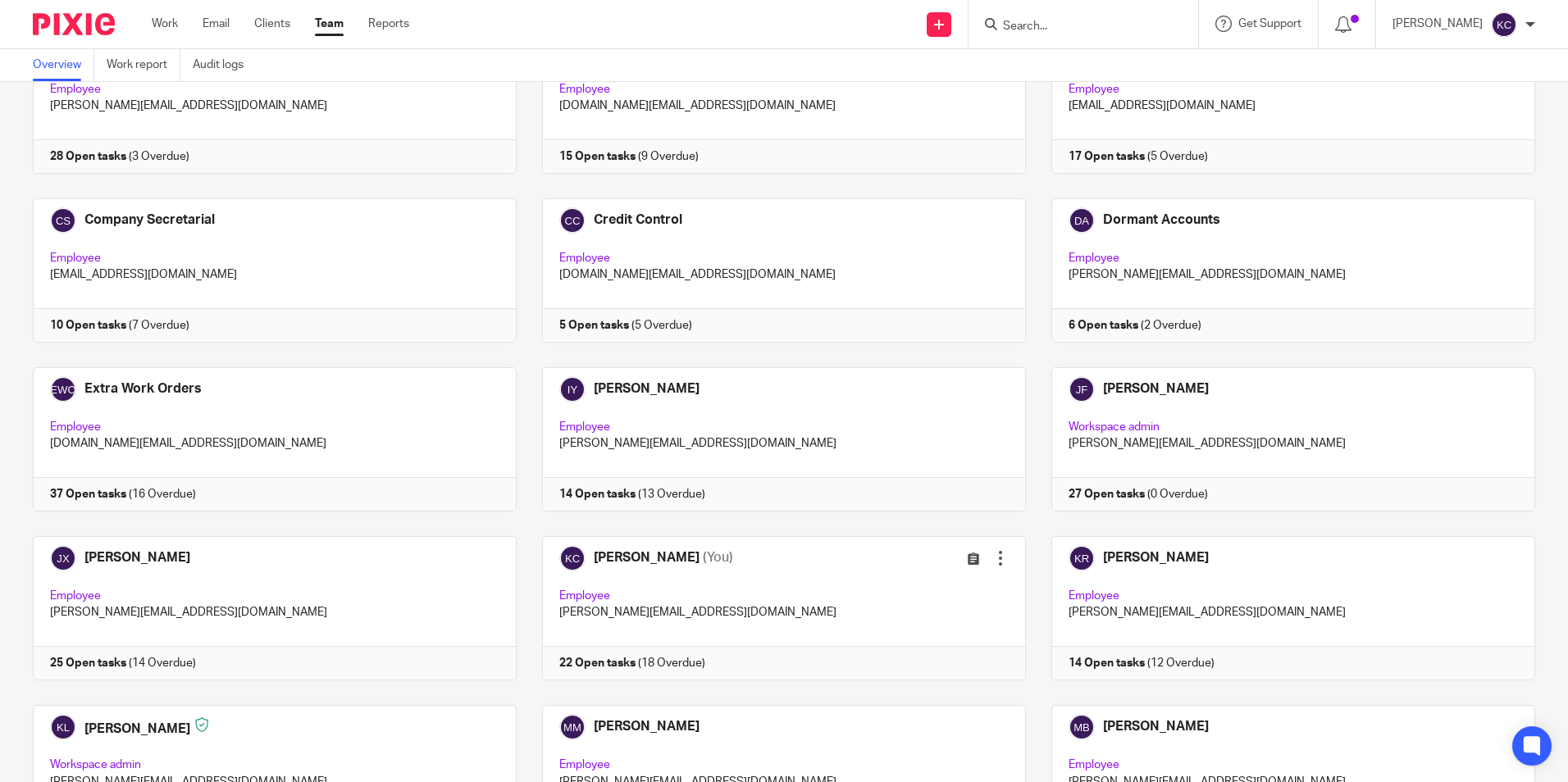
scroll to position [373, 0]
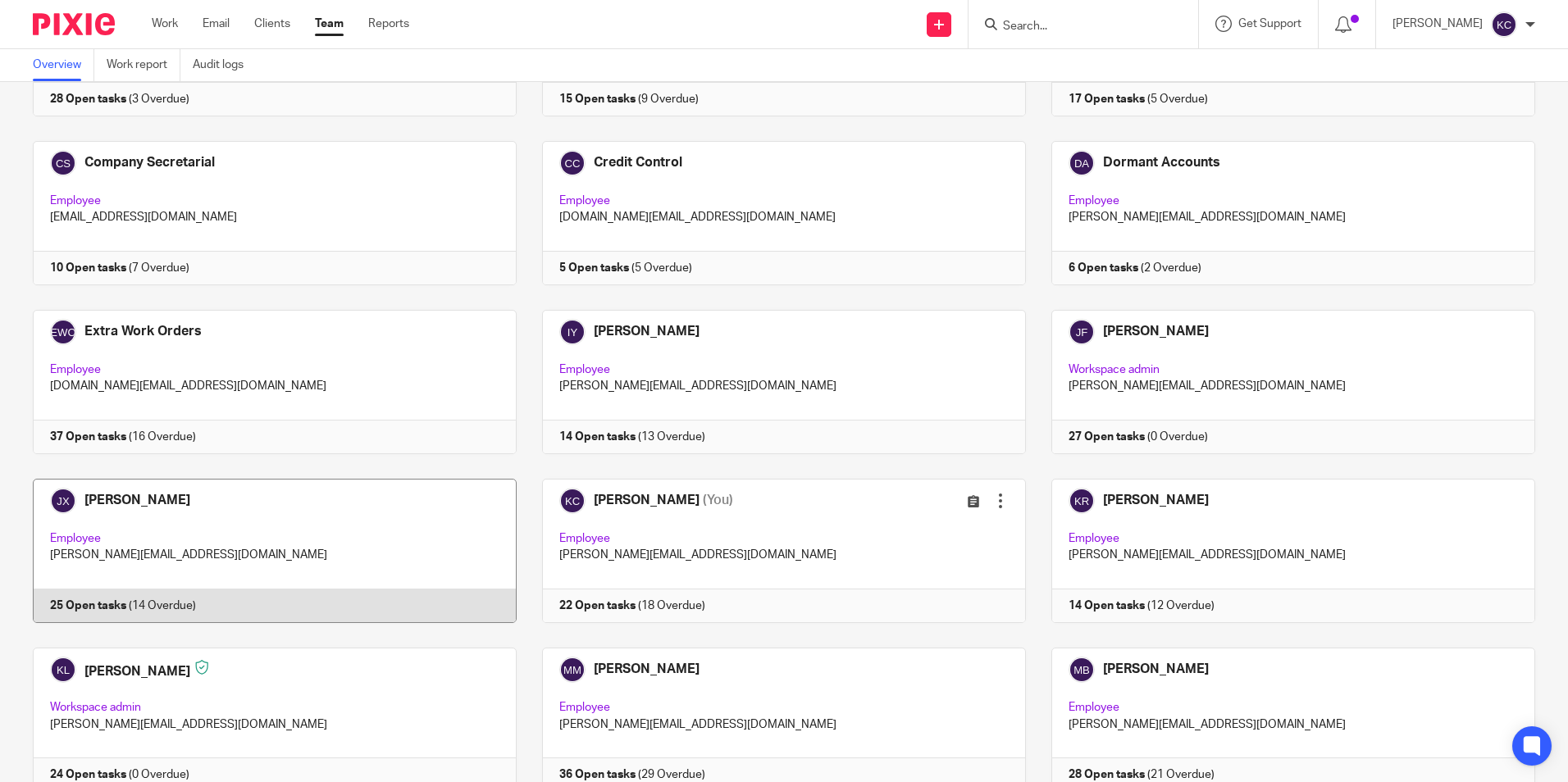
click at [344, 533] on link at bounding box center [262, 551] width 509 height 144
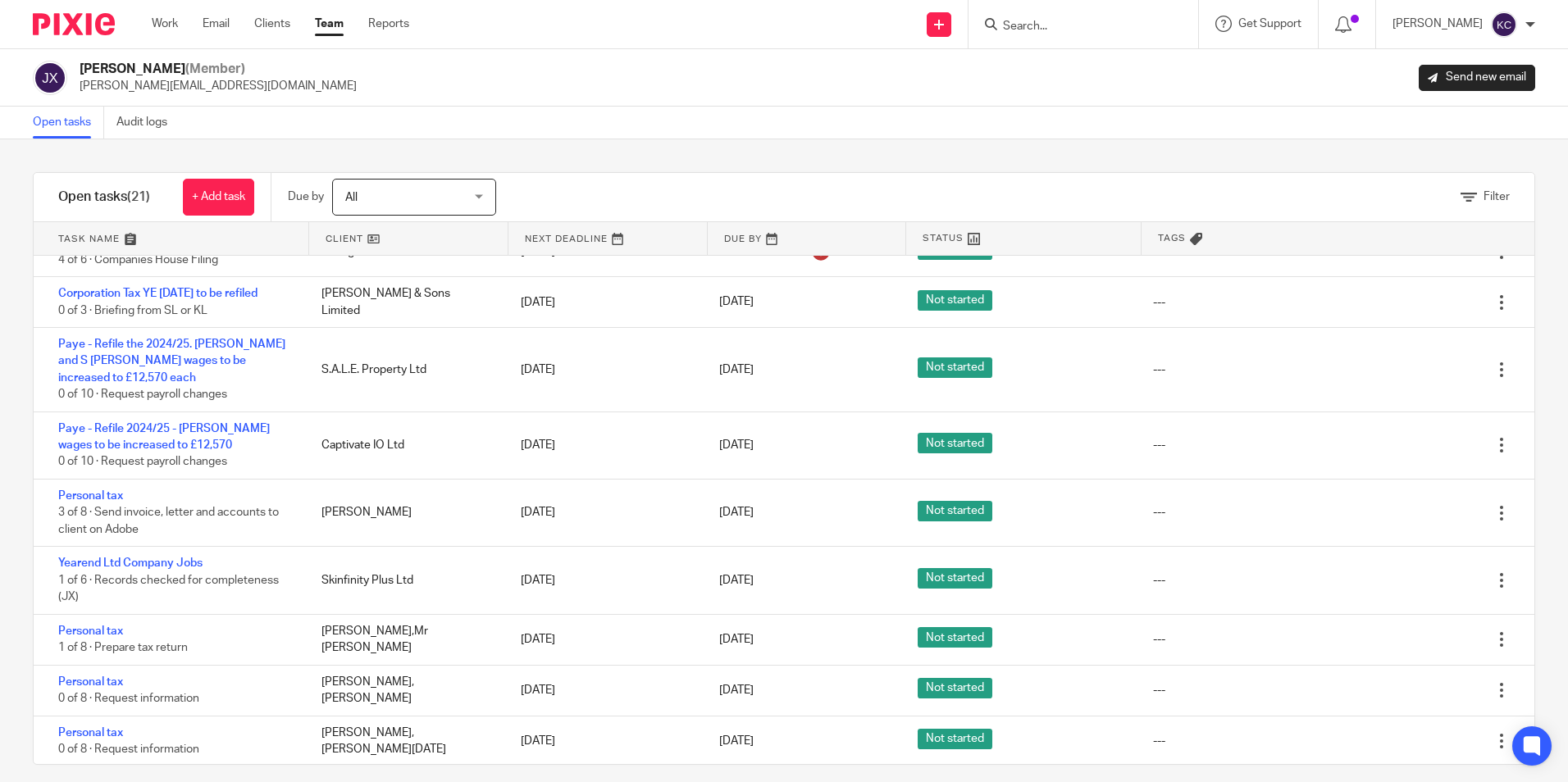
scroll to position [532, 0]
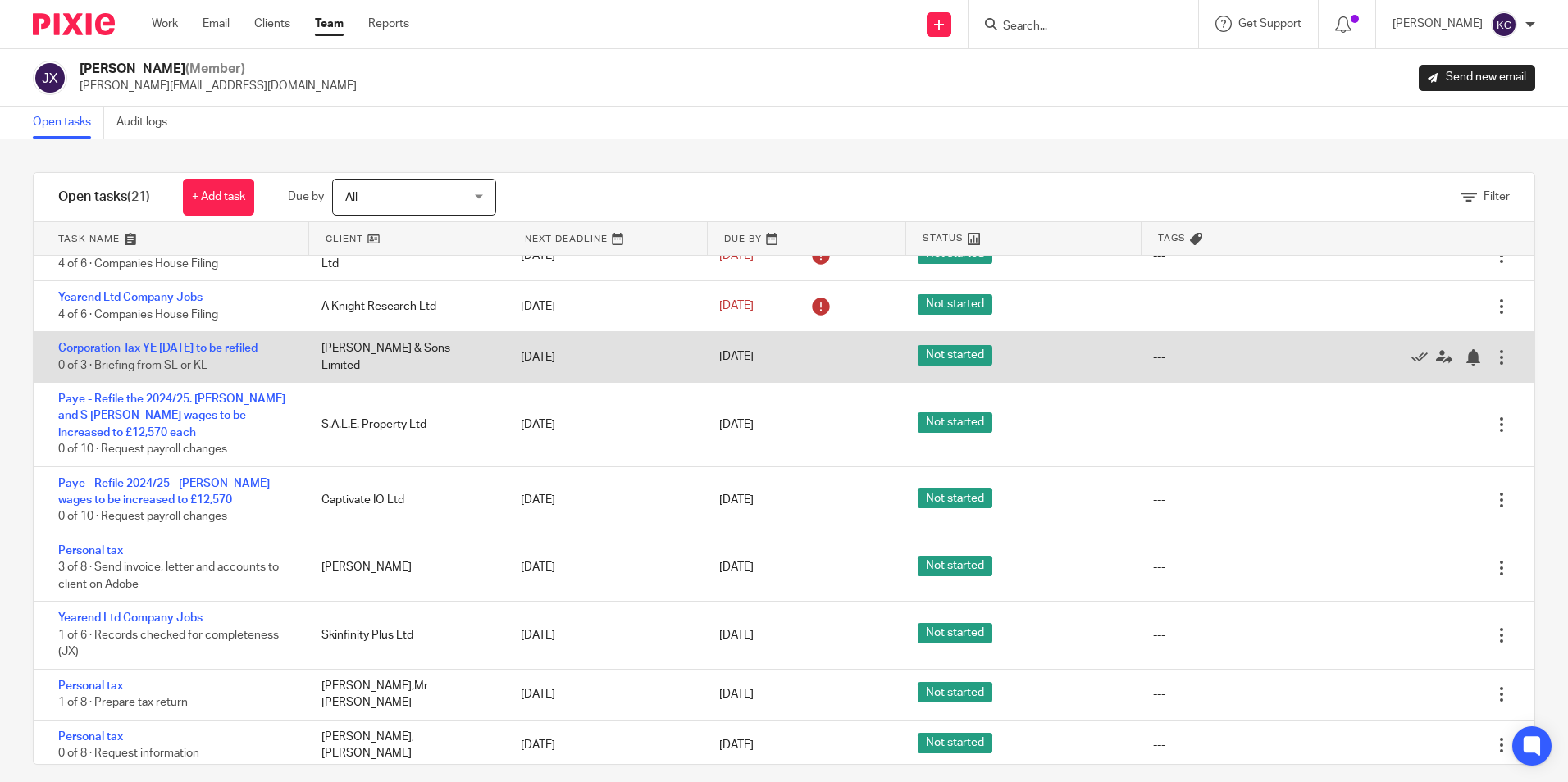
click at [1493, 352] on div at bounding box center [1501, 357] width 16 height 16
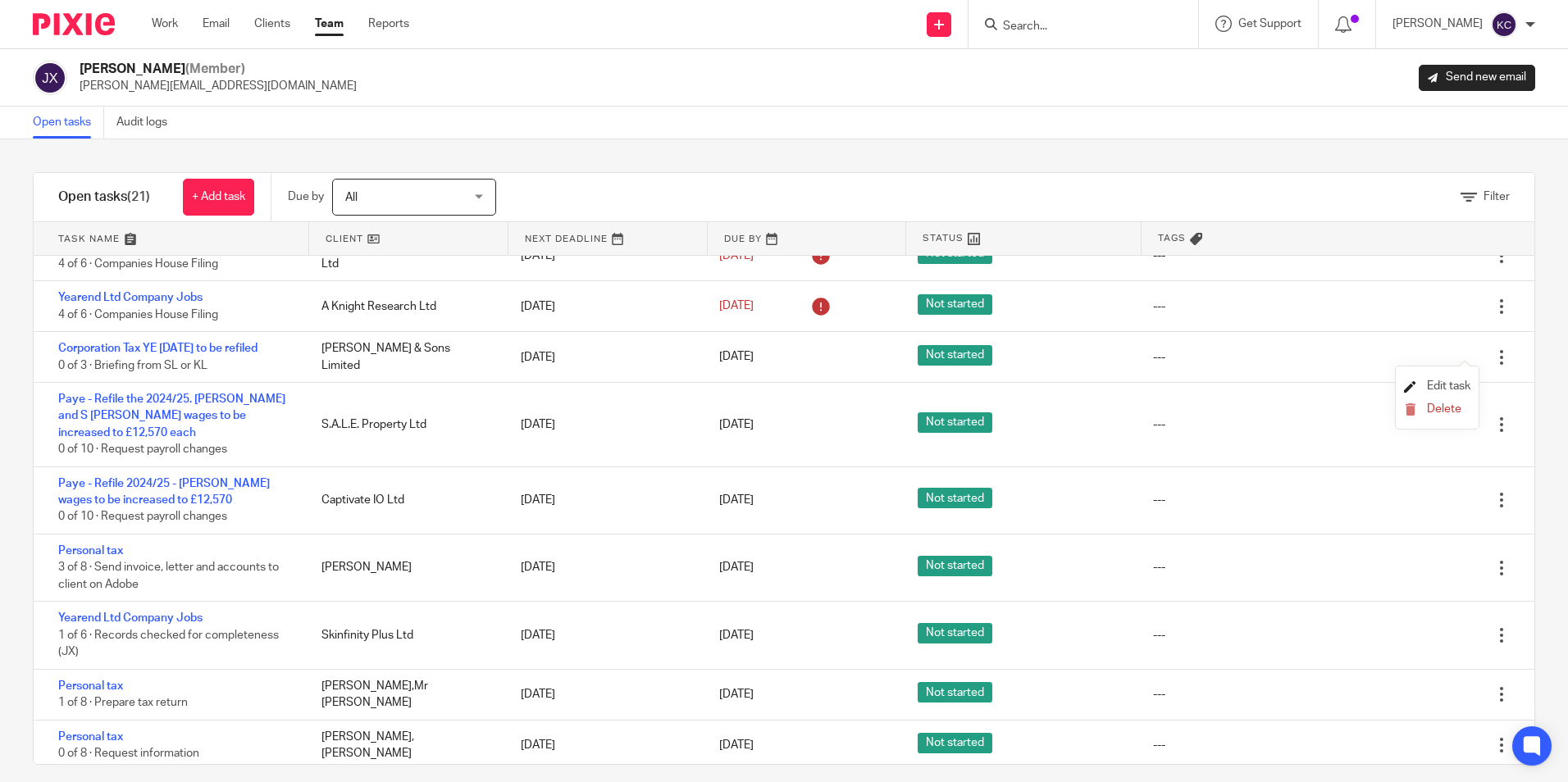
click at [1451, 383] on span "Edit task" at bounding box center [1448, 386] width 43 height 12
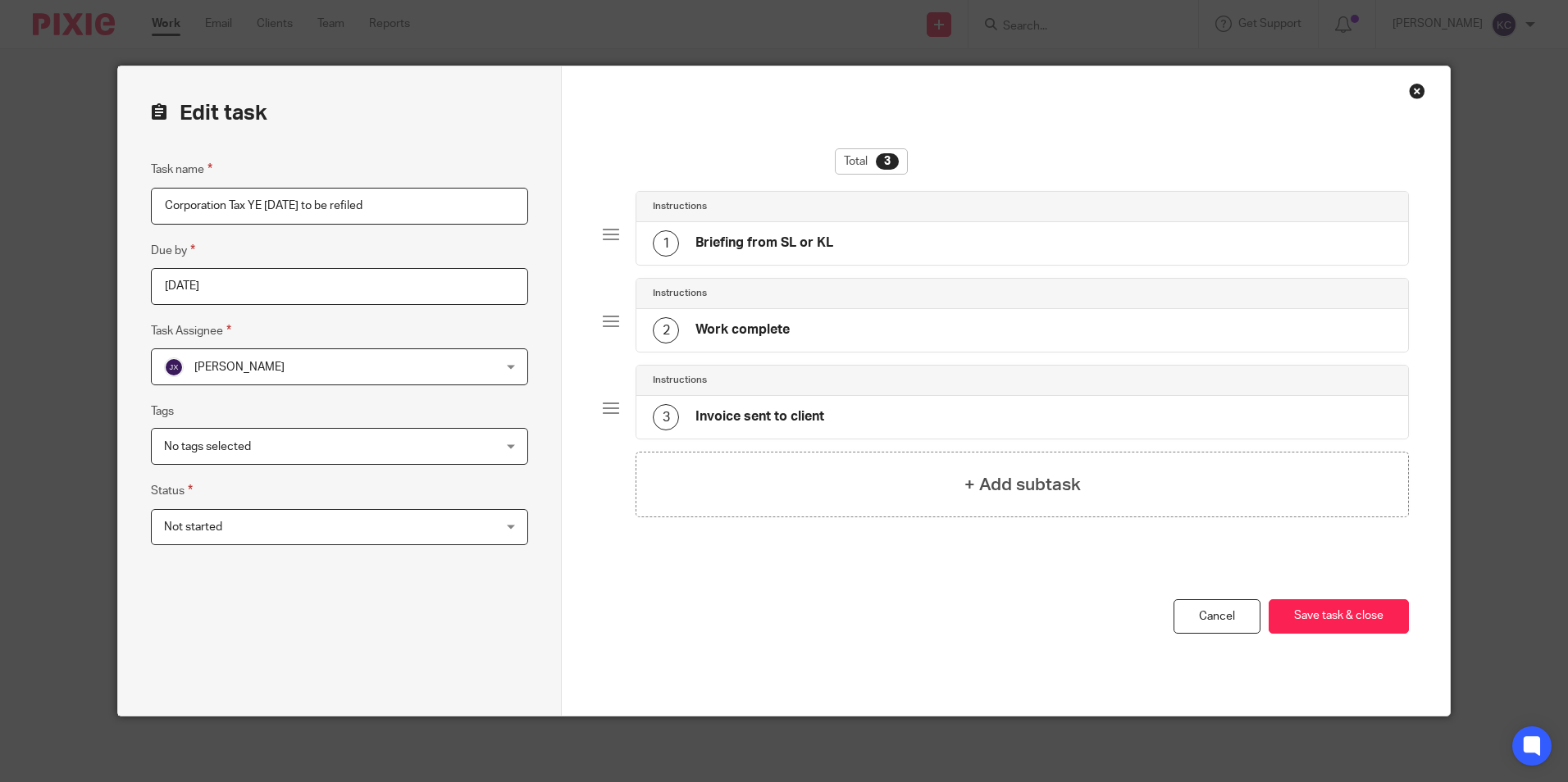
click at [829, 246] on div "1 Briefing from SL or KL" at bounding box center [1021, 243] width 771 height 42
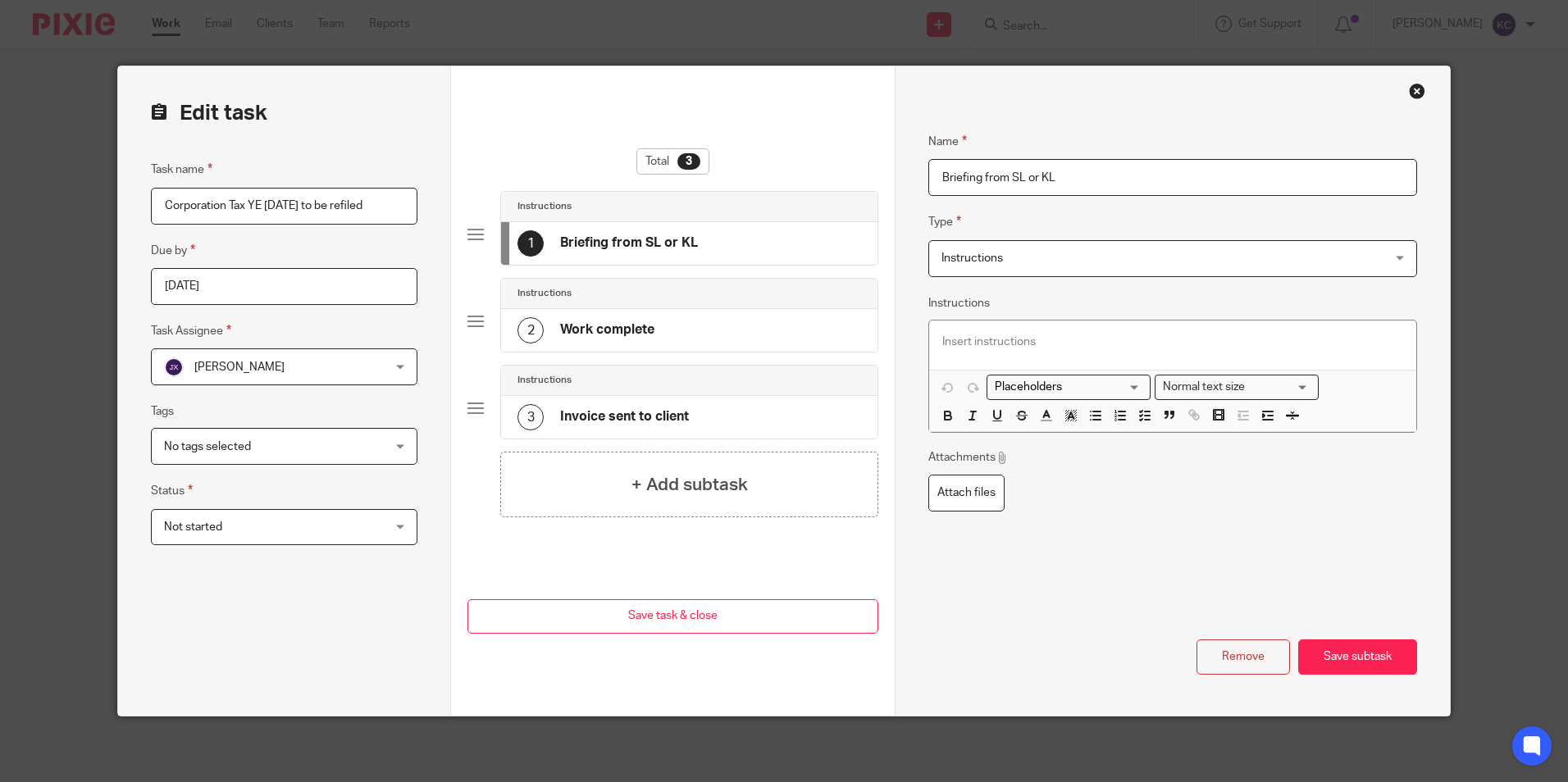
click at [640, 240] on h4 "Briefing from SL or KL" at bounding box center [628, 243] width 138 height 17
click at [626, 241] on h4 "Briefing from SL or KL" at bounding box center [628, 243] width 138 height 17
drag, startPoint x: 1062, startPoint y: 177, endPoint x: 1004, endPoint y: 179, distance: 58.0
click at [1004, 179] on input "Briefing from SL or KL" at bounding box center [1172, 177] width 488 height 37
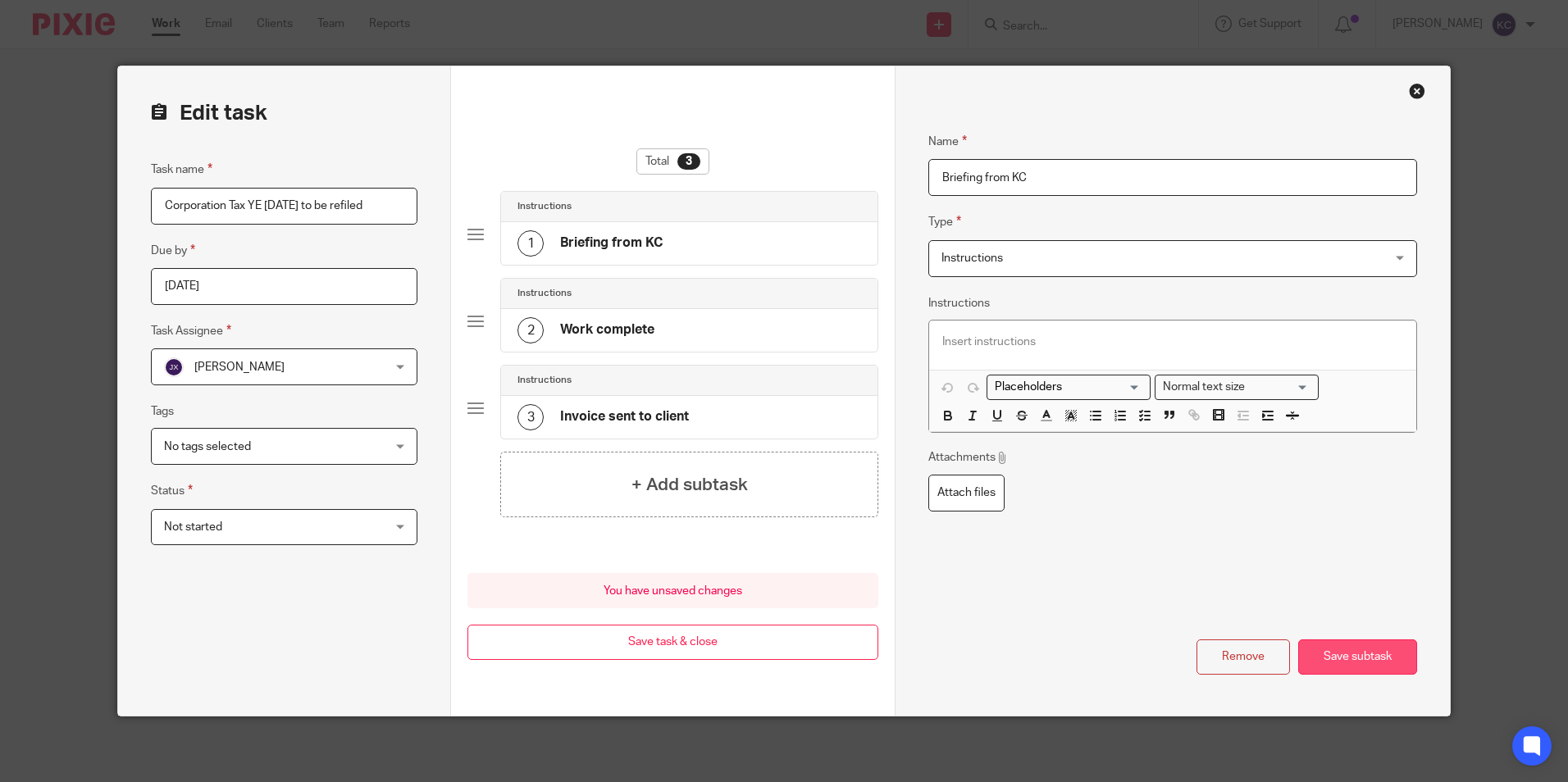
type input "Briefing from KC"
click at [1351, 650] on button "Save subtask" at bounding box center [1357, 657] width 119 height 35
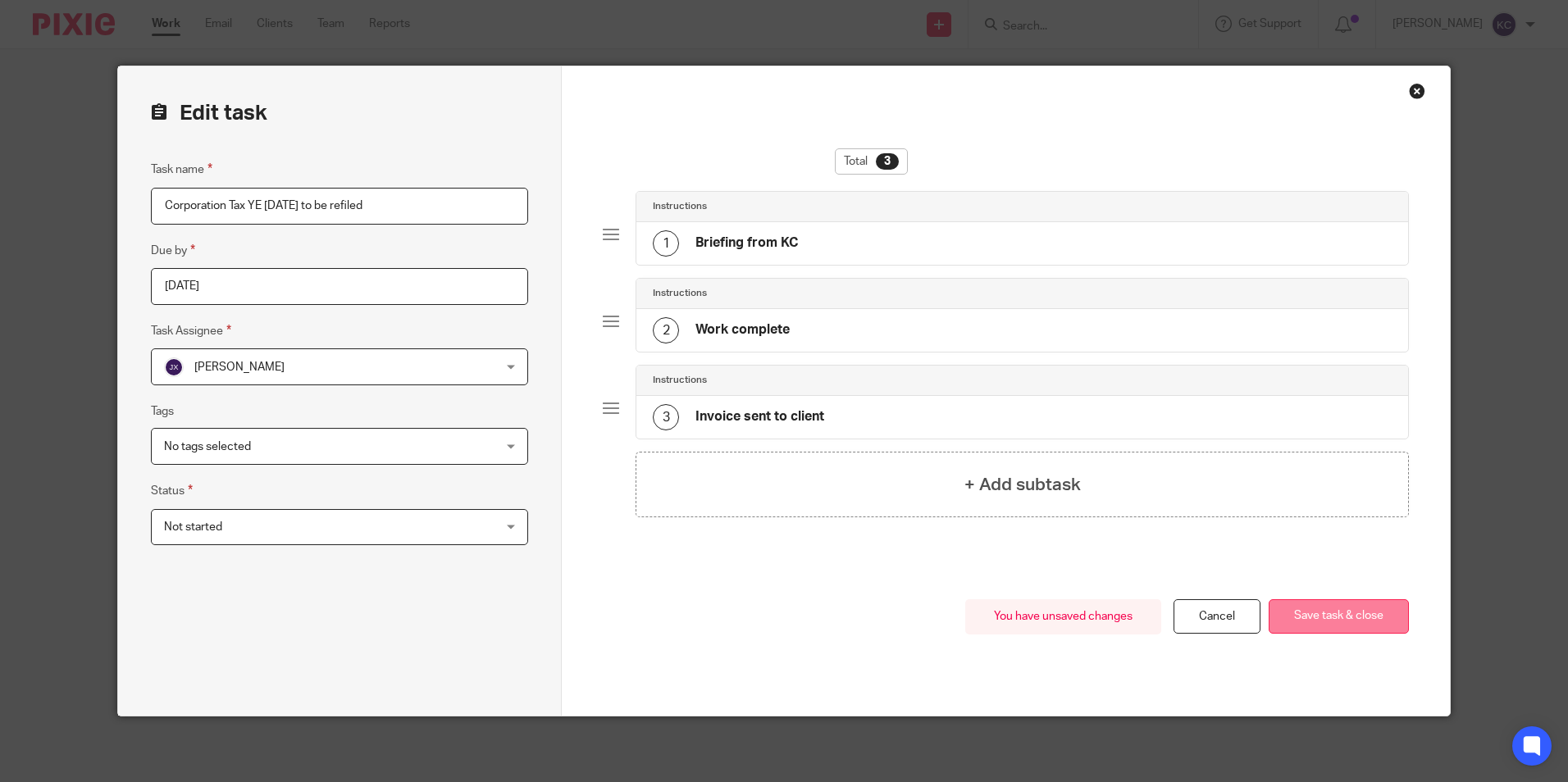
click at [1311, 615] on button "Save task & close" at bounding box center [1339, 616] width 140 height 35
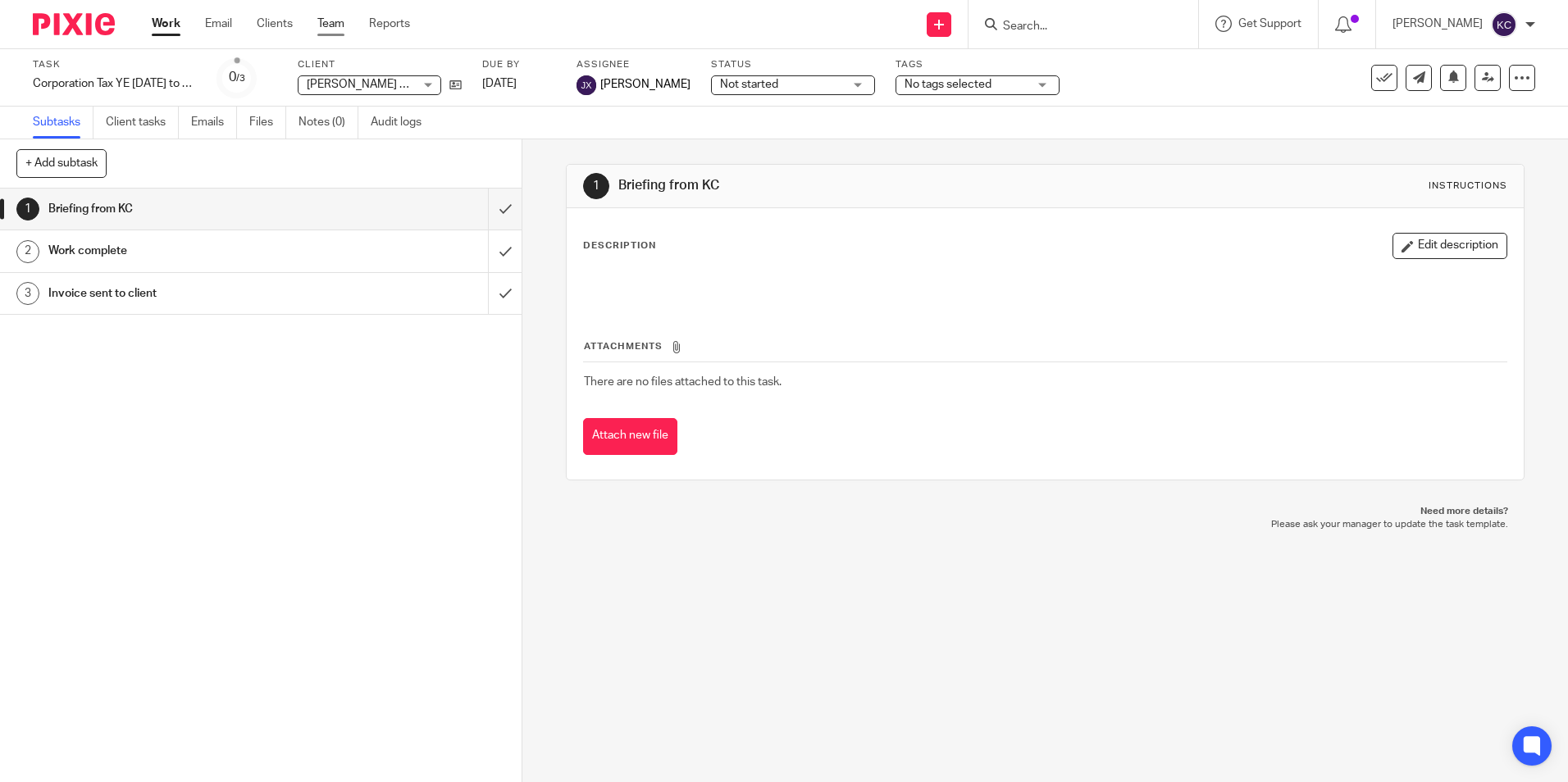
click at [332, 21] on link "Team" at bounding box center [331, 23] width 27 height 16
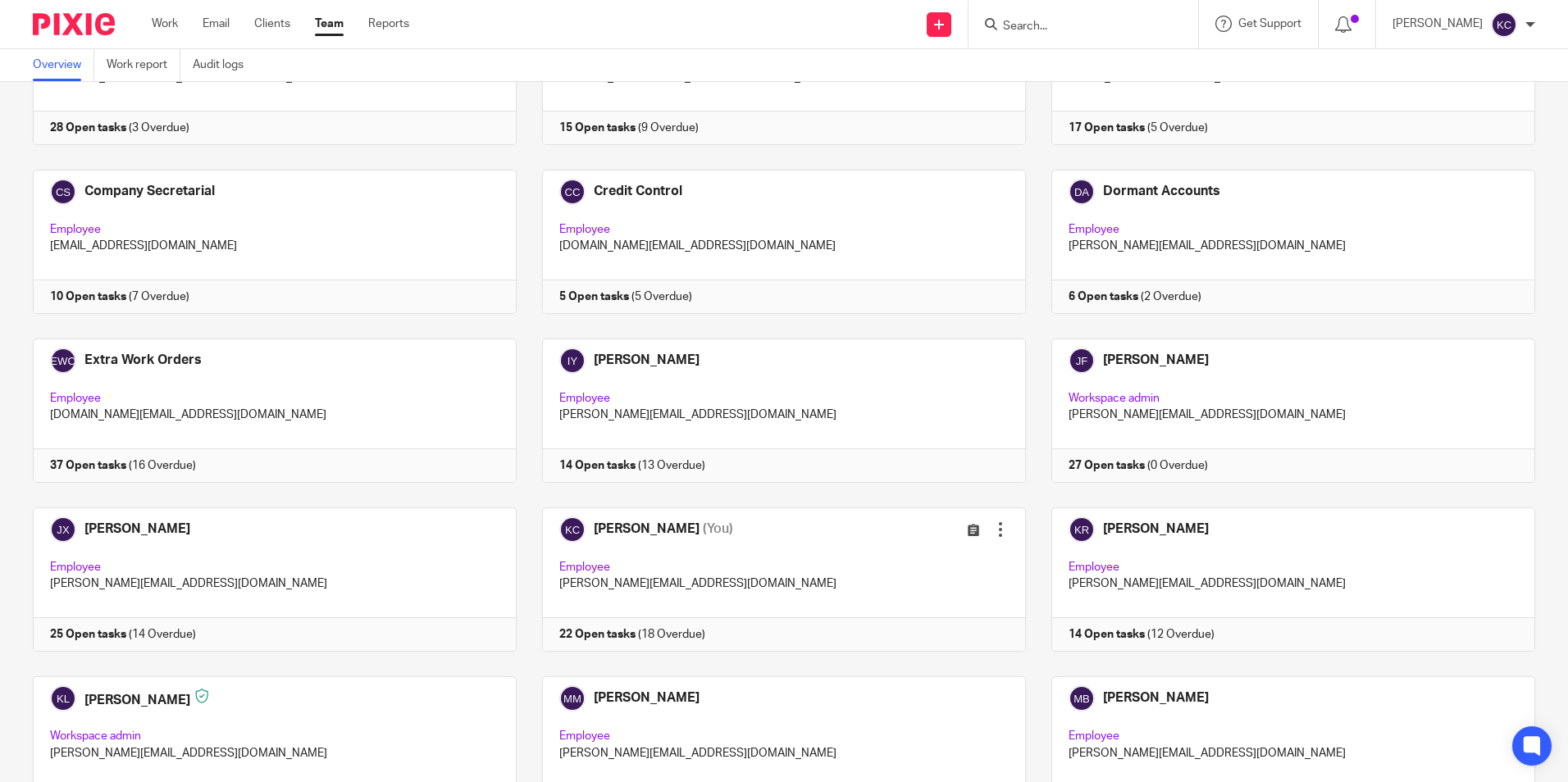
scroll to position [465, 0]
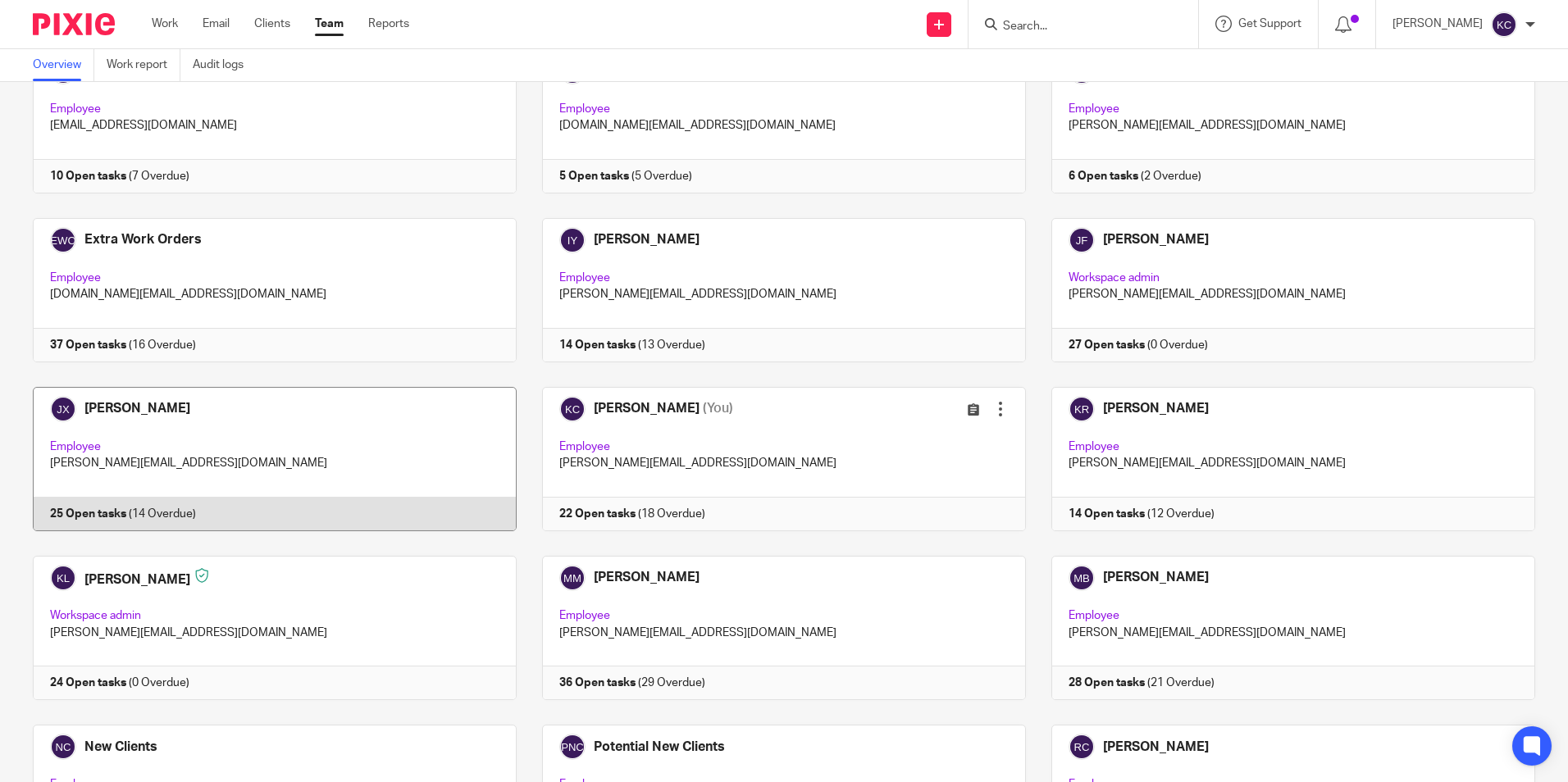
click at [292, 453] on link at bounding box center [262, 459] width 509 height 144
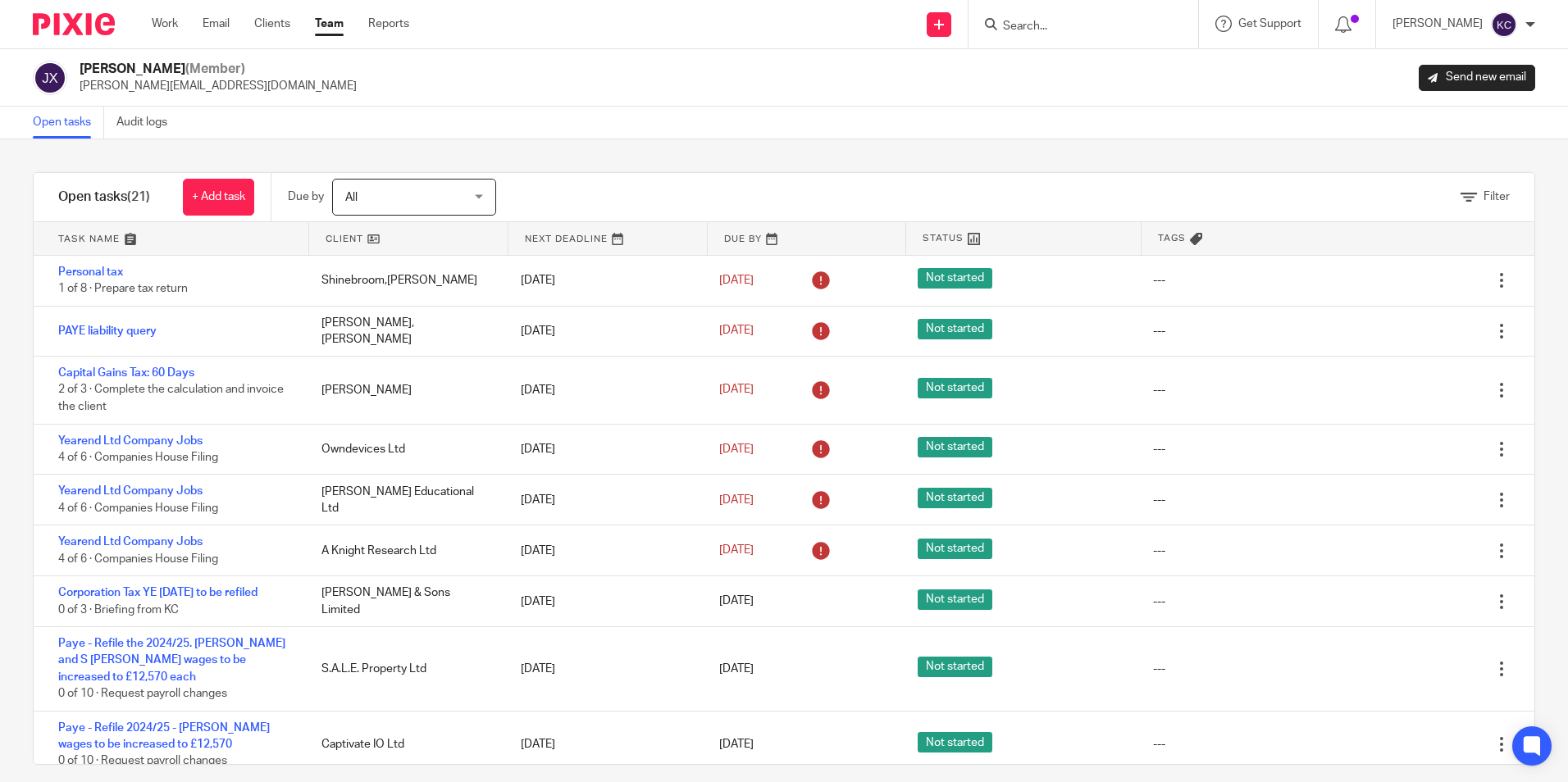
scroll to position [291, 0]
